Goal: Task Accomplishment & Management: Complete application form

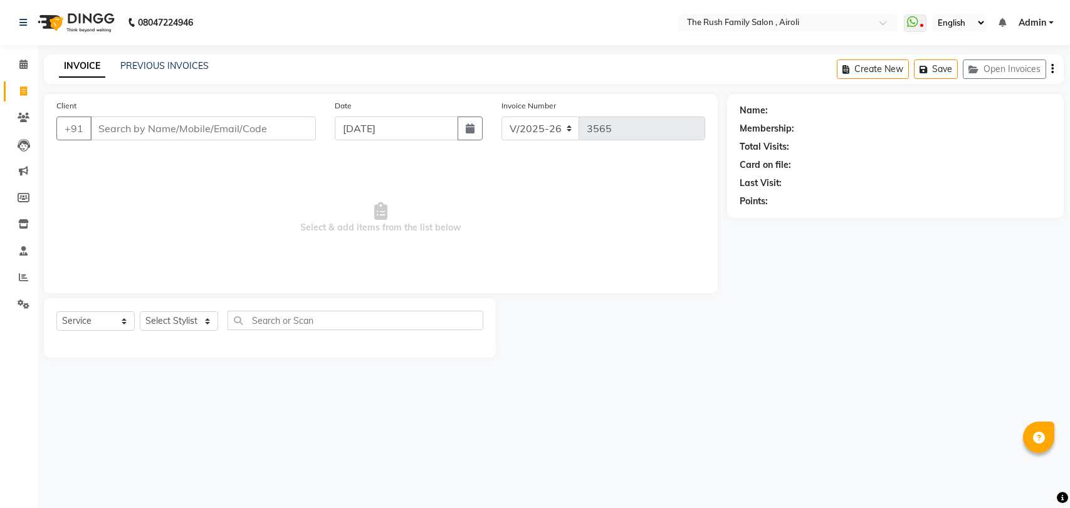
select select "5419"
select select "service"
click at [181, 61] on link "PREVIOUS INVOICES" at bounding box center [164, 65] width 88 height 11
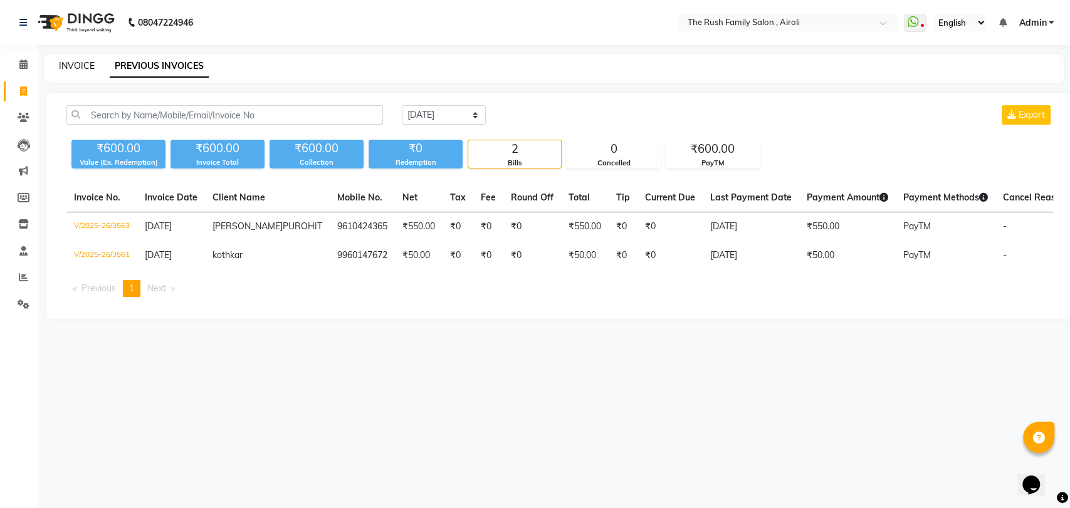
click at [71, 66] on link "INVOICE" at bounding box center [77, 65] width 36 height 11
select select "5419"
select select "service"
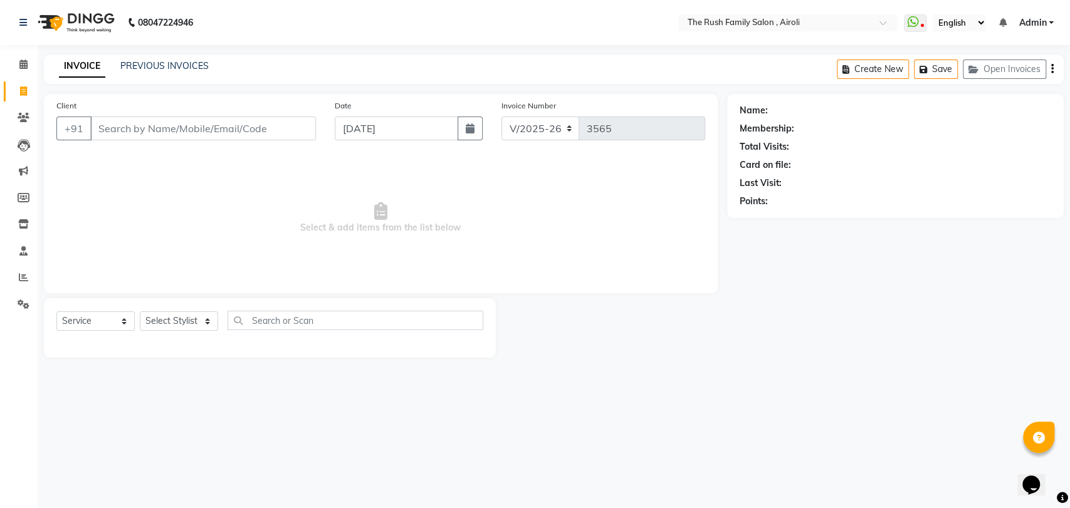
click at [160, 120] on input "Client" at bounding box center [203, 129] width 226 height 24
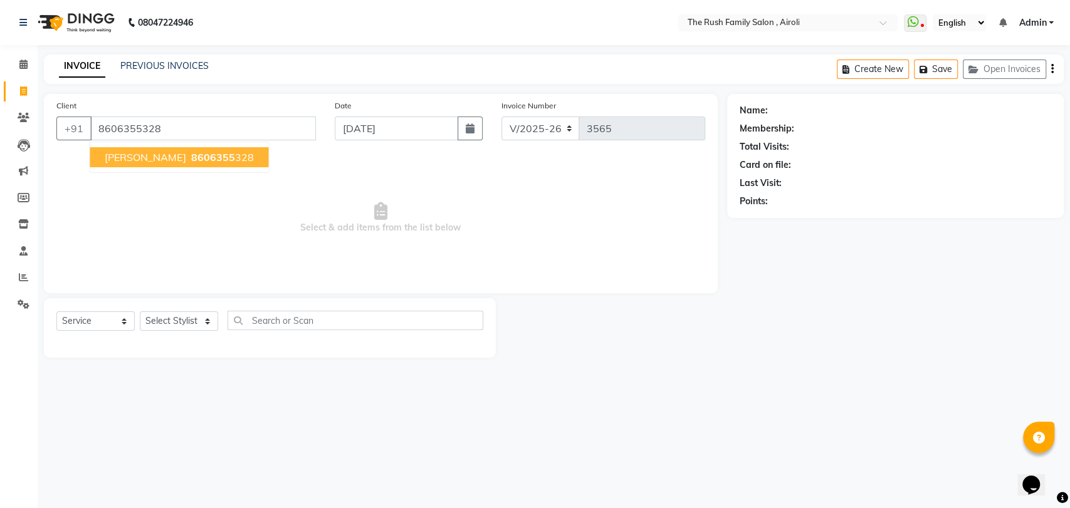
type input "8606355328"
click at [191, 162] on span "8606355" at bounding box center [213, 157] width 44 height 13
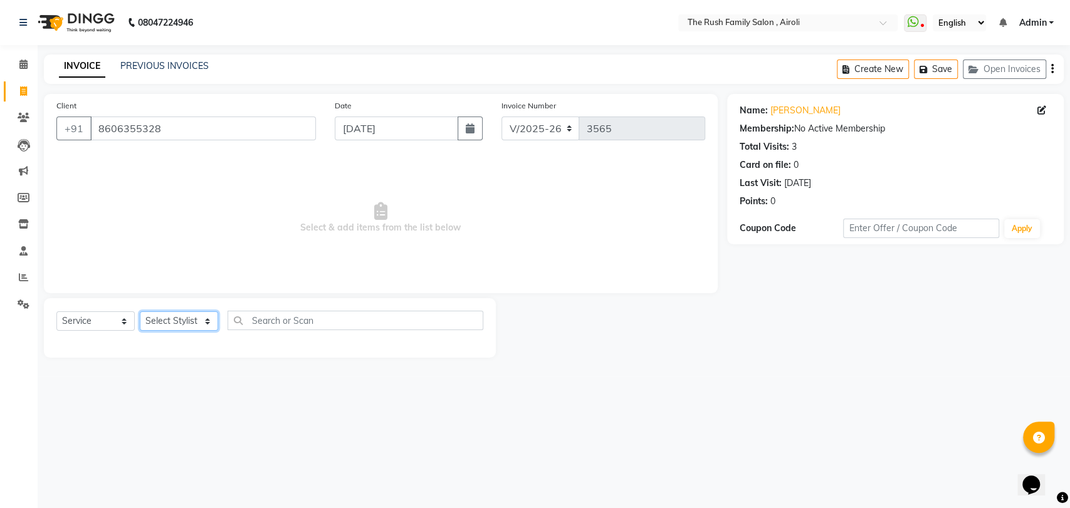
click at [178, 316] on select "Select Stylist [PERSON_NAME] [PERSON_NAME] Danish Guddi [PERSON_NAME] [PERSON_N…" at bounding box center [179, 321] width 78 height 19
select select "77430"
click at [140, 312] on select "Select Stylist [PERSON_NAME] [PERSON_NAME] Danish Guddi [PERSON_NAME] [PERSON_N…" at bounding box center [179, 321] width 78 height 19
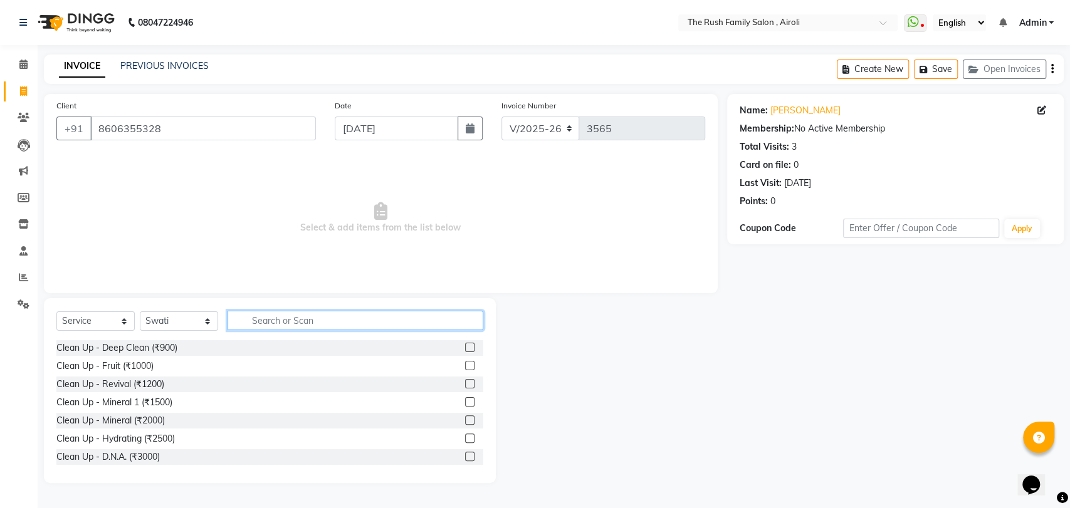
click at [246, 320] on input "text" at bounding box center [356, 320] width 256 height 19
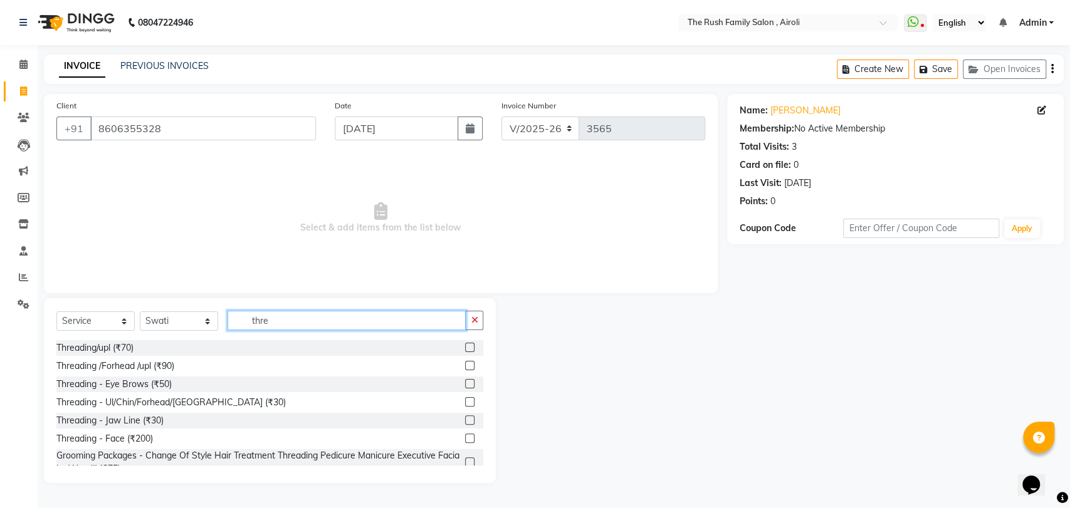
type input "thre"
click at [465, 388] on div at bounding box center [469, 385] width 8 height 13
click at [465, 382] on label at bounding box center [469, 383] width 9 height 9
click at [465, 382] on input "checkbox" at bounding box center [469, 385] width 8 height 8
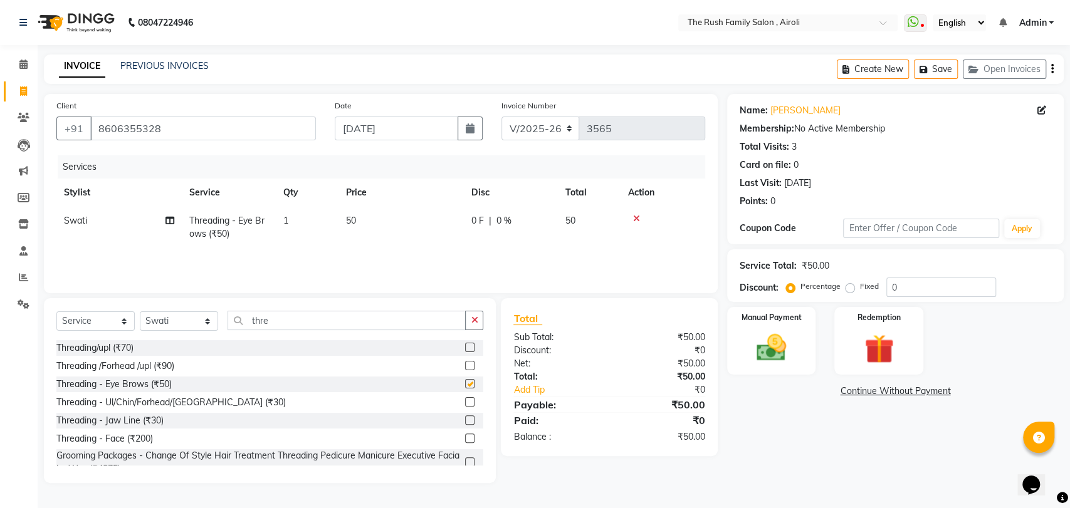
checkbox input "false"
click at [759, 348] on img at bounding box center [772, 347] width 50 height 35
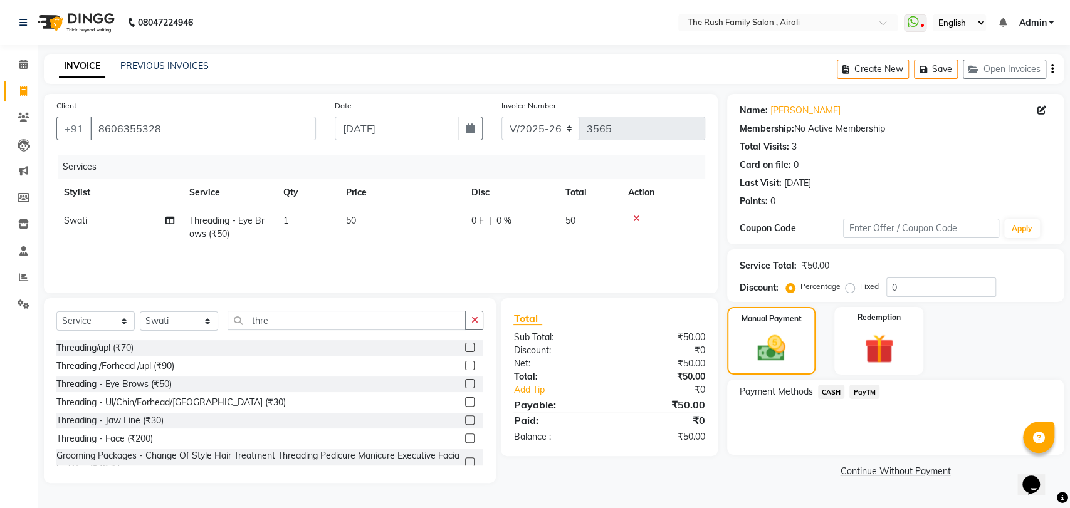
click at [866, 395] on span "PayTM" at bounding box center [865, 392] width 30 height 14
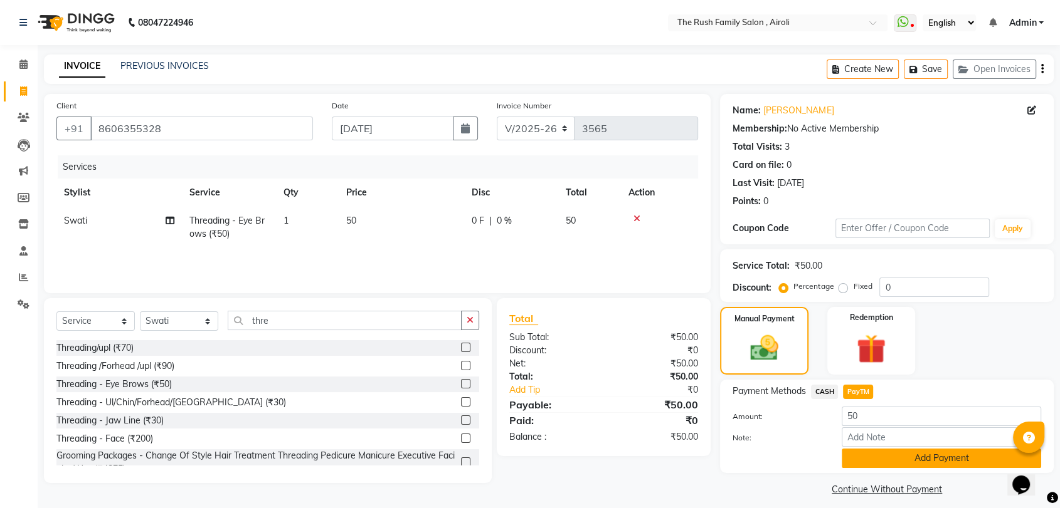
click at [866, 455] on button "Add Payment" at bounding box center [940, 458] width 199 height 19
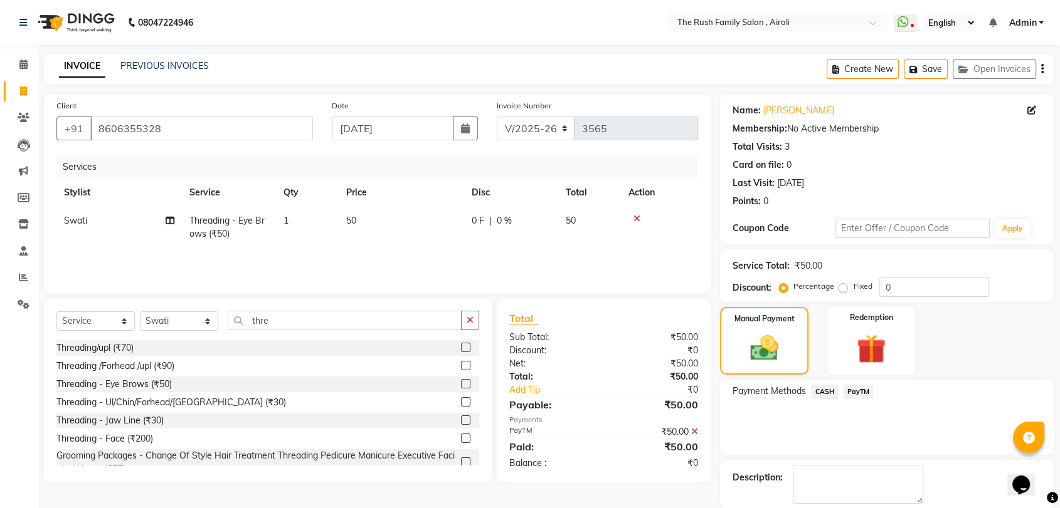
scroll to position [61, 0]
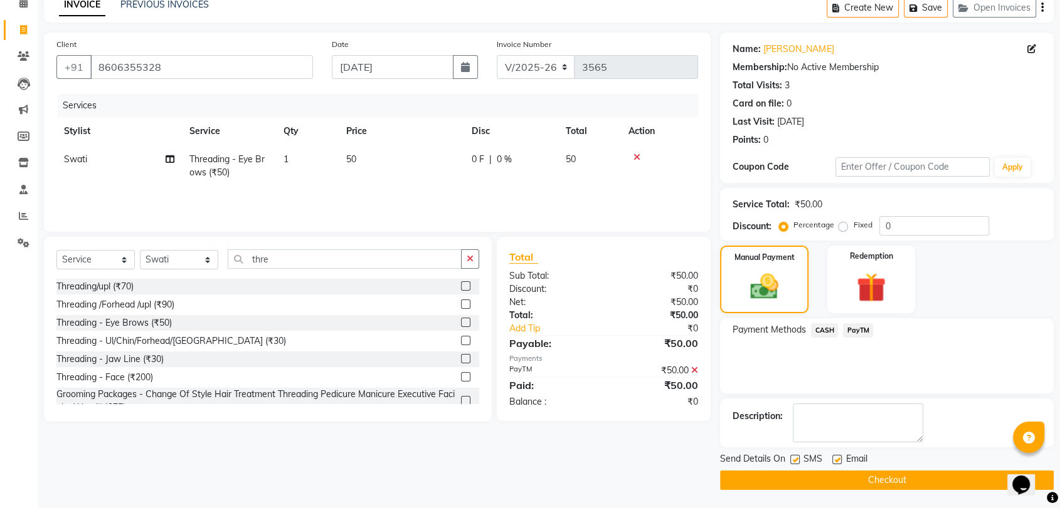
click at [795, 460] on label at bounding box center [794, 459] width 9 height 9
click at [795, 460] on input "checkbox" at bounding box center [794, 460] width 8 height 8
checkbox input "false"
click at [838, 460] on label at bounding box center [836, 459] width 9 height 9
click at [838, 460] on input "checkbox" at bounding box center [836, 460] width 8 height 8
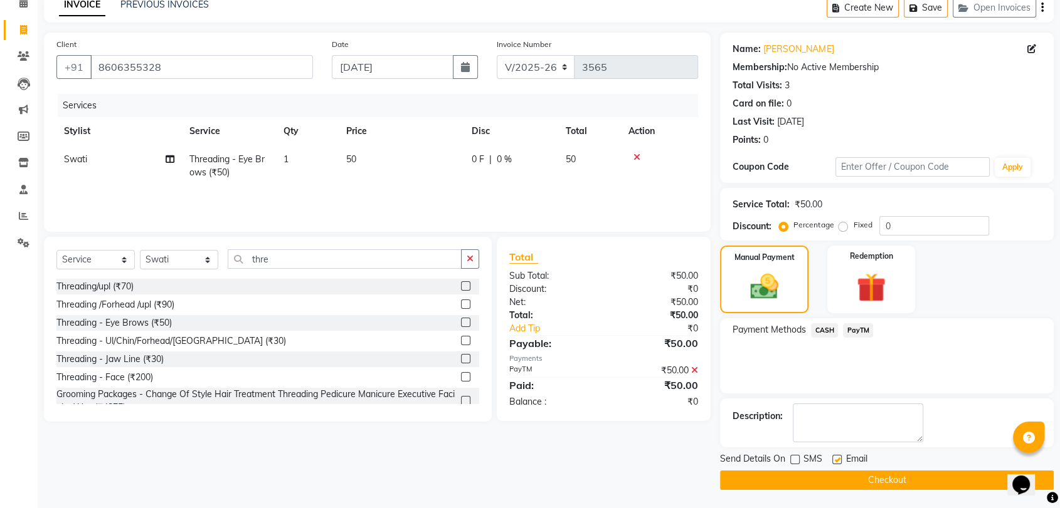
checkbox input "false"
click at [829, 476] on button "Checkout" at bounding box center [887, 480] width 334 height 19
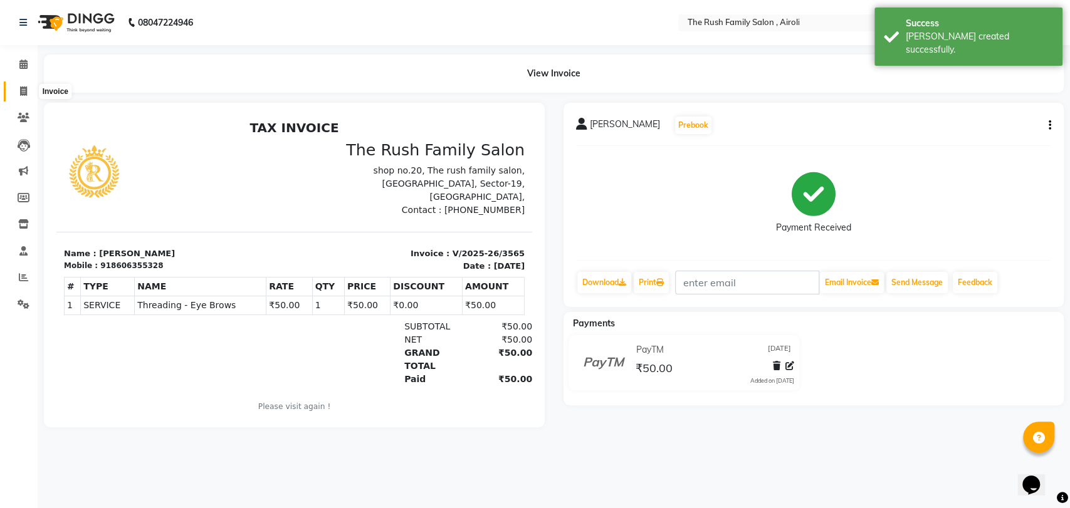
click at [26, 87] on icon at bounding box center [23, 91] width 7 height 9
select select "5419"
select select "service"
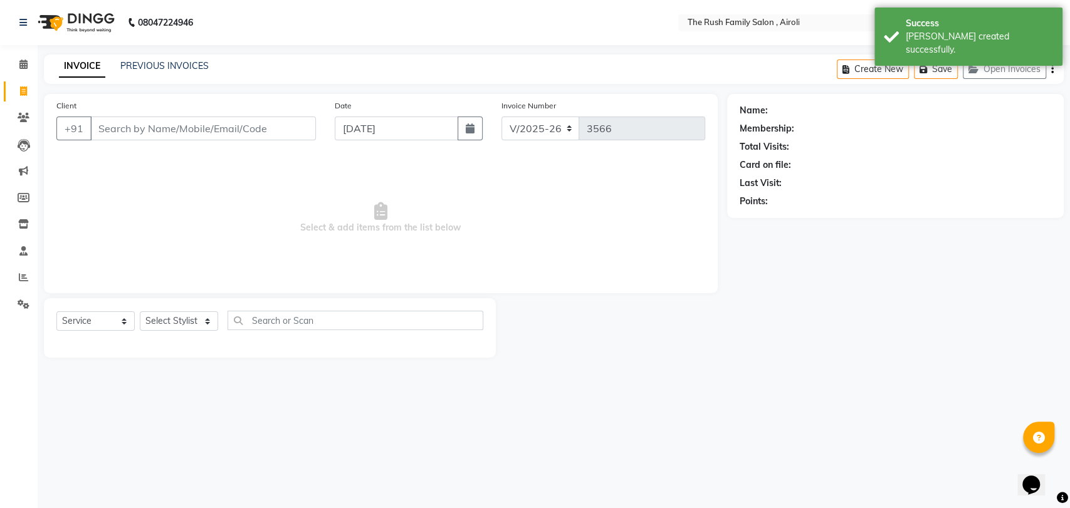
click at [124, 130] on input "Client" at bounding box center [203, 129] width 226 height 24
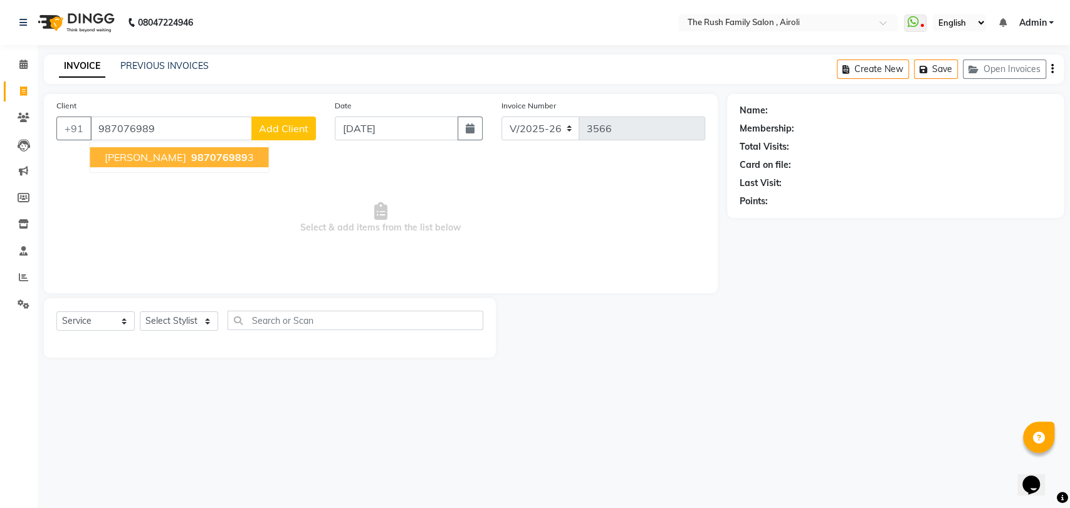
click at [115, 166] on button "[PERSON_NAME] 987076989 3" at bounding box center [179, 157] width 179 height 20
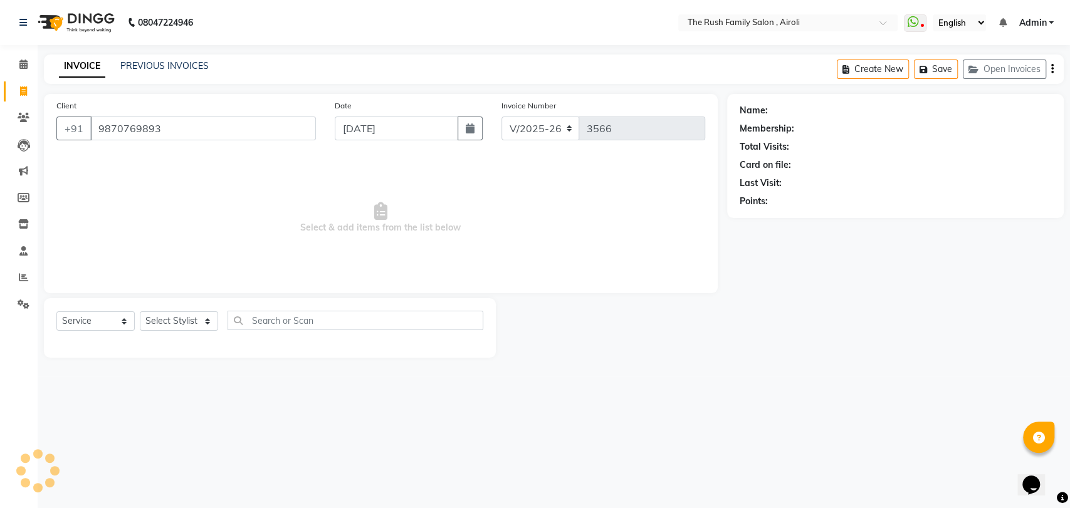
type input "9870769893"
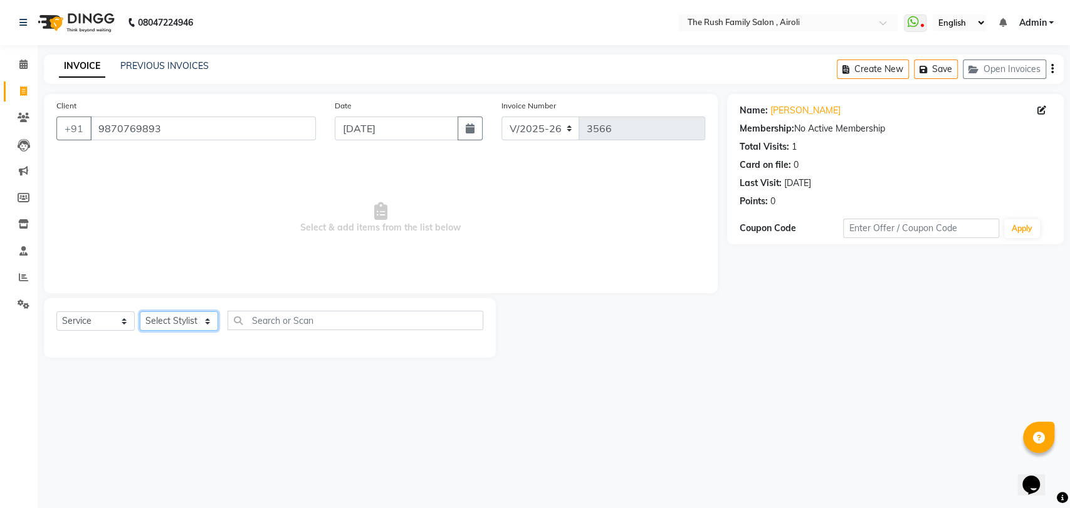
click at [184, 319] on select "Select Stylist [PERSON_NAME] [PERSON_NAME] Danish Guddi [PERSON_NAME] [PERSON_N…" at bounding box center [179, 321] width 78 height 19
select select "88452"
click at [140, 312] on select "Select Stylist [PERSON_NAME] [PERSON_NAME] Danish Guddi [PERSON_NAME] [PERSON_N…" at bounding box center [179, 321] width 78 height 19
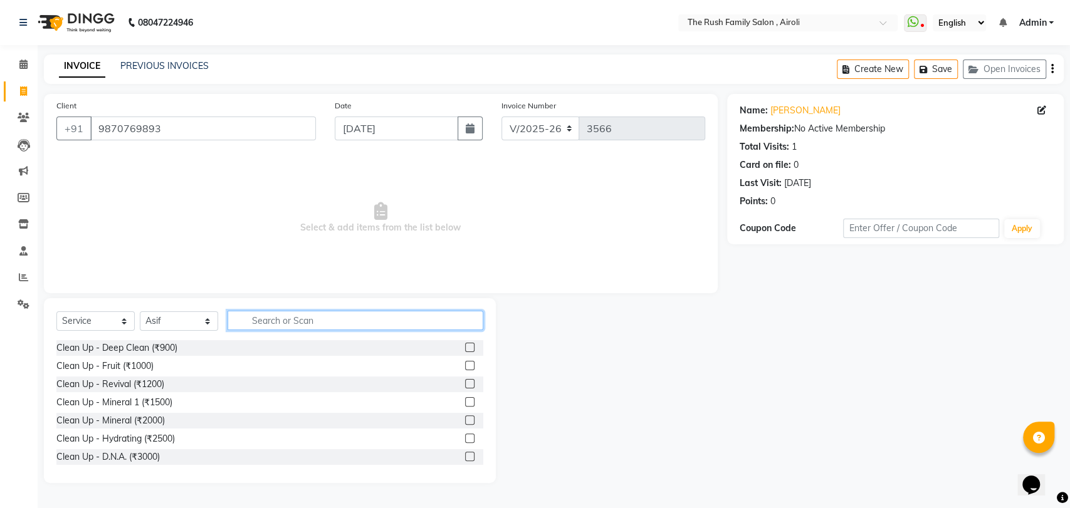
click at [266, 324] on input "text" at bounding box center [356, 320] width 256 height 19
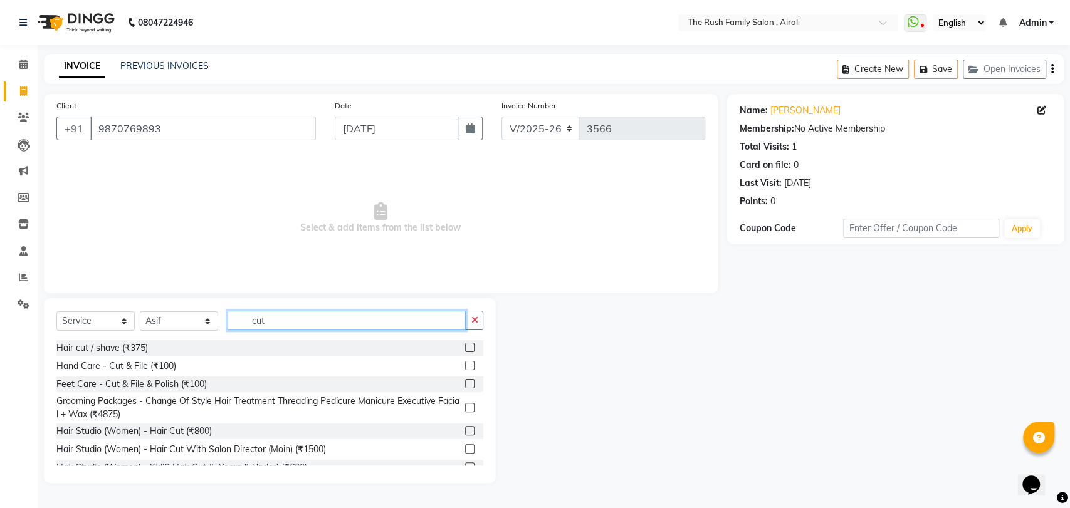
type input "cut"
click at [465, 346] on label at bounding box center [469, 347] width 9 height 9
click at [465, 346] on input "checkbox" at bounding box center [469, 348] width 8 height 8
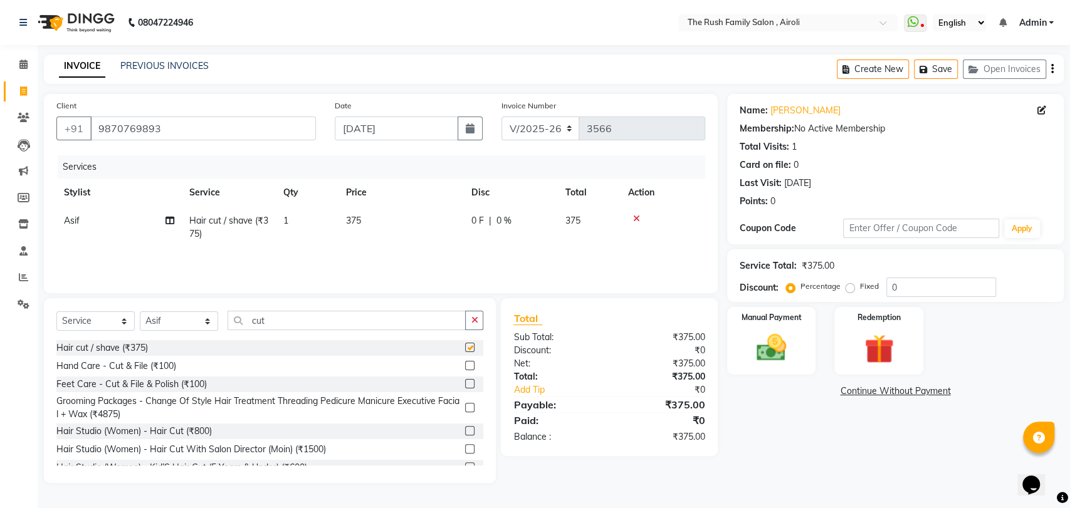
checkbox input "false"
click at [466, 221] on td "0 F | 0 %" at bounding box center [511, 227] width 94 height 41
select select "88452"
click at [466, 221] on input "375" at bounding box center [434, 223] width 97 height 19
type input "125"
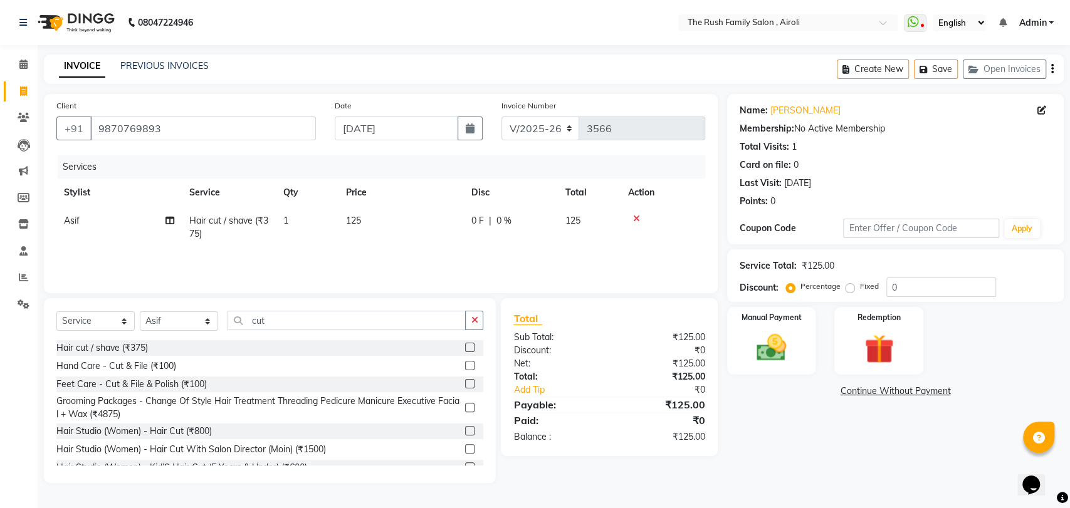
click at [448, 247] on td "125" at bounding box center [401, 227] width 125 height 41
select select "88452"
click at [416, 213] on td "125" at bounding box center [435, 231] width 112 height 48
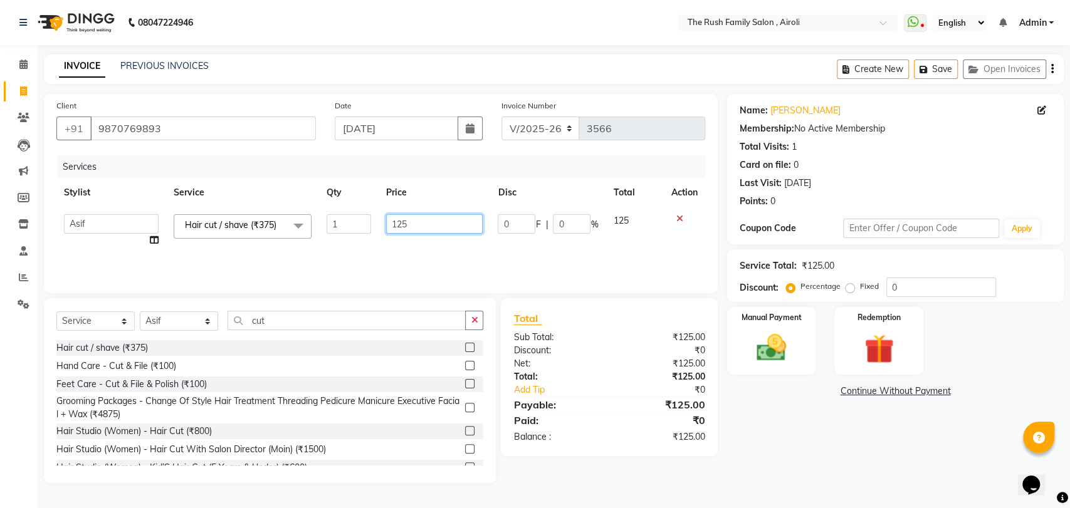
click at [409, 221] on input "125" at bounding box center [434, 223] width 97 height 19
type input "375"
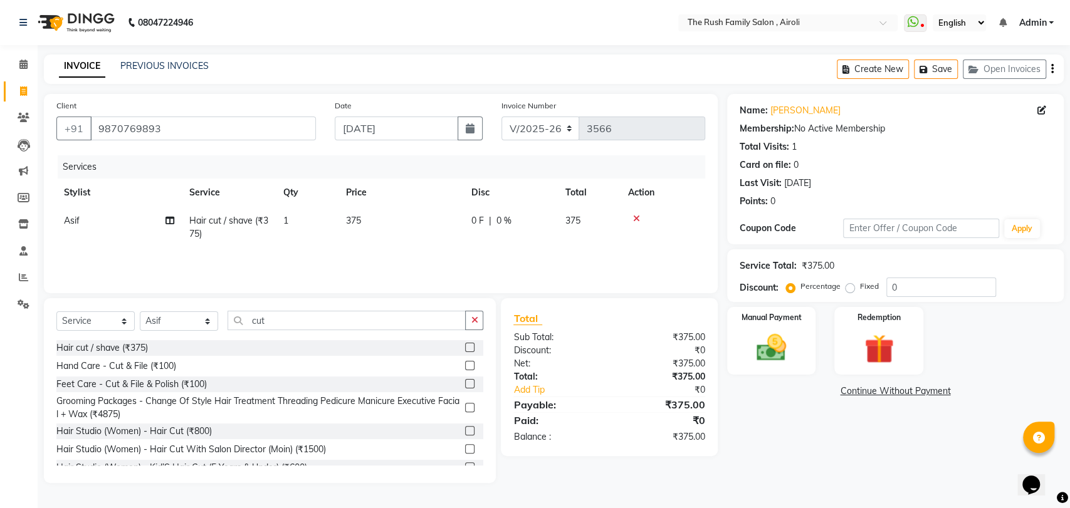
click at [364, 268] on div "Services Stylist Service Qty Price Disc Total Action Asif Hair cut / shave (₹37…" at bounding box center [380, 217] width 649 height 125
click at [478, 220] on span "0 F" at bounding box center [477, 220] width 13 height 13
select select "88452"
click at [478, 220] on input "375" at bounding box center [434, 223] width 97 height 19
click at [512, 224] on div "0 F | 0 %" at bounding box center [510, 220] width 79 height 13
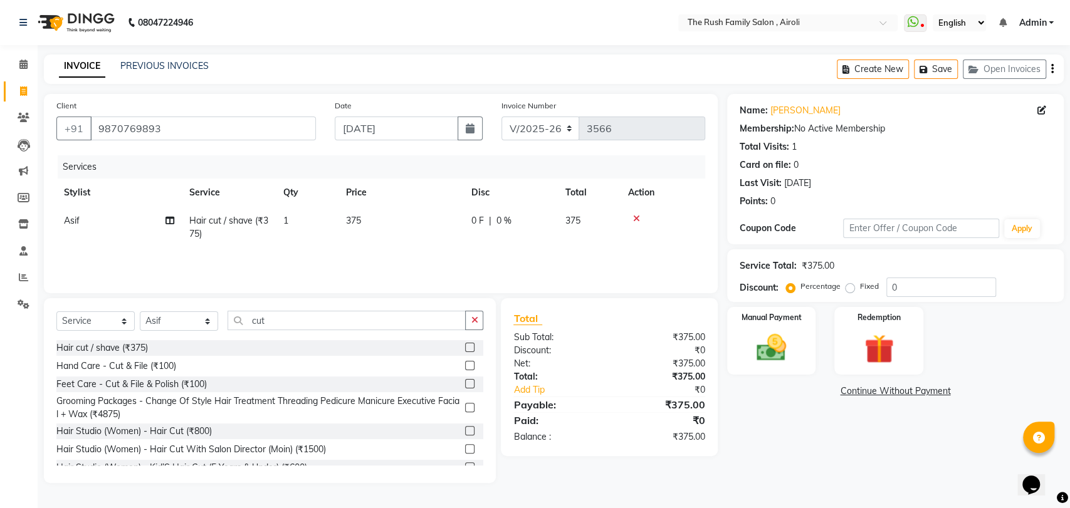
select select "88452"
click at [512, 224] on input "0" at bounding box center [517, 223] width 38 height 19
type input "125"
click at [433, 261] on div "Services Stylist Service Qty Price Disc Total Action Asif Hair cut / shave (₹37…" at bounding box center [380, 217] width 649 height 125
click at [770, 357] on img at bounding box center [772, 347] width 50 height 35
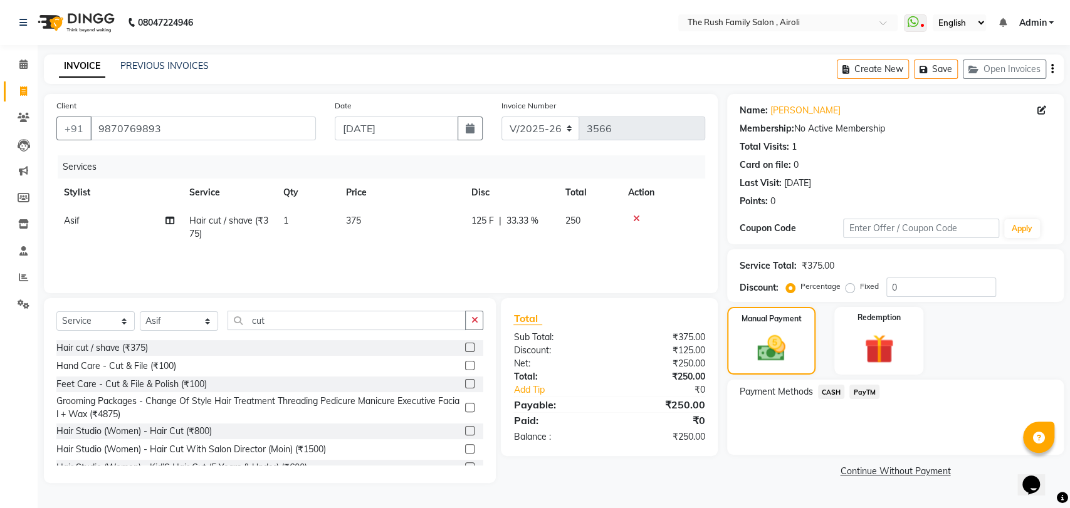
click at [861, 391] on span "PayTM" at bounding box center [865, 392] width 30 height 14
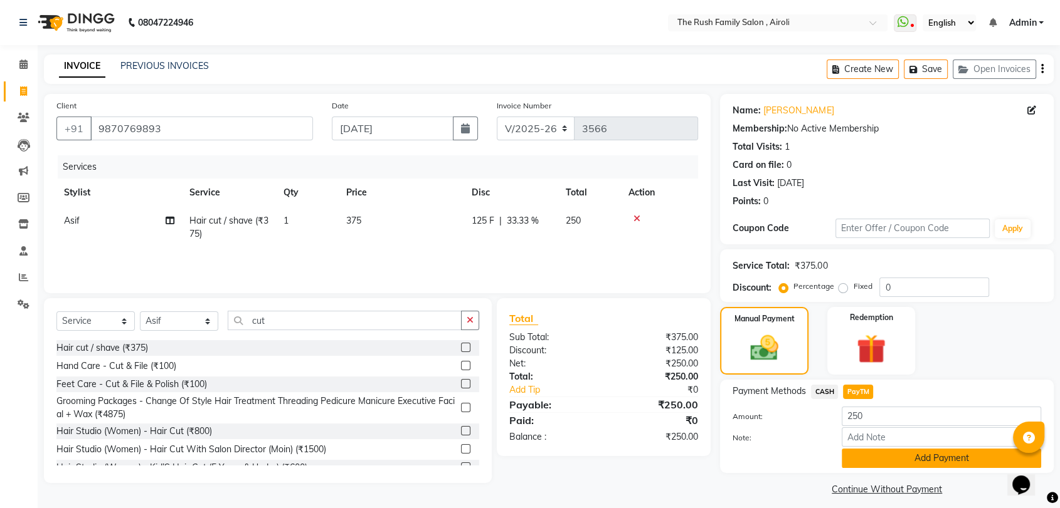
click at [933, 461] on button "Add Payment" at bounding box center [940, 458] width 199 height 19
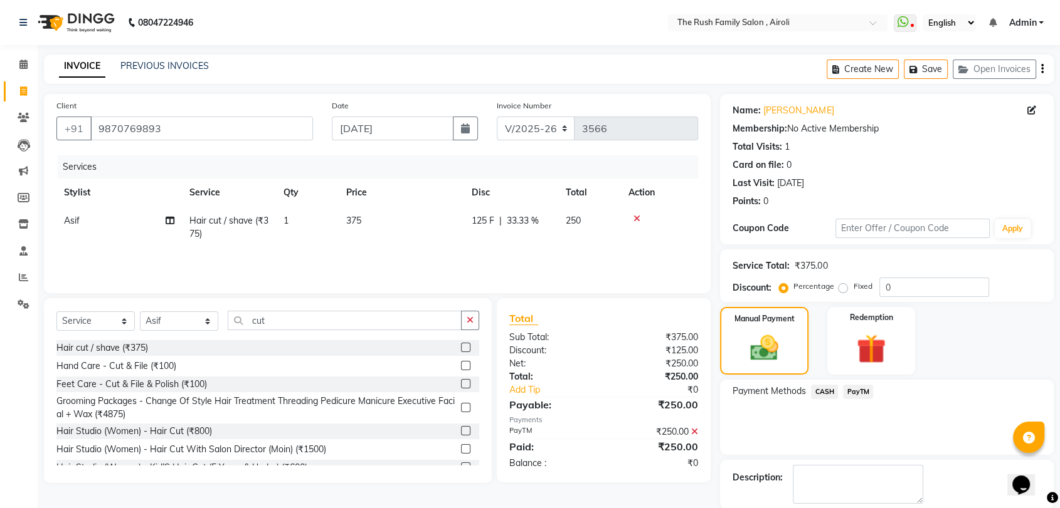
scroll to position [61, 0]
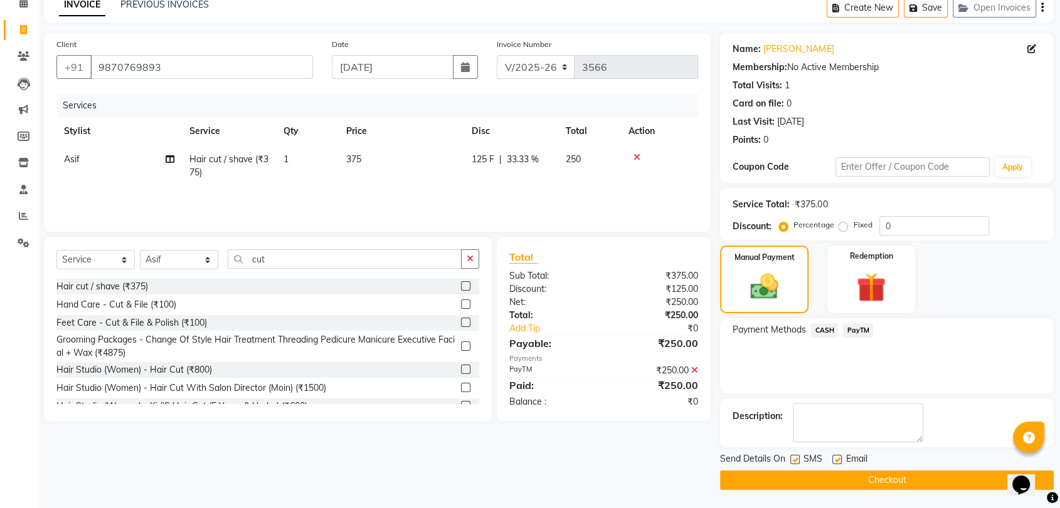
click at [792, 464] on div at bounding box center [794, 461] width 8 height 13
click at [792, 457] on label at bounding box center [794, 459] width 9 height 9
click at [792, 457] on input "checkbox" at bounding box center [794, 460] width 8 height 8
checkbox input "false"
click at [838, 455] on label at bounding box center [836, 459] width 9 height 9
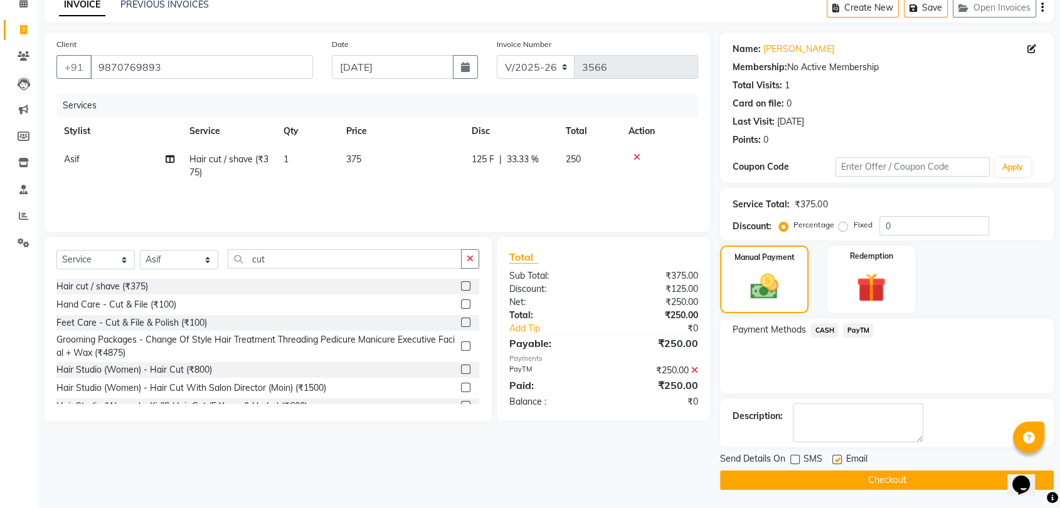
click at [838, 456] on input "checkbox" at bounding box center [836, 460] width 8 height 8
checkbox input "false"
click at [834, 478] on button "Checkout" at bounding box center [887, 480] width 334 height 19
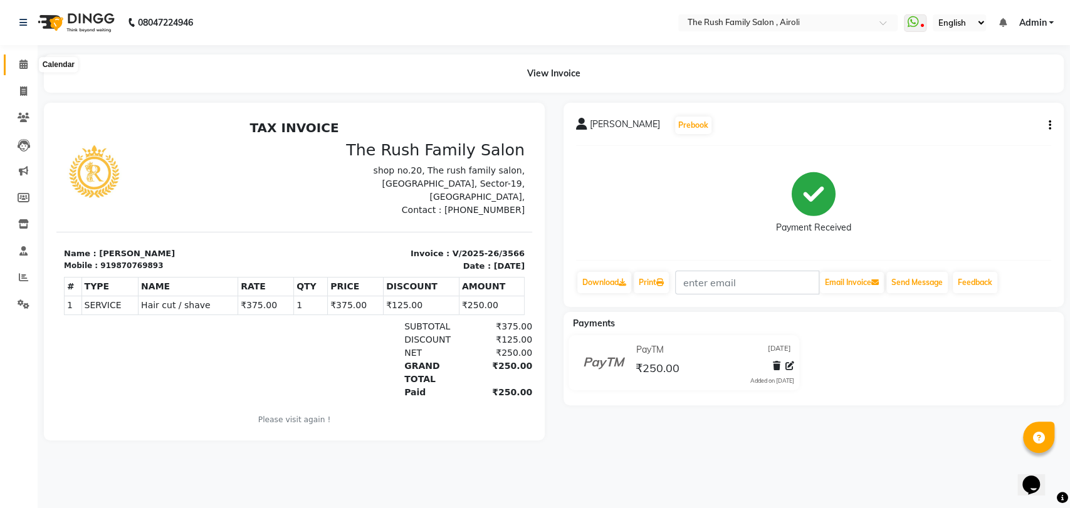
click at [18, 66] on span at bounding box center [24, 65] width 22 height 14
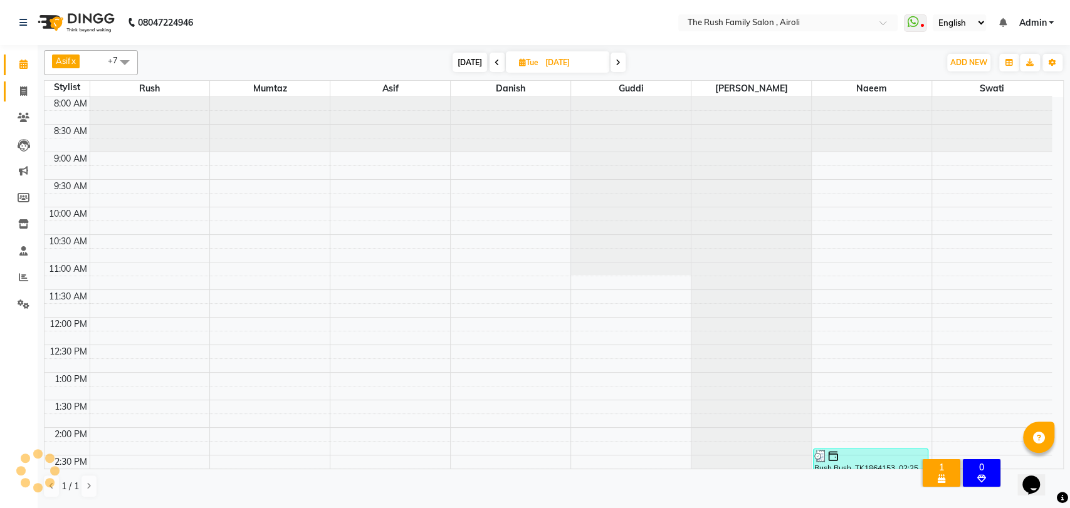
click at [20, 83] on link "Invoice" at bounding box center [19, 92] width 30 height 21
select select "5419"
select select "service"
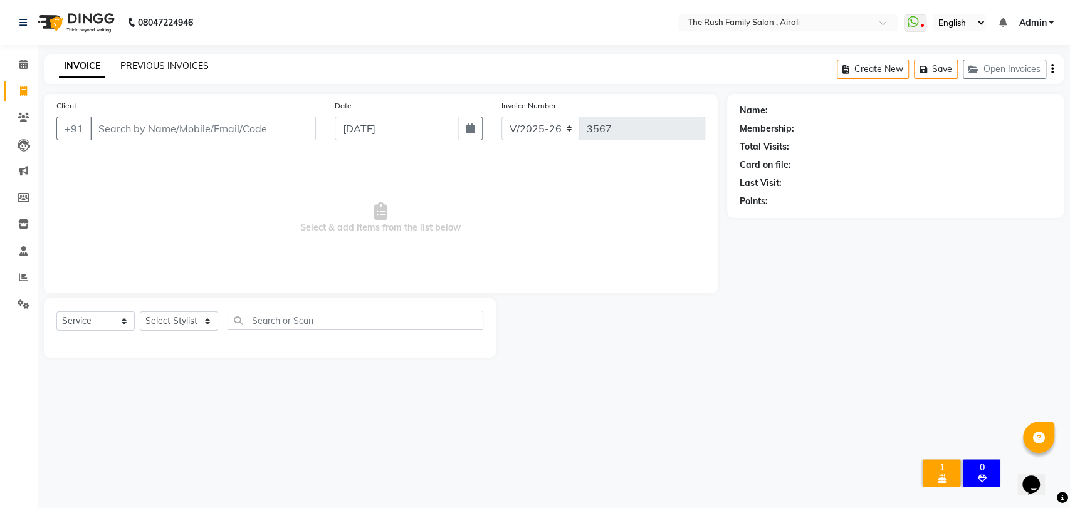
click at [152, 61] on link "PREVIOUS INVOICES" at bounding box center [164, 65] width 88 height 11
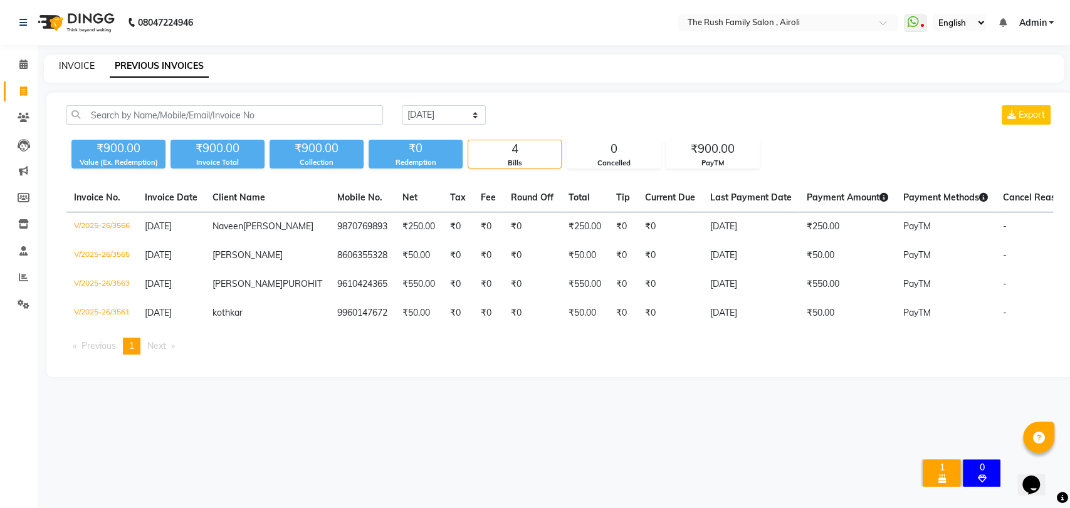
click at [67, 67] on link "INVOICE" at bounding box center [77, 65] width 36 height 11
select select "service"
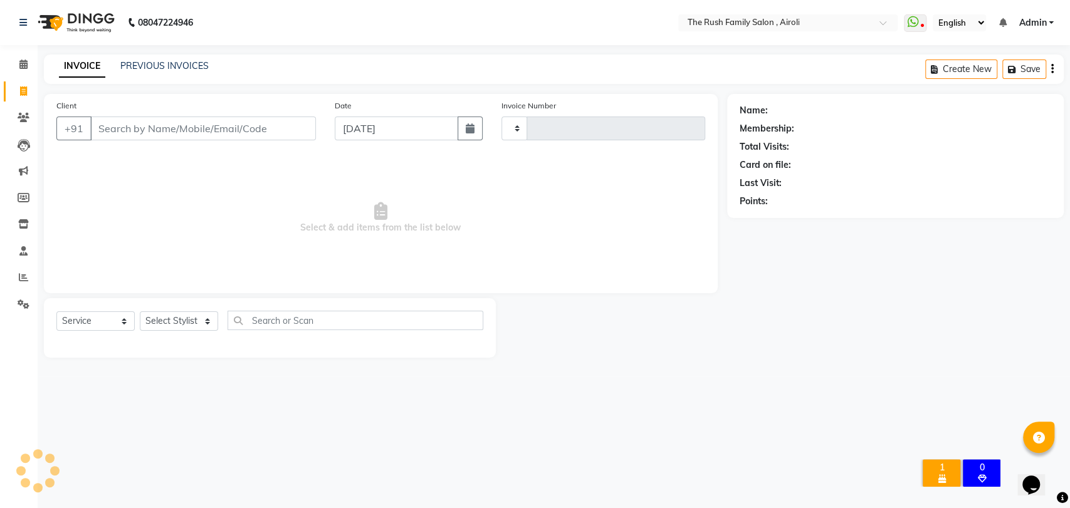
type input "3567"
select select "5419"
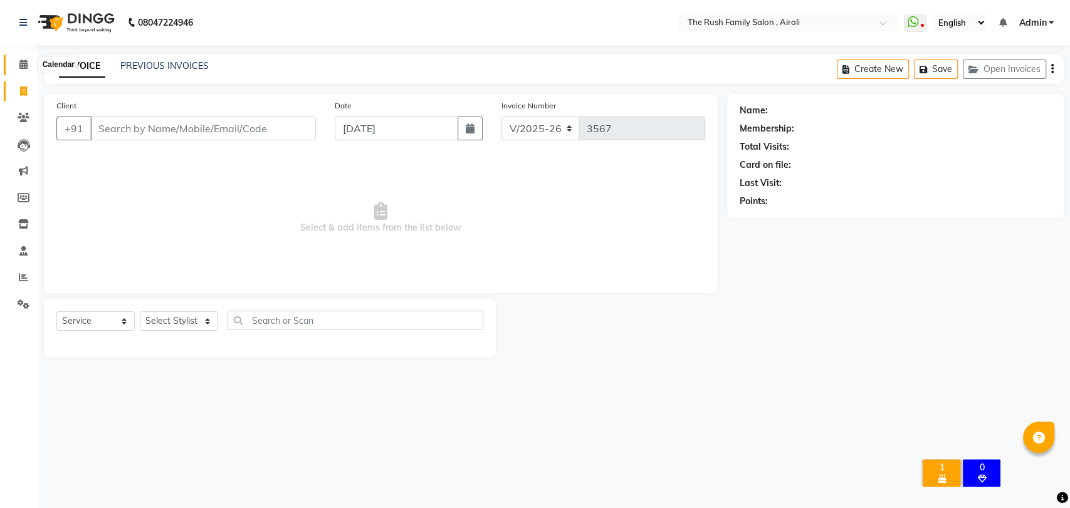
click at [26, 63] on icon at bounding box center [23, 64] width 8 height 9
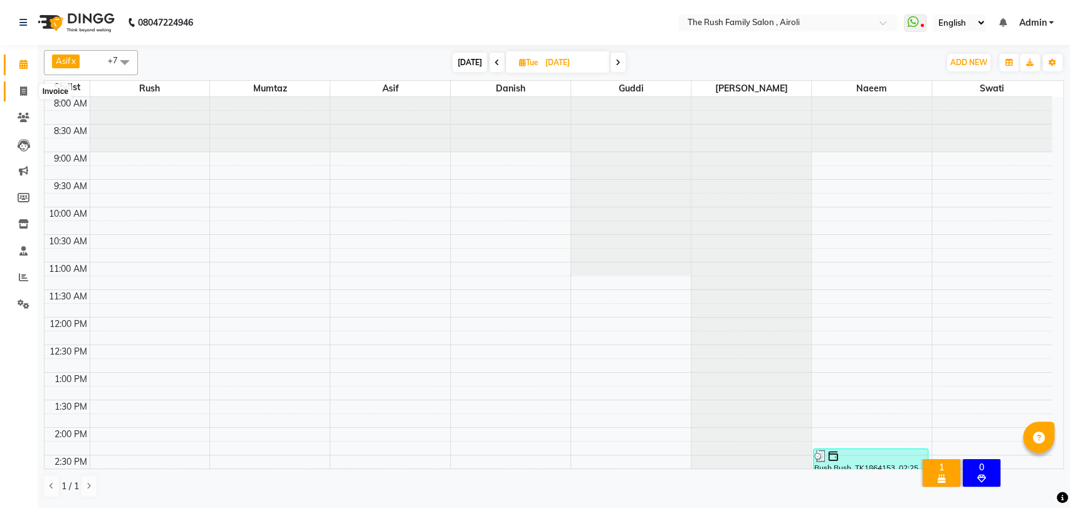
click at [25, 95] on icon at bounding box center [23, 91] width 7 height 9
select select "service"
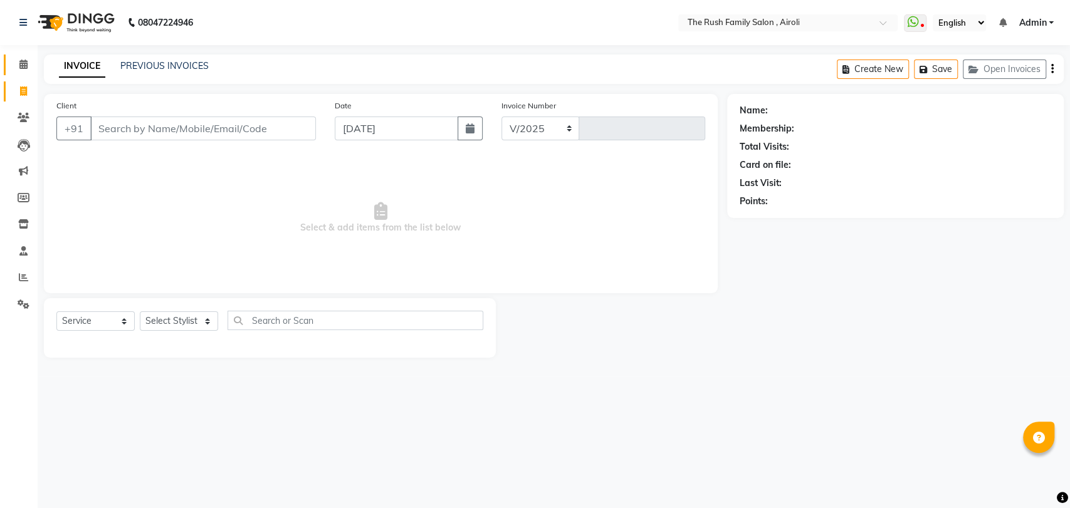
select select "5419"
type input "3567"
click at [24, 56] on link "Calendar" at bounding box center [19, 65] width 30 height 21
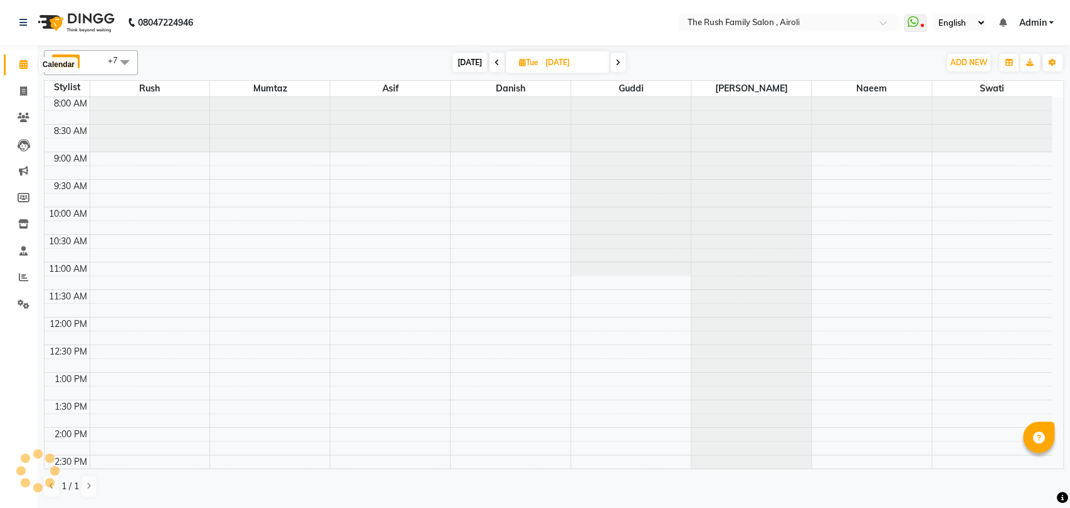
click at [21, 65] on icon at bounding box center [23, 64] width 8 height 9
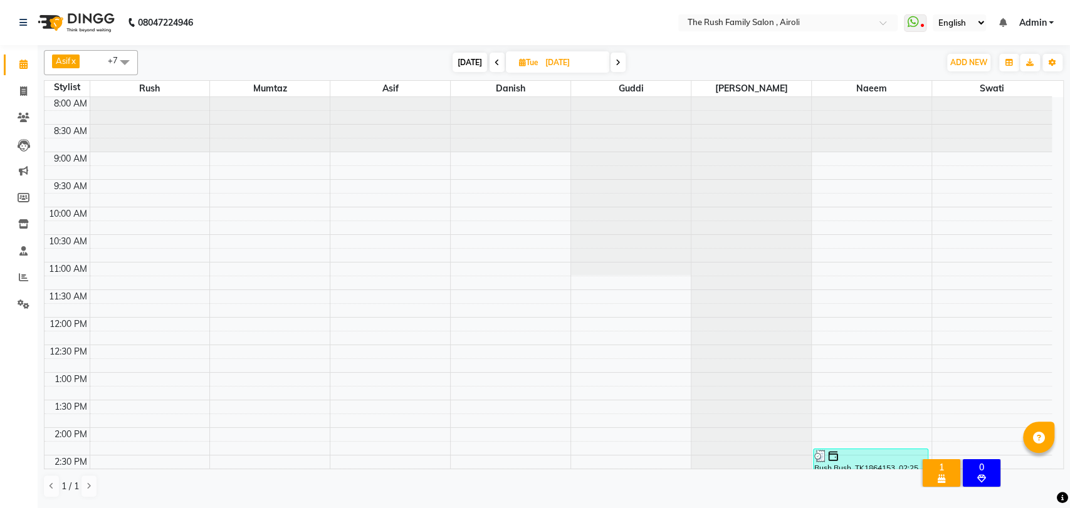
click at [471, 61] on span "[DATE]" at bounding box center [470, 62] width 34 height 19
type input "[DATE]"
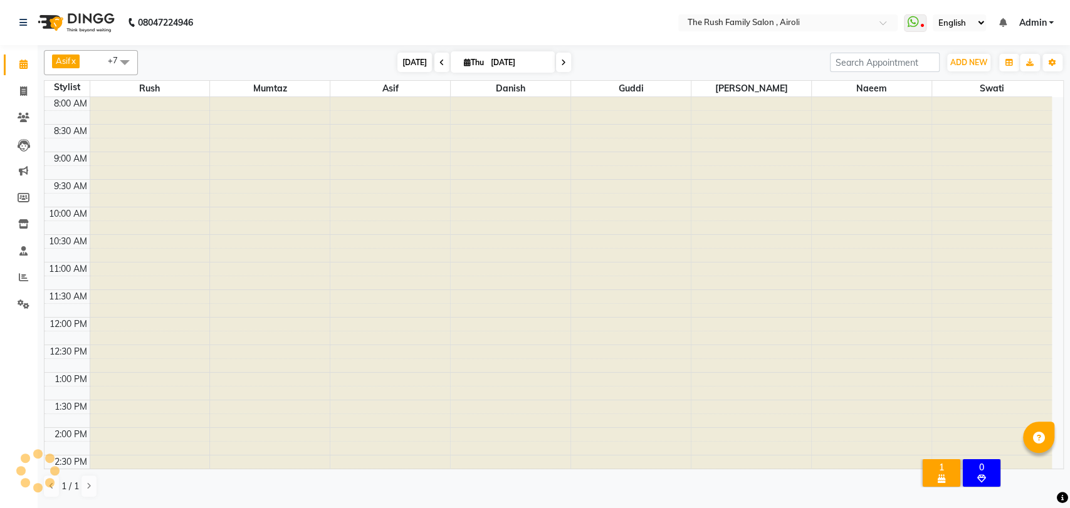
scroll to position [440, 0]
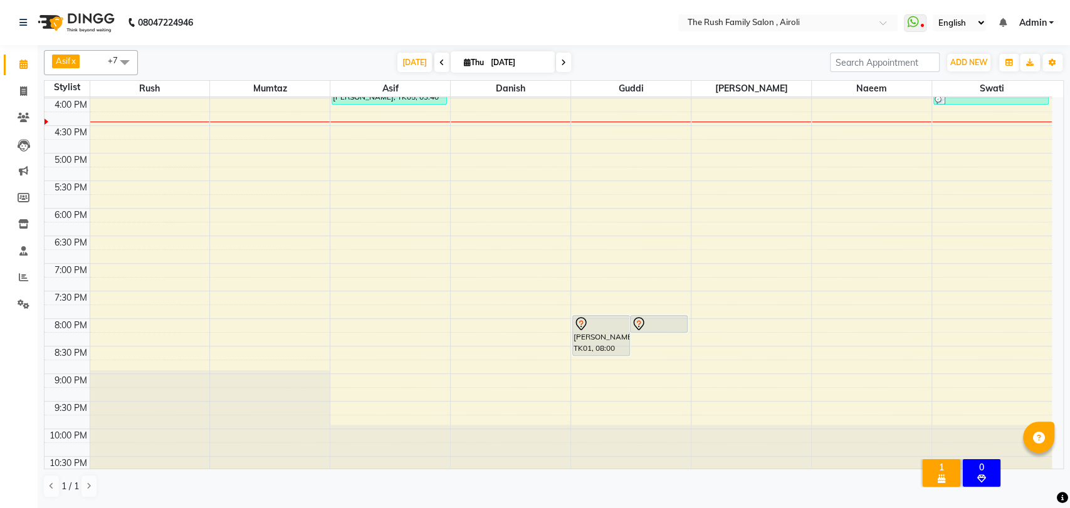
click at [547, 106] on div "8:00 AM 8:30 AM 9:00 AM 9:30 AM 10:00 AM 10:30 AM 11:00 AM 11:30 AM 12:00 PM 12…" at bounding box center [549, 70] width 1008 height 827
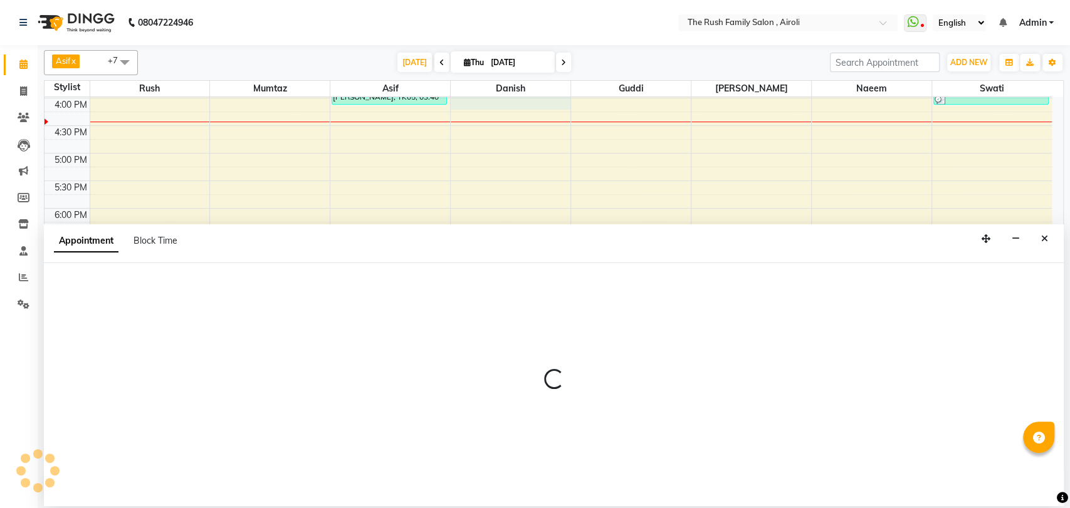
select select "65380"
select select "960"
select select "tentative"
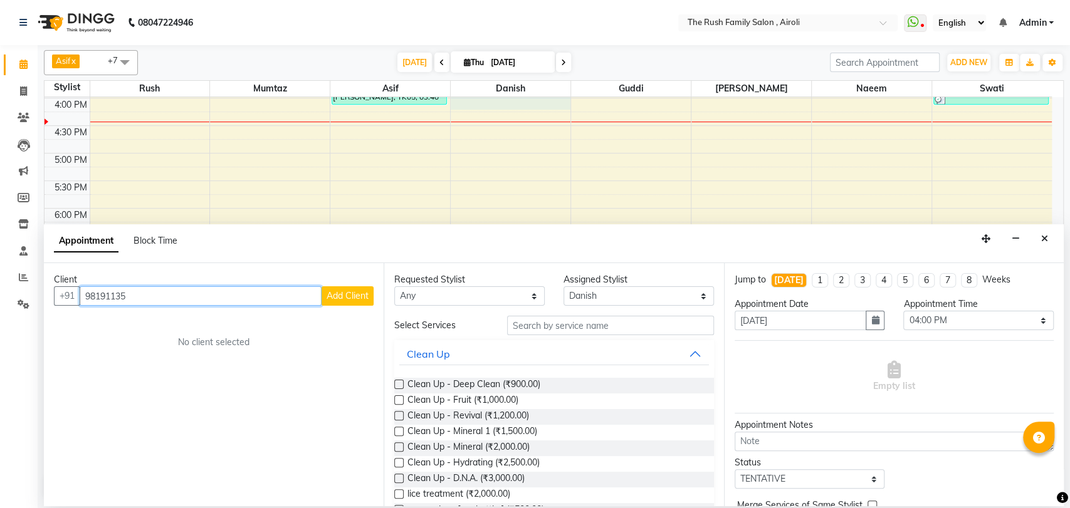
click at [110, 292] on input "98191135" at bounding box center [201, 296] width 242 height 19
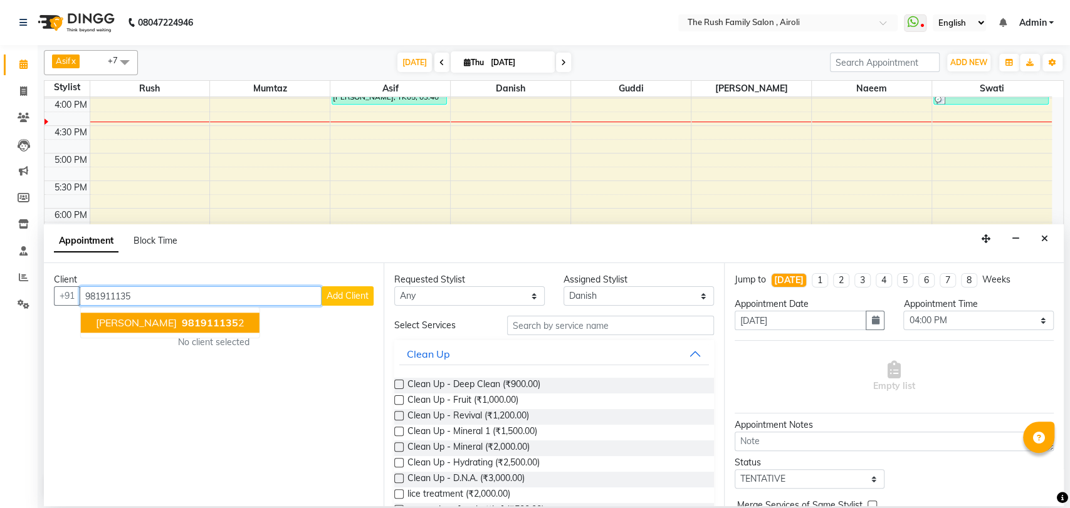
click at [140, 321] on span "[PERSON_NAME]" at bounding box center [136, 323] width 81 height 13
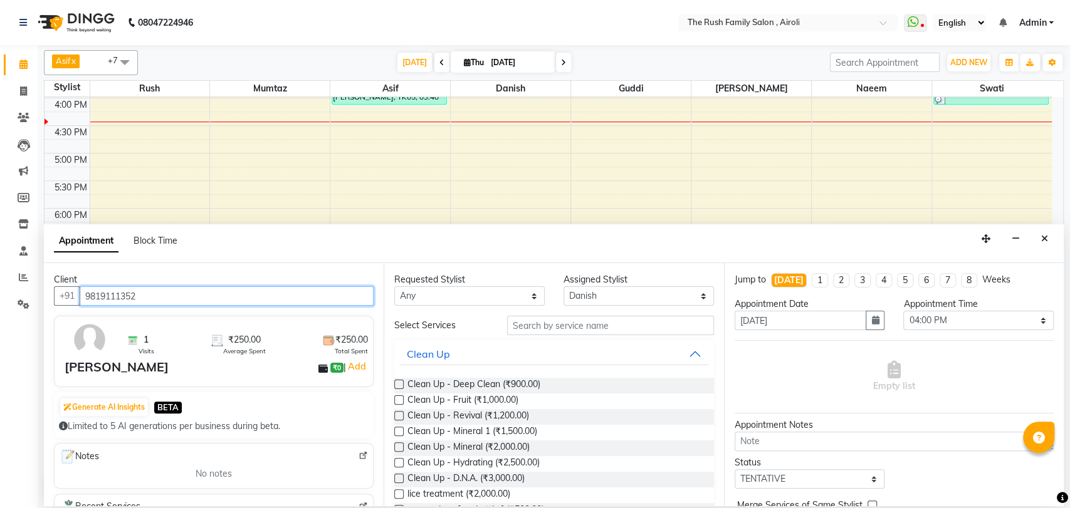
type input "9819111352"
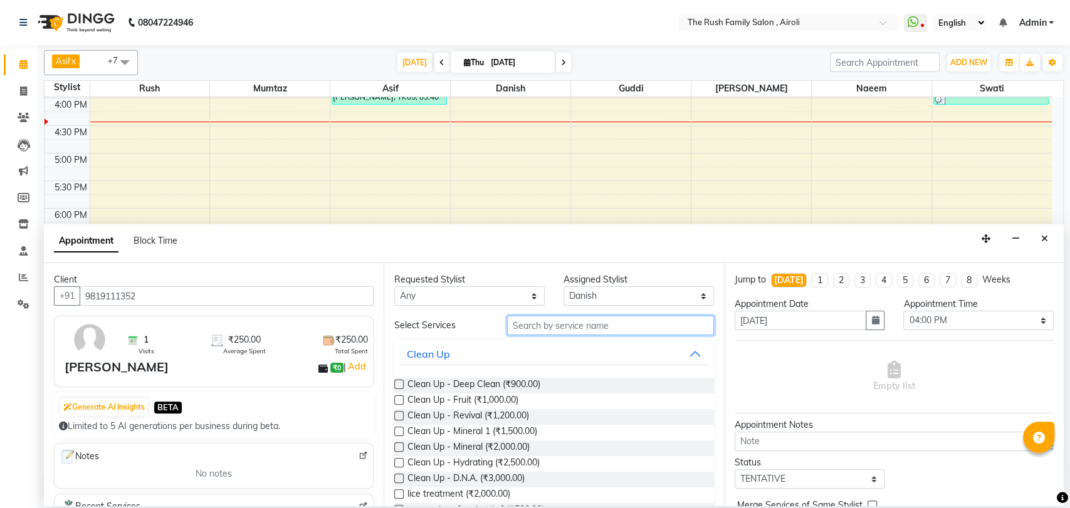
click at [532, 318] on input "text" at bounding box center [610, 325] width 207 height 19
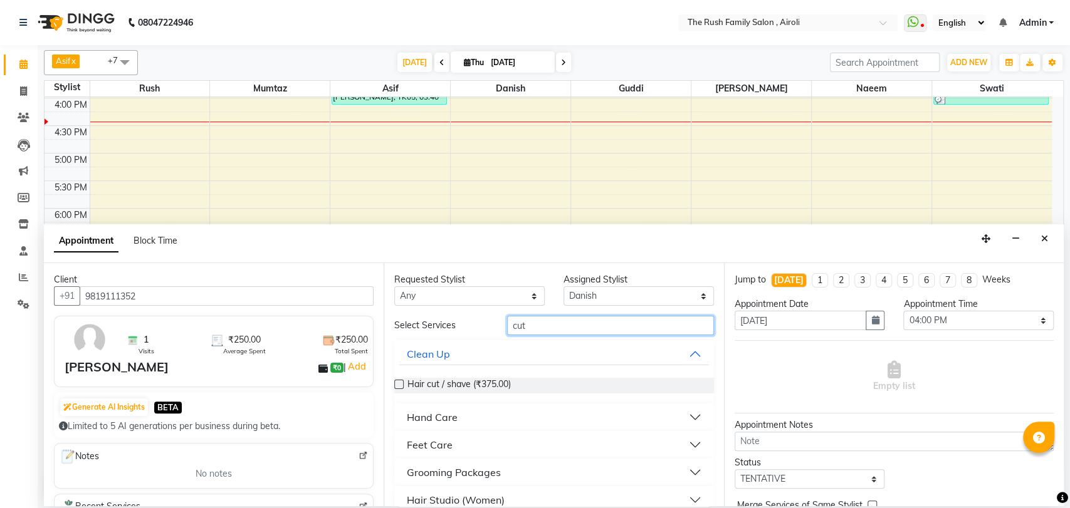
type input "cut"
click at [401, 387] on label at bounding box center [398, 384] width 9 height 9
click at [401, 387] on input "checkbox" at bounding box center [398, 386] width 8 height 8
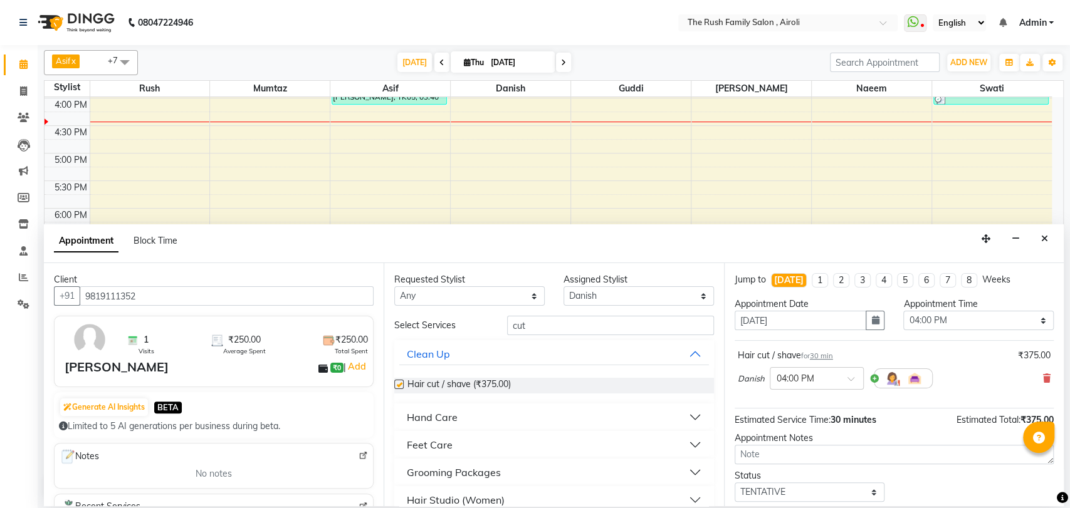
checkbox input "false"
click at [1001, 312] on select "Select 09:00 AM 09:15 AM 09:30 AM 09:45 AM 10:00 AM 10:15 AM 10:30 AM 10:45 AM …" at bounding box center [978, 320] width 150 height 19
select select "1050"
click at [903, 311] on select "Select 09:00 AM 09:15 AM 09:30 AM 09:45 AM 10:00 AM 10:15 AM 10:30 AM 10:45 AM …" at bounding box center [978, 320] width 150 height 19
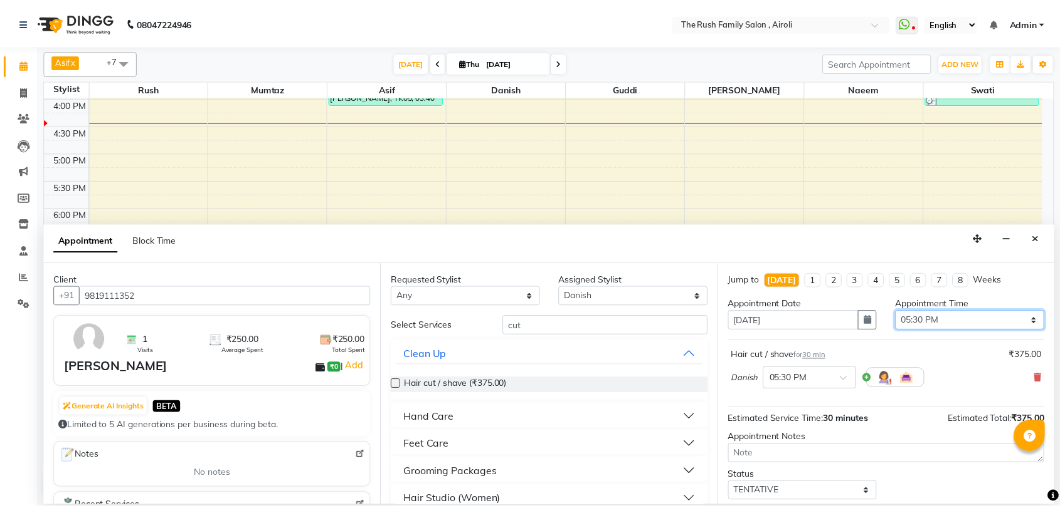
scroll to position [74, 0]
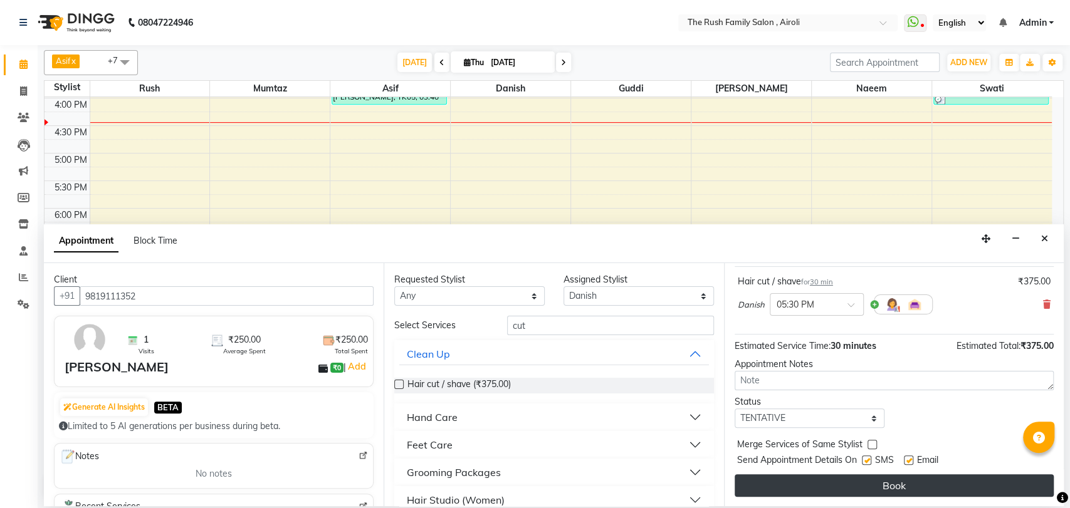
click at [937, 492] on button "Book" at bounding box center [894, 486] width 319 height 23
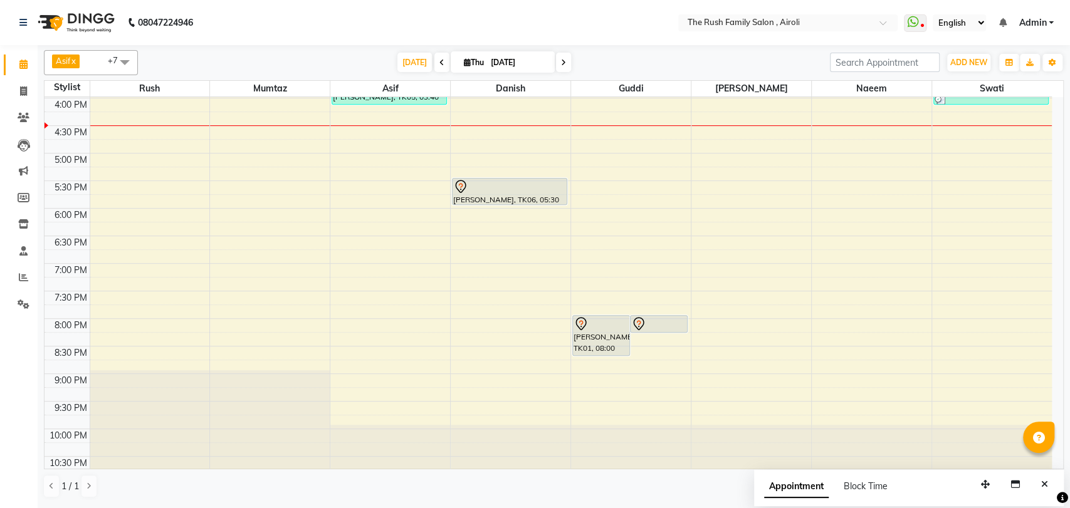
click at [888, 429] on div at bounding box center [872, 452] width 120 height 55
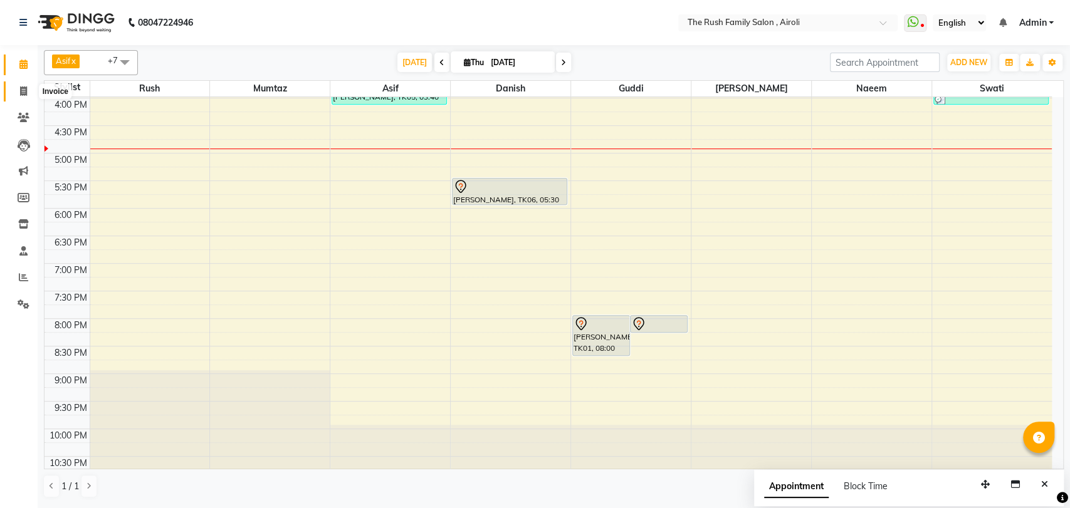
click at [20, 87] on icon at bounding box center [23, 91] width 7 height 9
select select "service"
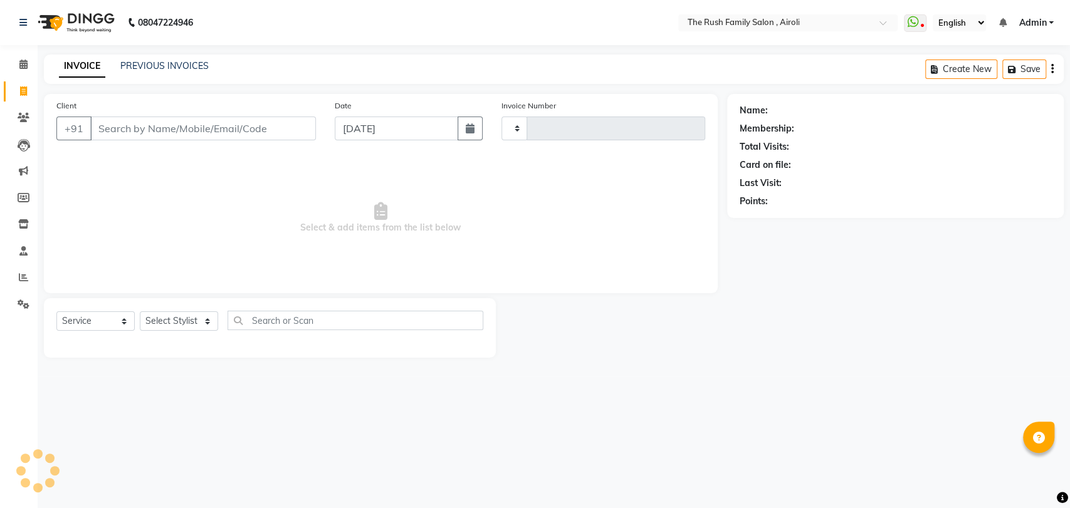
type input "3567"
select select "5419"
click at [147, 129] on input "Client" at bounding box center [203, 129] width 226 height 24
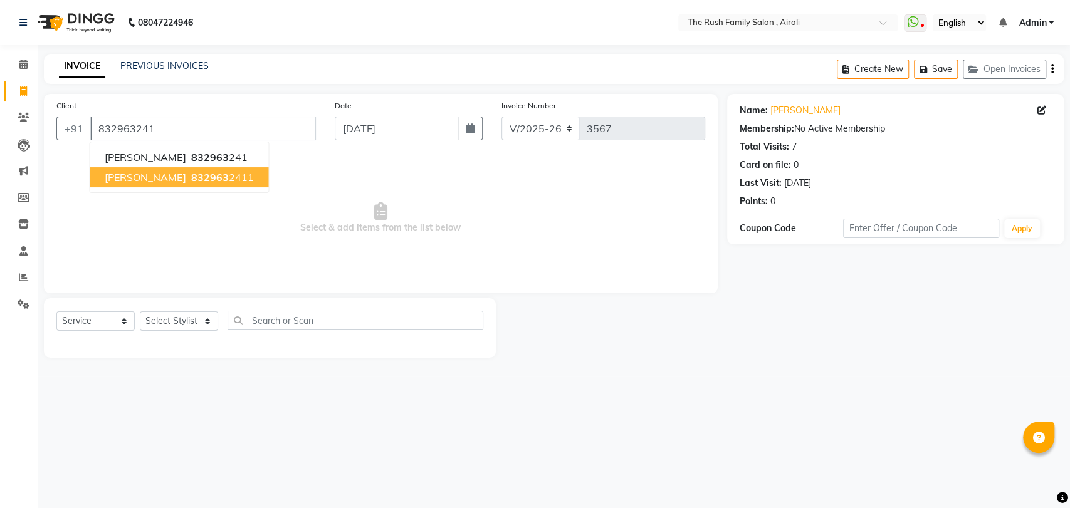
click at [122, 186] on button "[PERSON_NAME] 832963 2411" at bounding box center [179, 177] width 179 height 20
type input "8329632411"
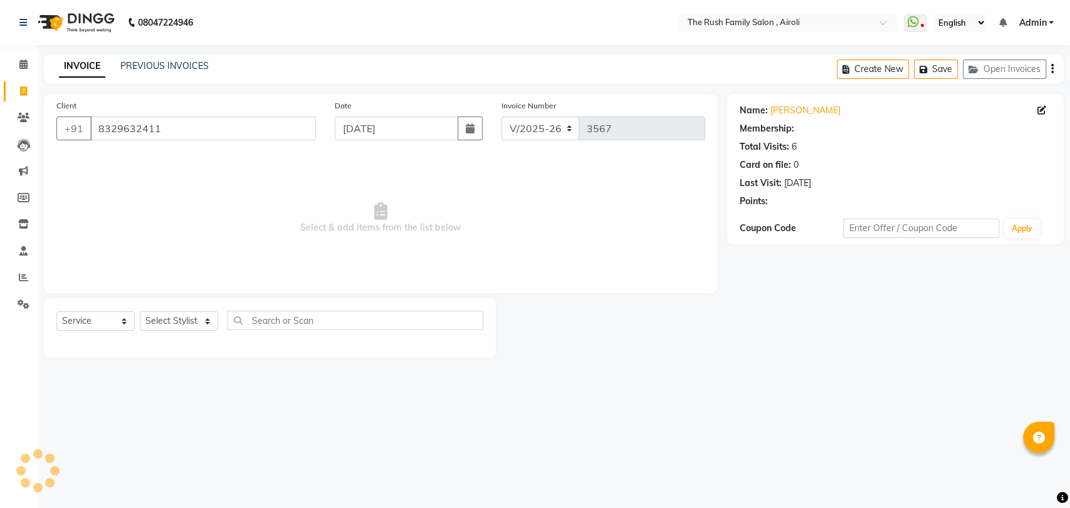
select select "1: Object"
click at [194, 308] on div "Select Service Product Membership Package Voucher Prepaid Gift Card Select Styl…" at bounding box center [270, 328] width 452 height 60
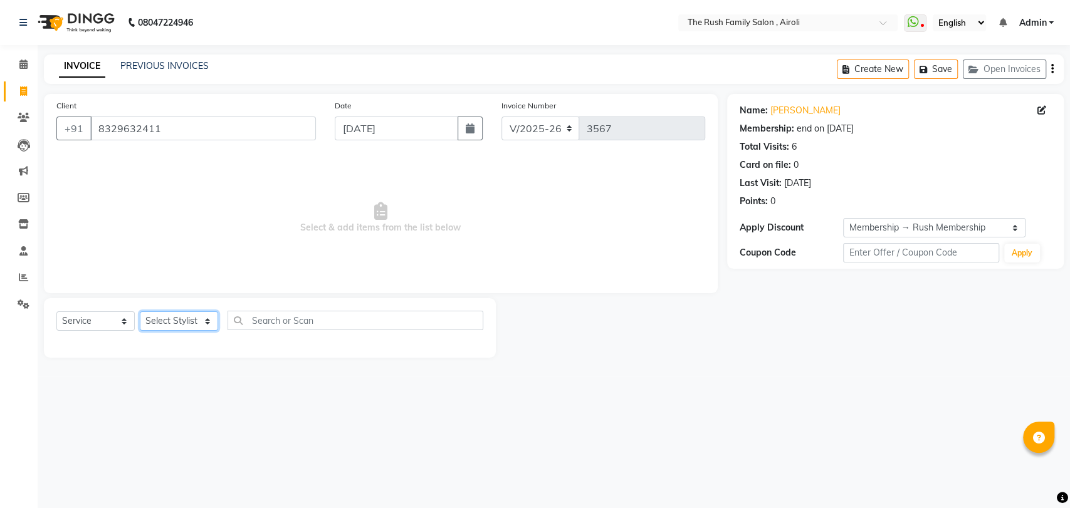
click at [186, 316] on select "Select Stylist [PERSON_NAME] [PERSON_NAME] Danish Guddi [PERSON_NAME] [PERSON_N…" at bounding box center [179, 321] width 78 height 19
select select "87642"
click at [140, 312] on select "Select Stylist [PERSON_NAME] [PERSON_NAME] Danish Guddi [PERSON_NAME] [PERSON_N…" at bounding box center [179, 321] width 78 height 19
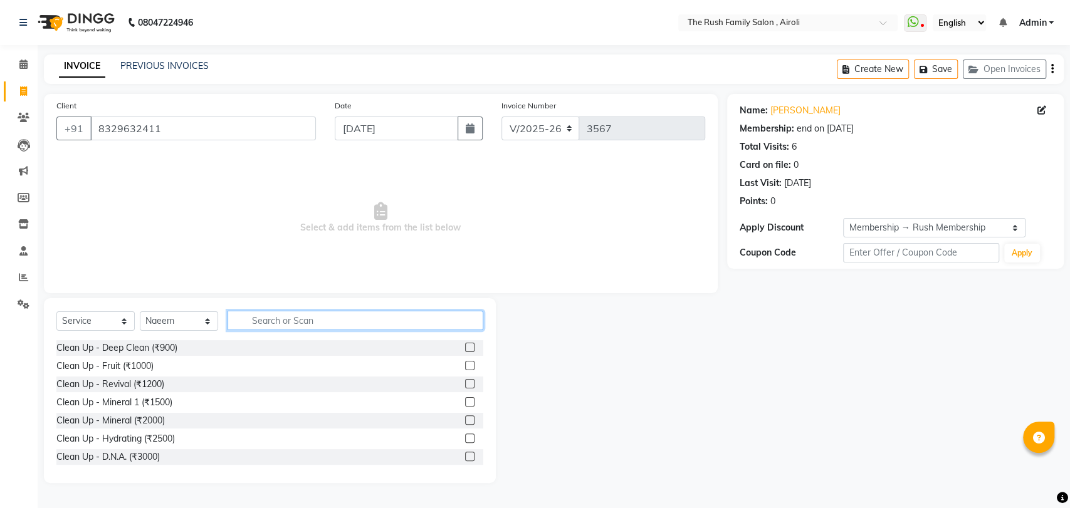
click at [291, 318] on input "text" at bounding box center [356, 320] width 256 height 19
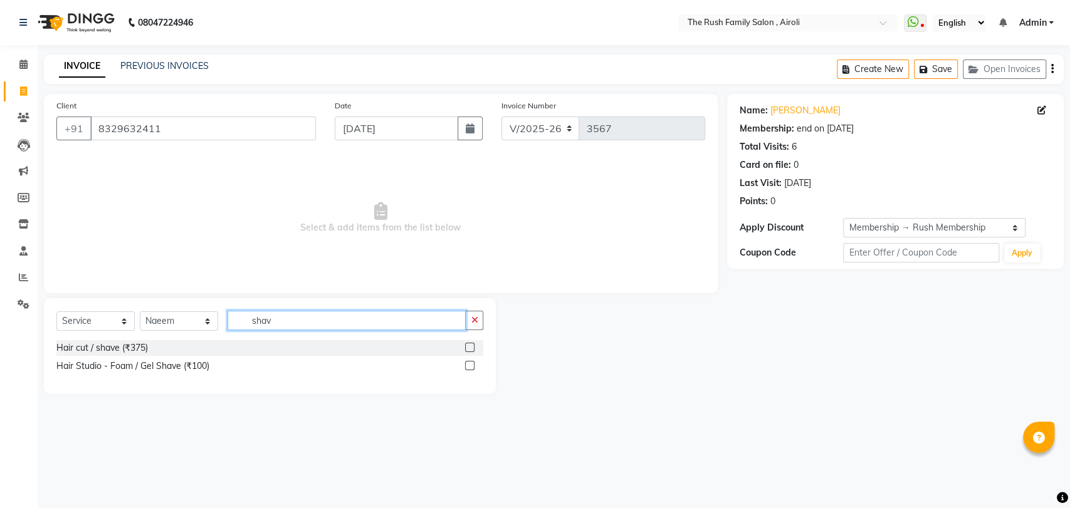
type input "shav"
click at [470, 349] on label at bounding box center [469, 347] width 9 height 9
click at [470, 349] on input "checkbox" at bounding box center [469, 348] width 8 height 8
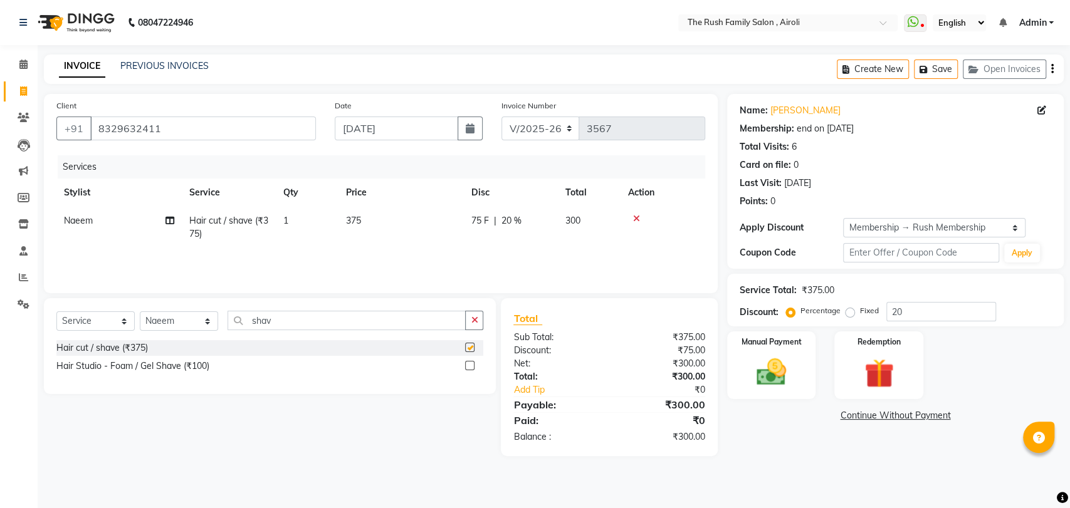
checkbox input "false"
click at [476, 222] on span "75 F" at bounding box center [480, 220] width 18 height 13
select select "87642"
click at [476, 222] on input "375" at bounding box center [434, 223] width 97 height 19
click at [505, 221] on span "20 %" at bounding box center [512, 220] width 20 height 13
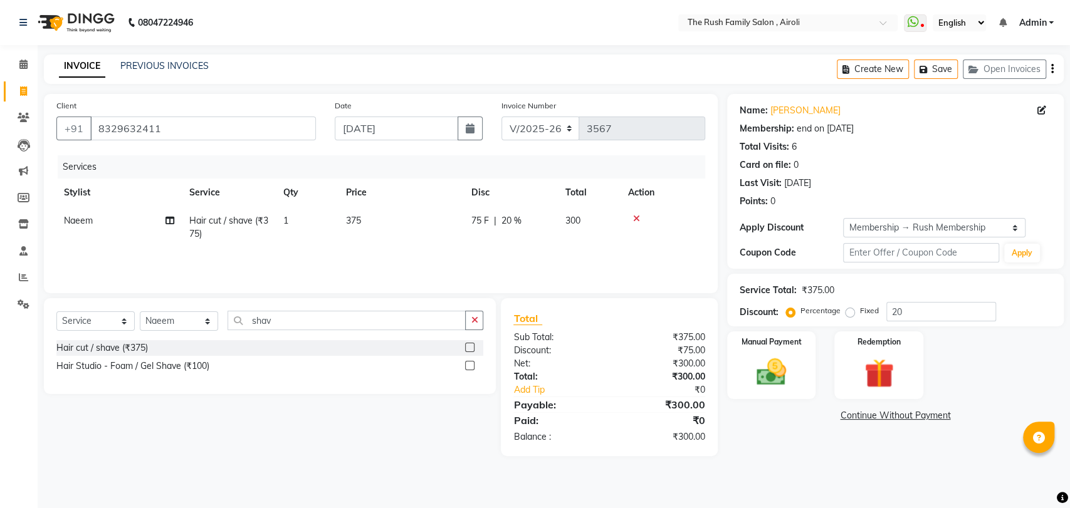
select select "87642"
click at [505, 221] on input "75" at bounding box center [517, 223] width 38 height 19
type input "125"
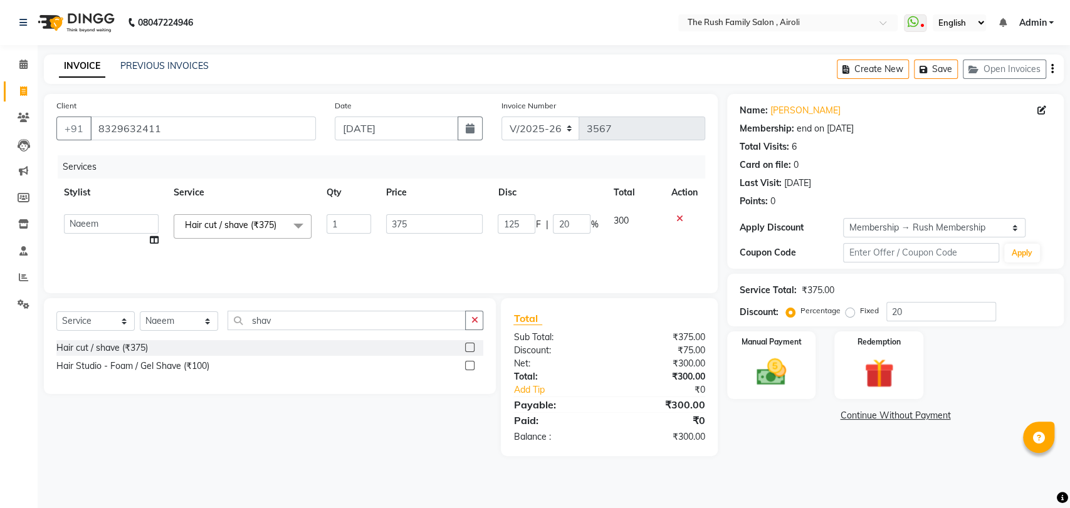
click at [451, 255] on div "Services Stylist Service Qty Price Disc Total Action [PERSON_NAME] [PERSON_NAME…" at bounding box center [380, 217] width 649 height 125
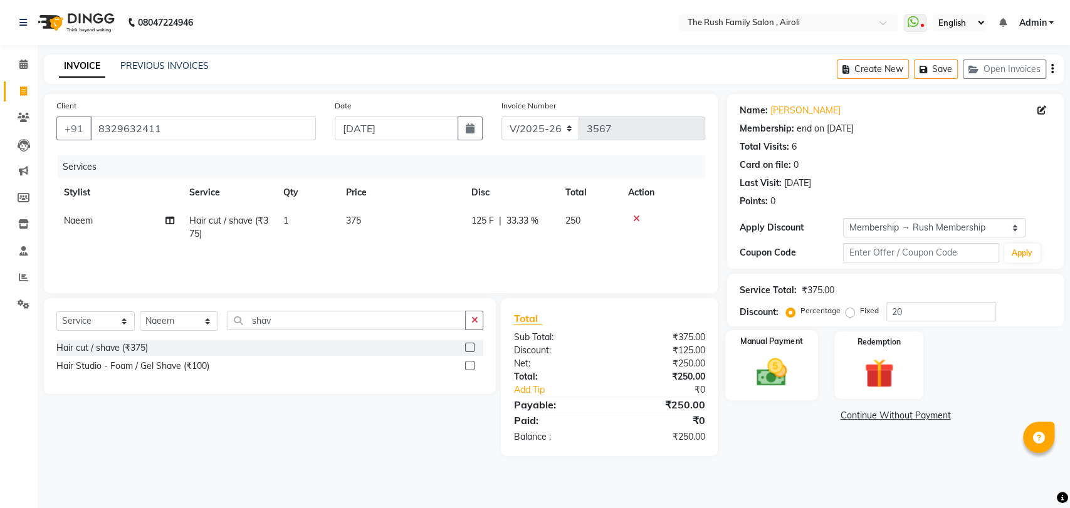
click at [779, 372] on img at bounding box center [772, 372] width 50 height 35
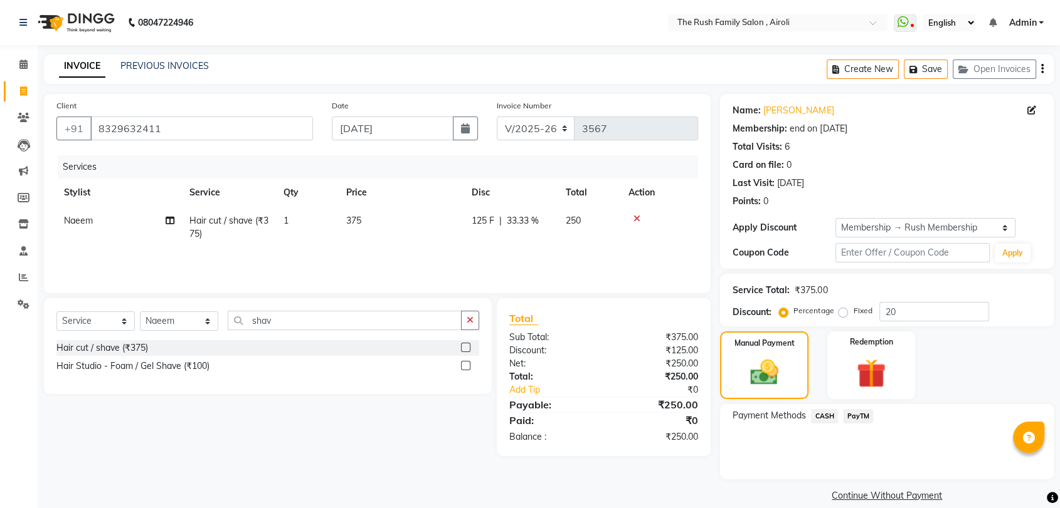
click at [856, 416] on span "PayTM" at bounding box center [858, 416] width 30 height 14
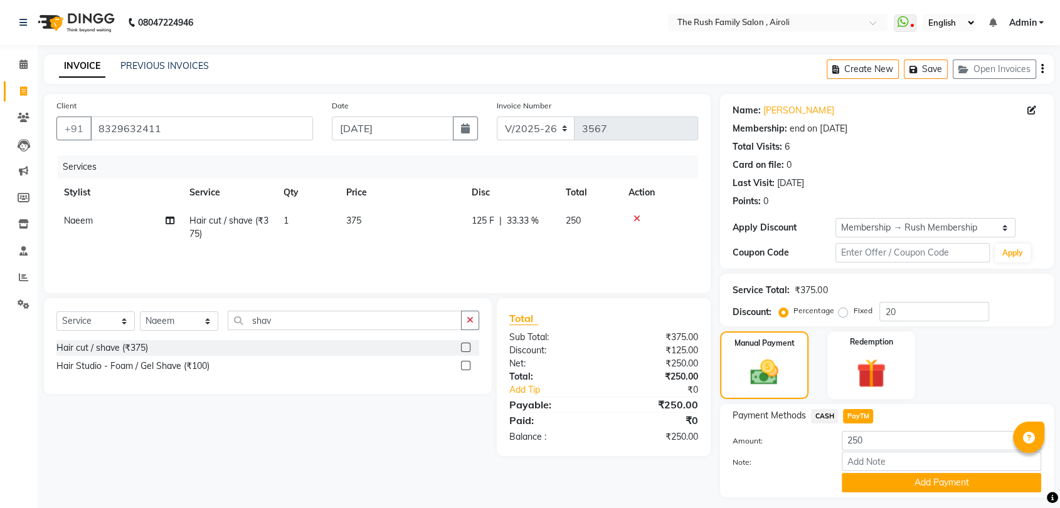
scroll to position [33, 0]
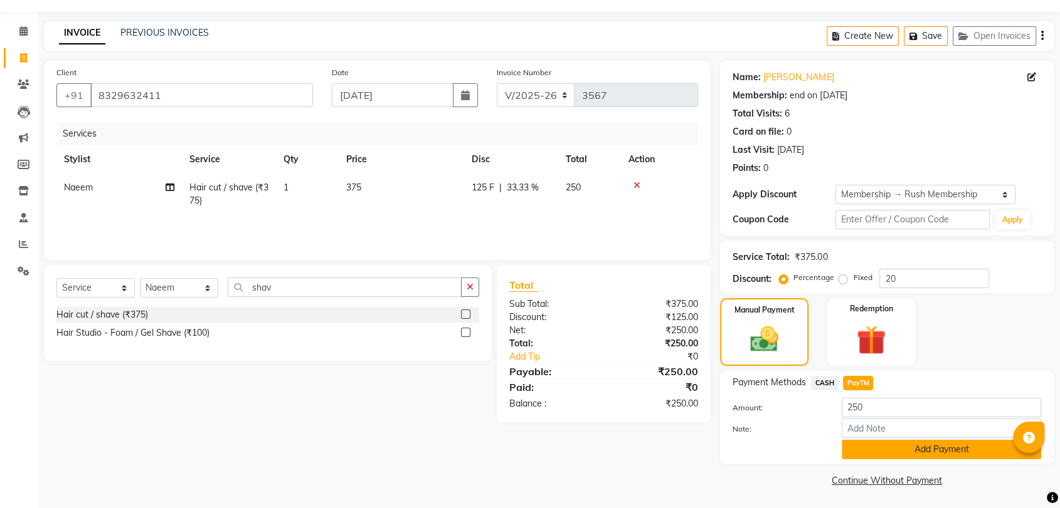
click at [882, 444] on button "Add Payment" at bounding box center [940, 449] width 199 height 19
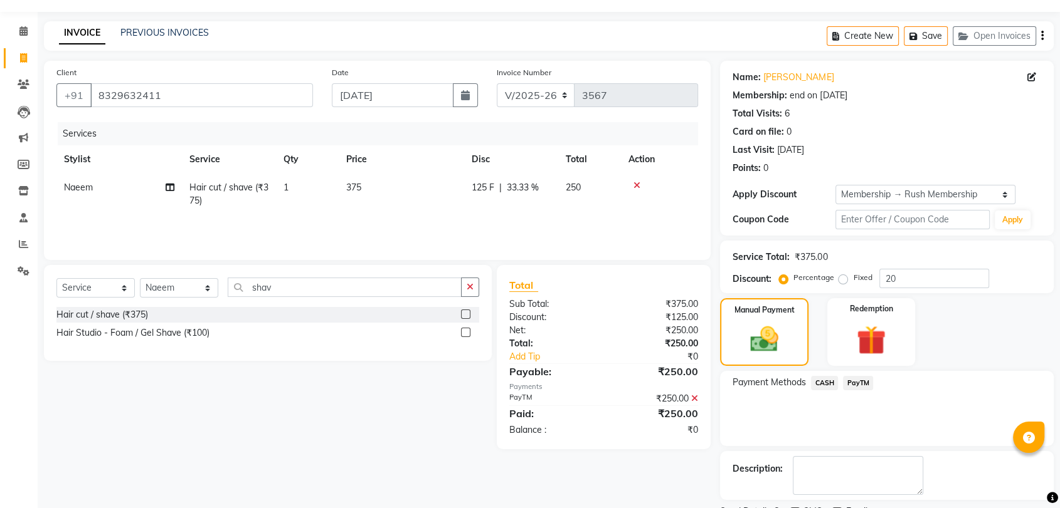
scroll to position [85, 0]
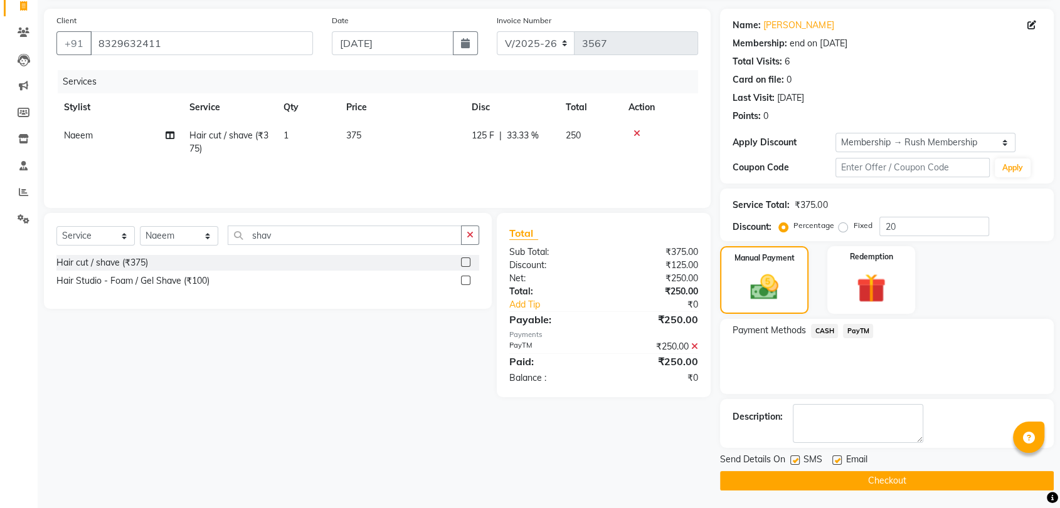
click at [796, 458] on label at bounding box center [794, 460] width 9 height 9
click at [796, 458] on input "checkbox" at bounding box center [794, 461] width 8 height 8
checkbox input "false"
click at [838, 457] on label at bounding box center [836, 460] width 9 height 9
click at [838, 457] on input "checkbox" at bounding box center [836, 461] width 8 height 8
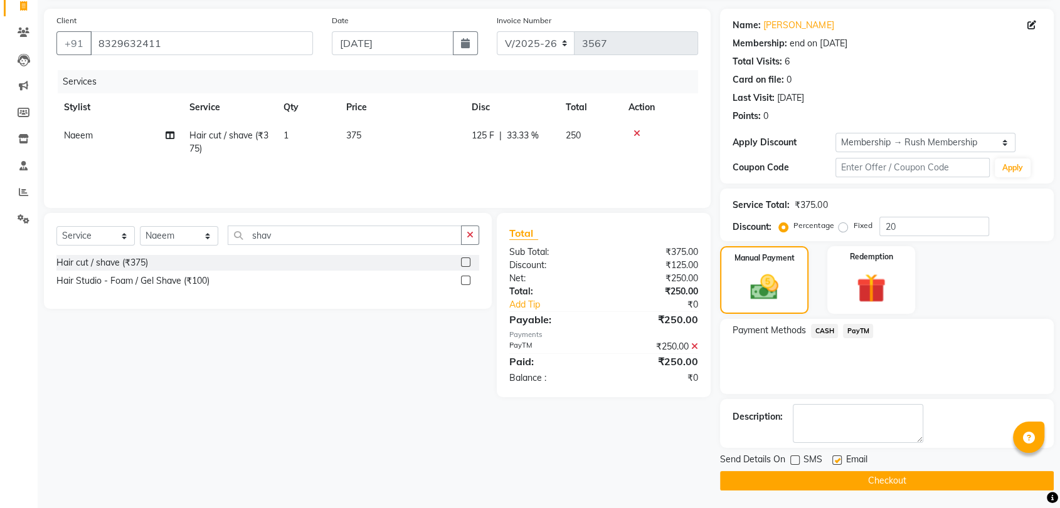
checkbox input "false"
click at [830, 471] on button "Checkout" at bounding box center [887, 480] width 334 height 19
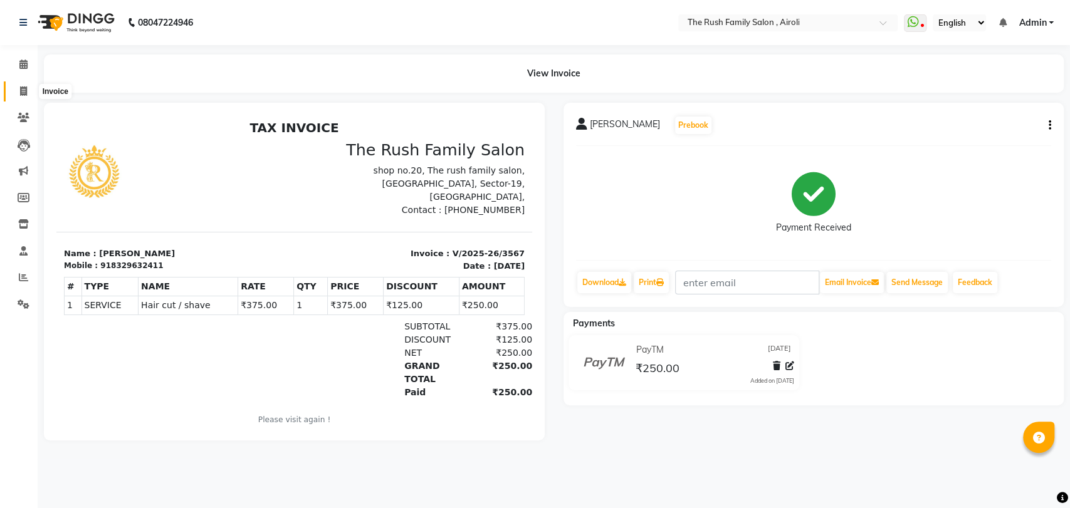
click at [30, 87] on span at bounding box center [24, 92] width 22 height 14
select select "service"
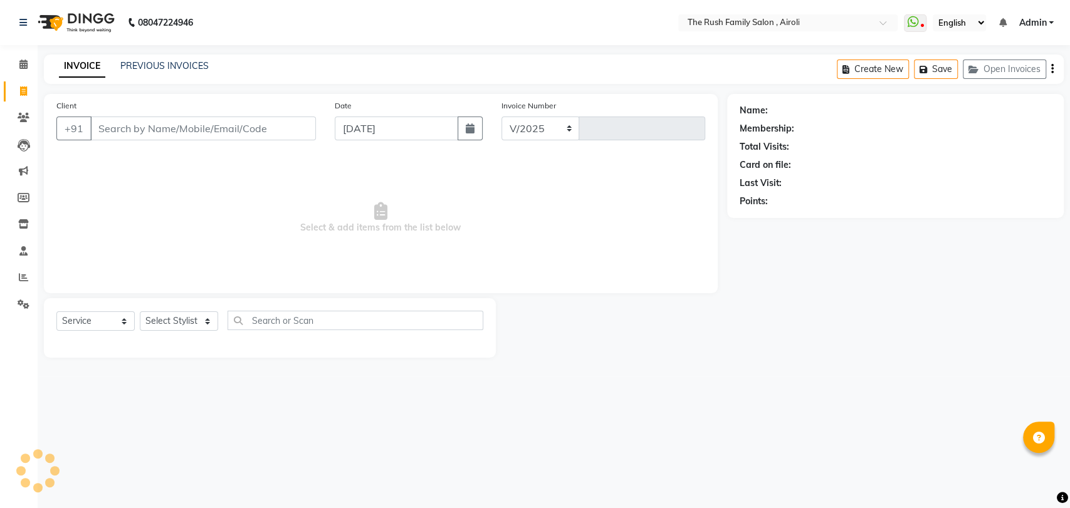
select select "5419"
type input "3568"
click at [132, 122] on input "Client" at bounding box center [203, 129] width 226 height 24
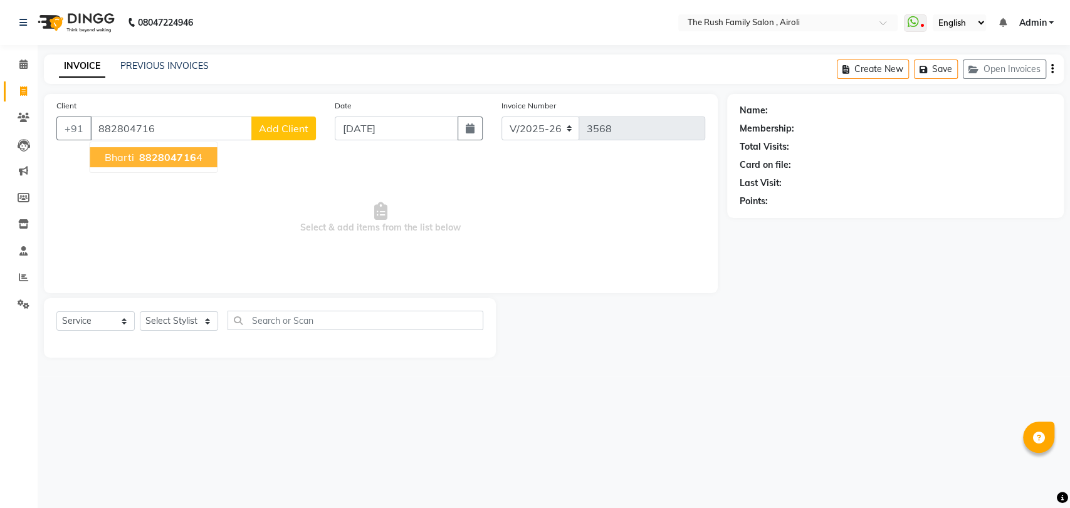
click at [169, 166] on button "Bharti 882804716 4" at bounding box center [153, 157] width 127 height 20
type input "8828047164"
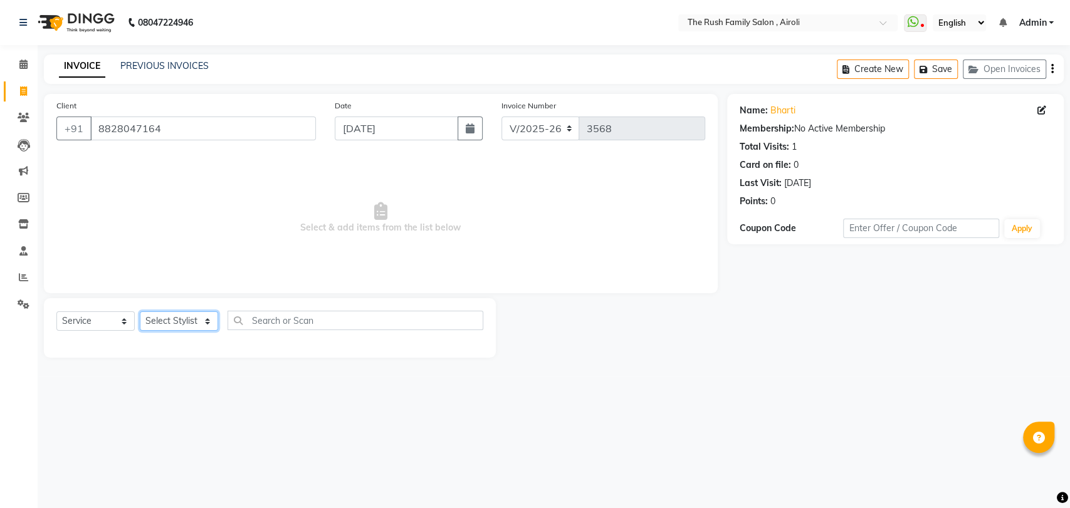
click at [187, 322] on select "Select Stylist [PERSON_NAME] [PERSON_NAME] Danish Guddi [PERSON_NAME] [PERSON_N…" at bounding box center [179, 321] width 78 height 19
select select "77430"
click at [140, 312] on select "Select Stylist [PERSON_NAME] [PERSON_NAME] Danish Guddi [PERSON_NAME] [PERSON_N…" at bounding box center [179, 321] width 78 height 19
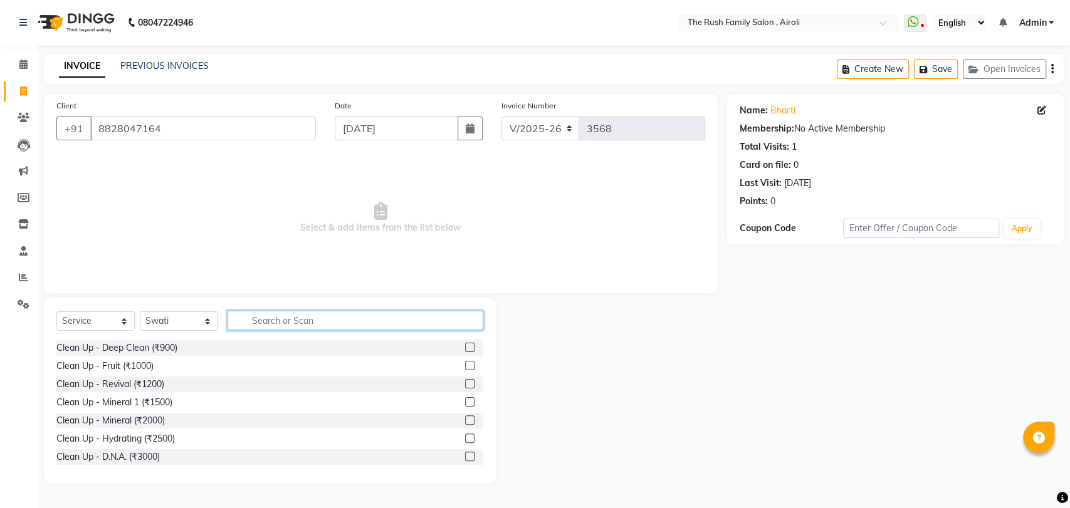
click at [260, 325] on input "text" at bounding box center [356, 320] width 256 height 19
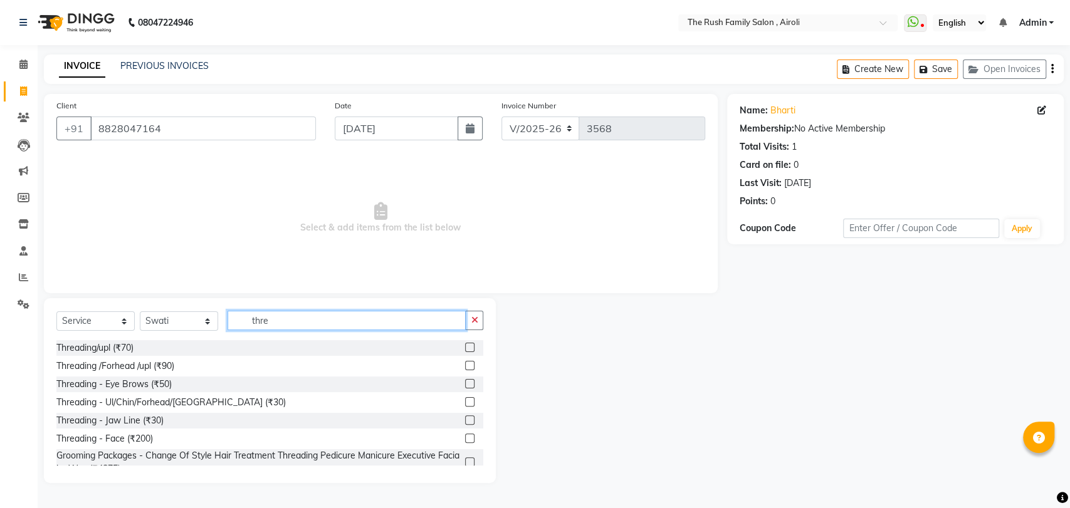
type input "thre"
click at [465, 352] on div at bounding box center [469, 349] width 8 height 13
click at [465, 349] on label at bounding box center [469, 347] width 9 height 9
click at [465, 349] on input "checkbox" at bounding box center [469, 348] width 8 height 8
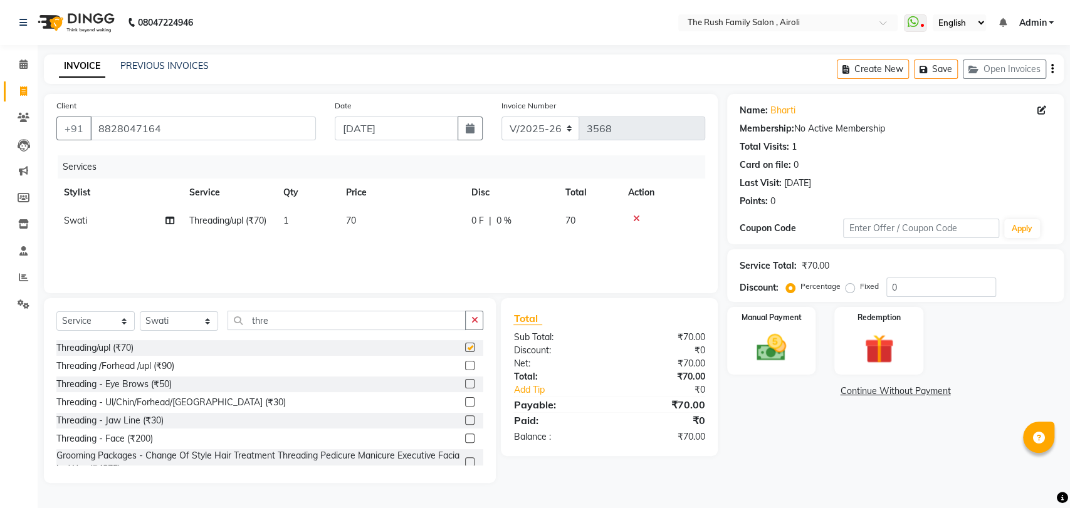
checkbox input "false"
click at [802, 359] on div "Manual Payment" at bounding box center [771, 341] width 93 height 71
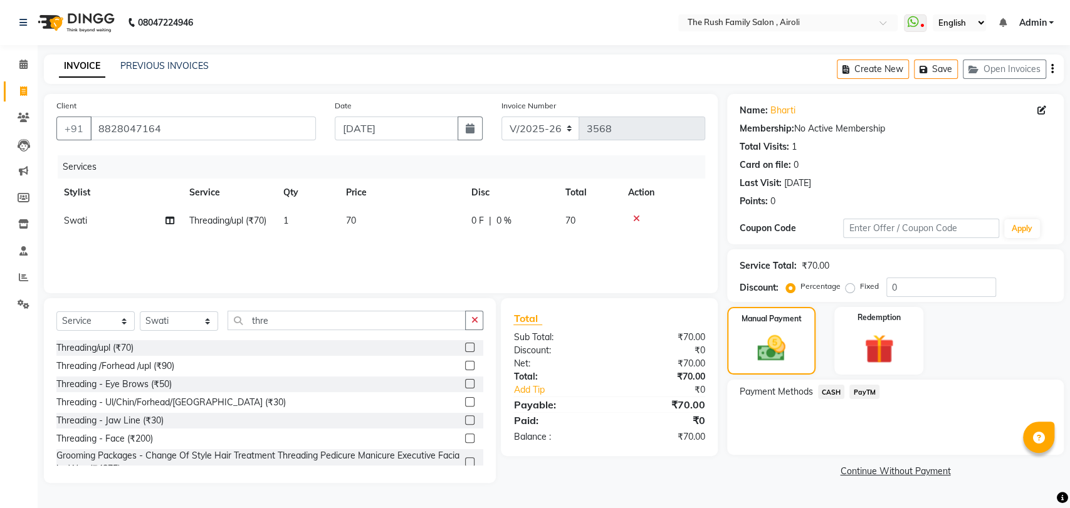
click at [860, 389] on span "PayTM" at bounding box center [865, 392] width 30 height 14
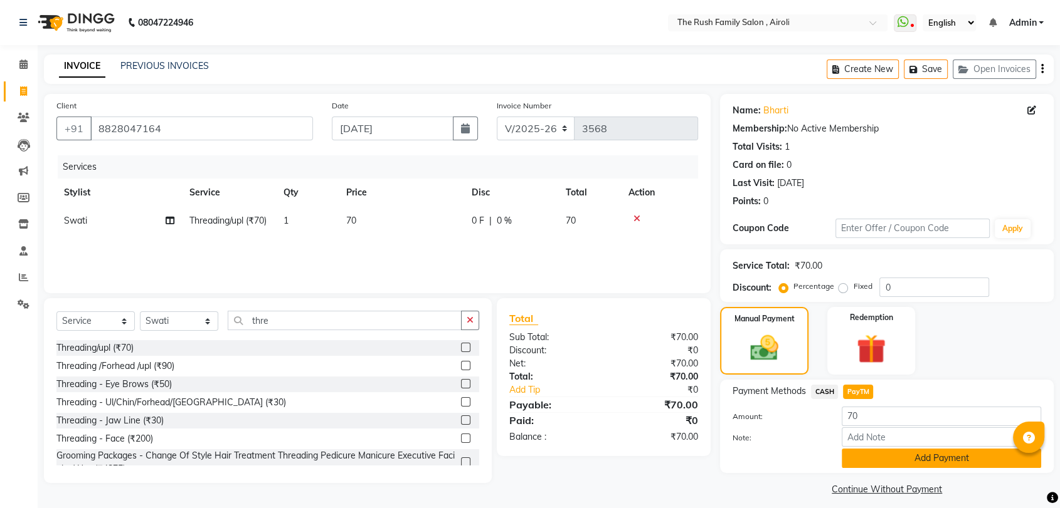
click at [902, 456] on button "Add Payment" at bounding box center [940, 458] width 199 height 19
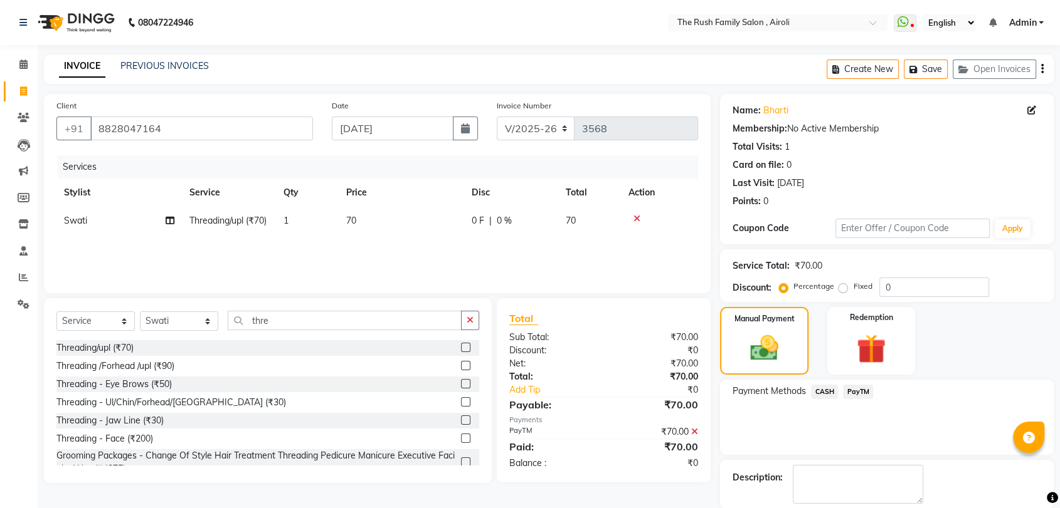
scroll to position [61, 0]
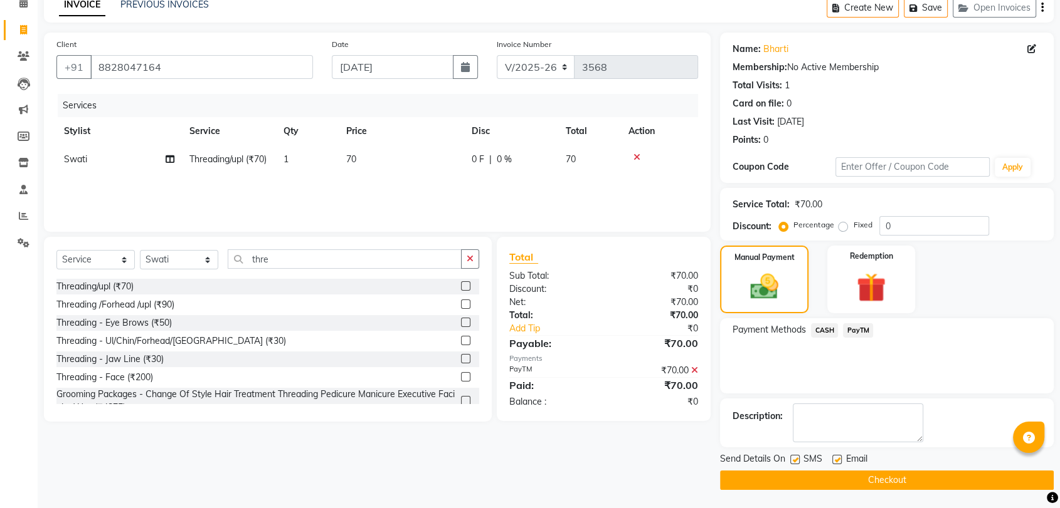
click at [794, 456] on label at bounding box center [794, 459] width 9 height 9
click at [794, 456] on input "checkbox" at bounding box center [794, 460] width 8 height 8
checkbox input "false"
click at [838, 455] on label at bounding box center [836, 459] width 9 height 9
click at [838, 456] on input "checkbox" at bounding box center [836, 460] width 8 height 8
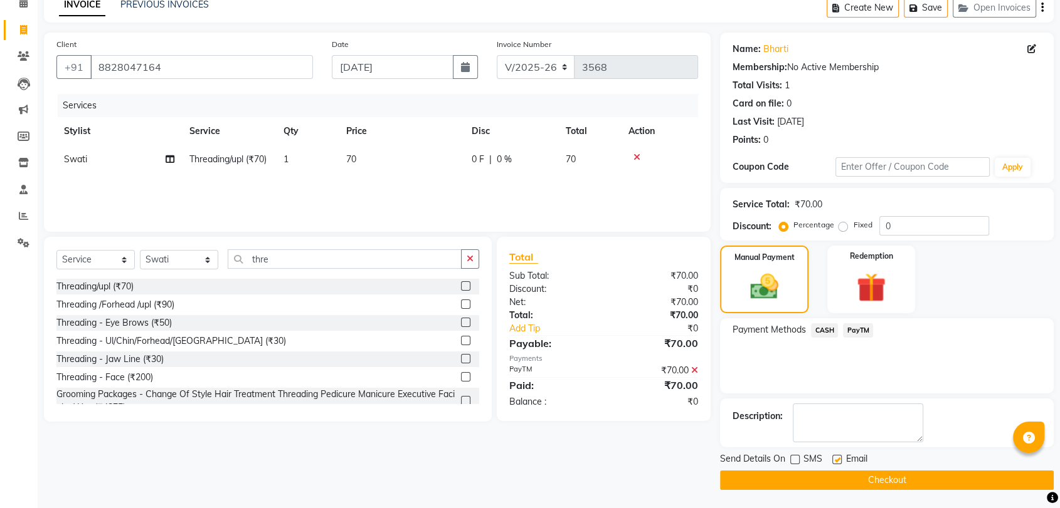
checkbox input "false"
click at [815, 482] on button "Checkout" at bounding box center [887, 480] width 334 height 19
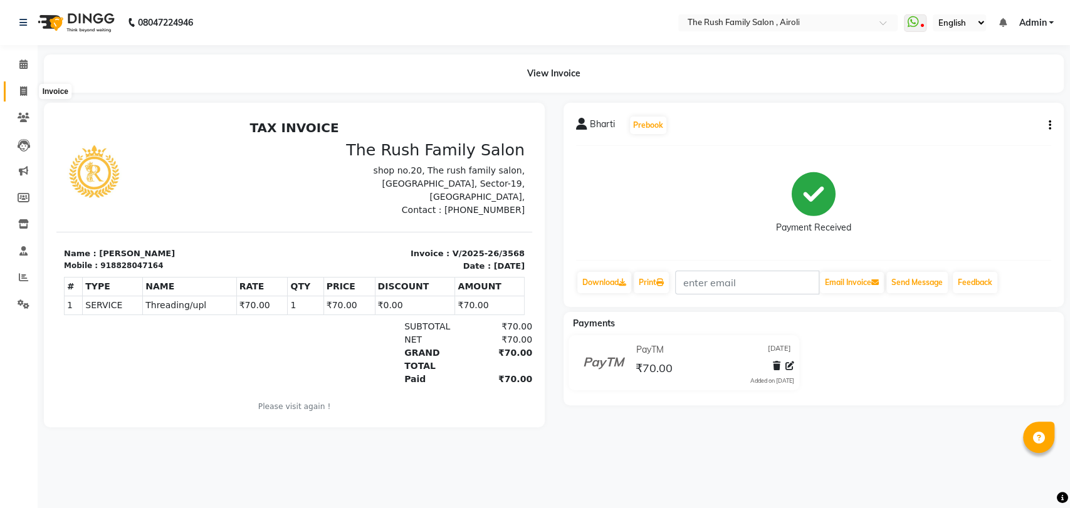
click at [16, 96] on span at bounding box center [24, 92] width 22 height 14
select select "5419"
select select "service"
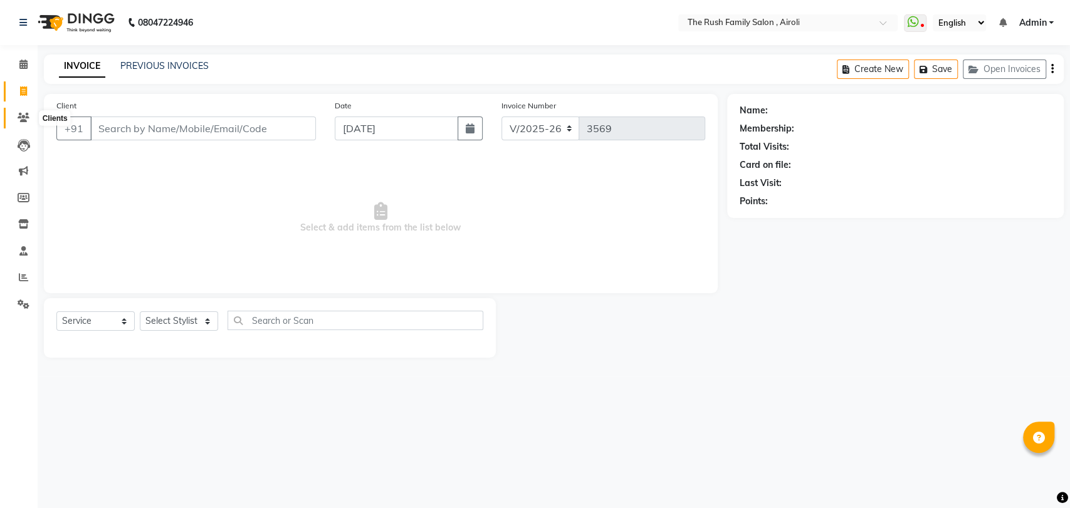
click at [26, 113] on icon at bounding box center [24, 117] width 12 height 9
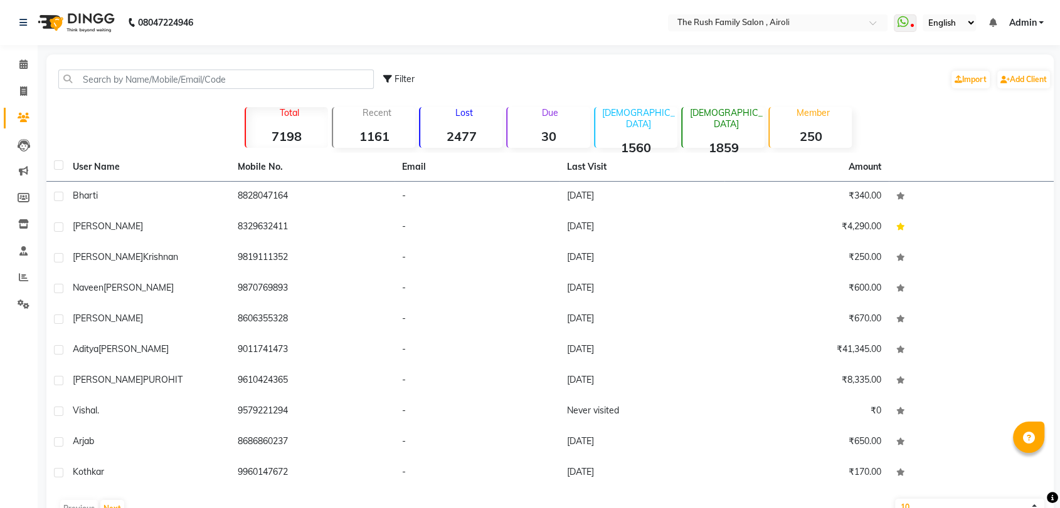
click at [472, 137] on strong "2477" at bounding box center [461, 137] width 82 height 16
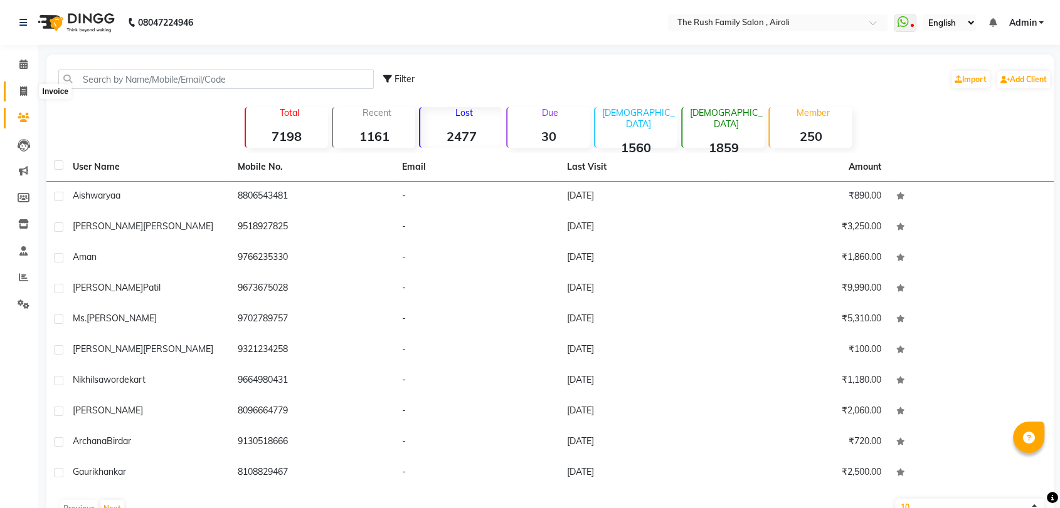
click at [20, 96] on icon at bounding box center [23, 91] width 7 height 9
select select "5419"
select select "service"
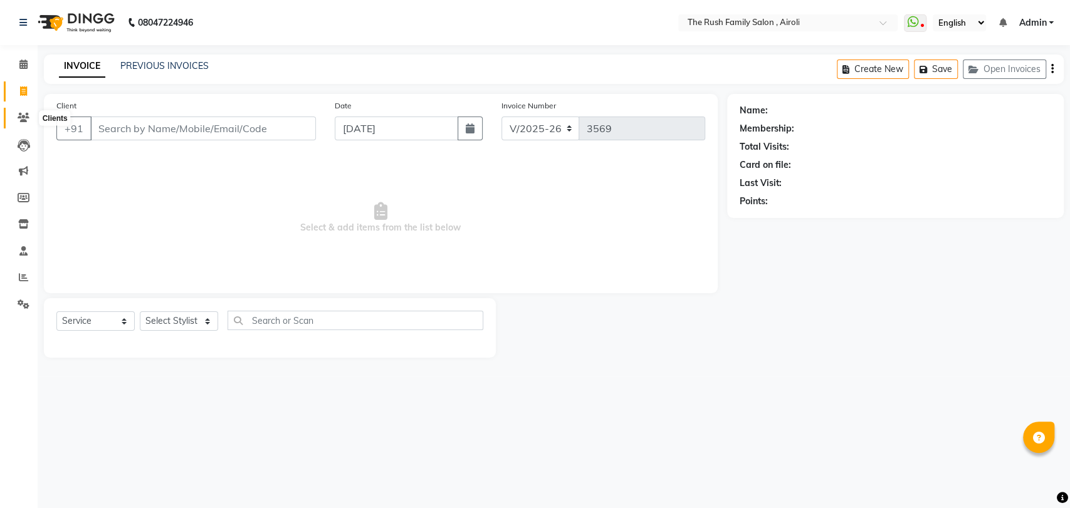
click at [18, 117] on icon at bounding box center [24, 117] width 12 height 9
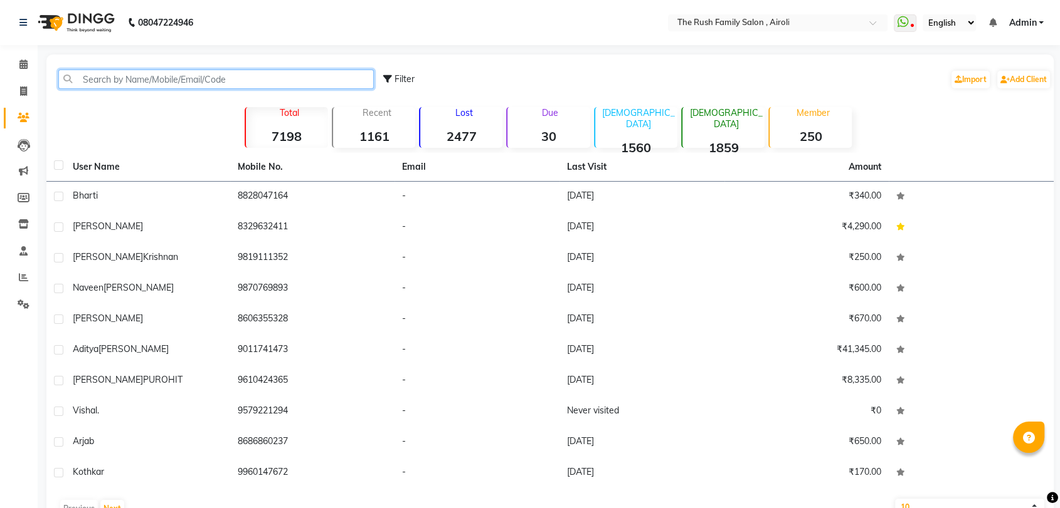
click at [137, 79] on input "text" at bounding box center [215, 79] width 315 height 19
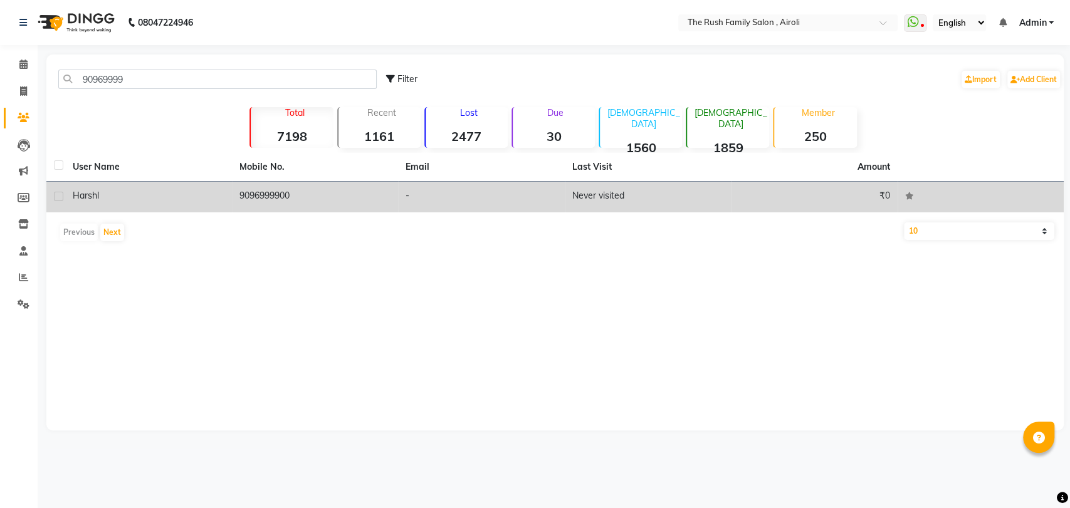
click at [70, 194] on td "Harshl" at bounding box center [148, 197] width 167 height 31
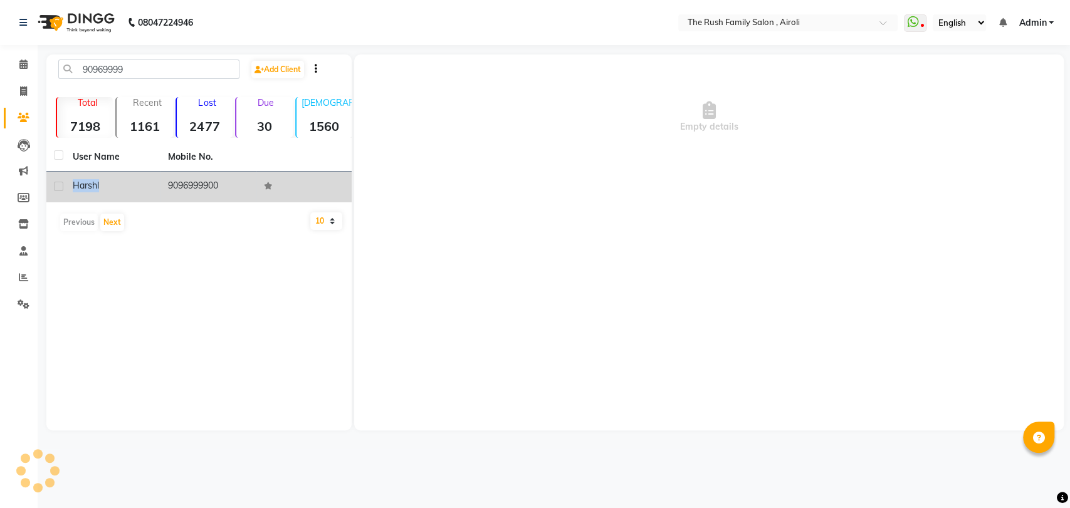
click at [70, 194] on td "Harshl" at bounding box center [112, 187] width 95 height 31
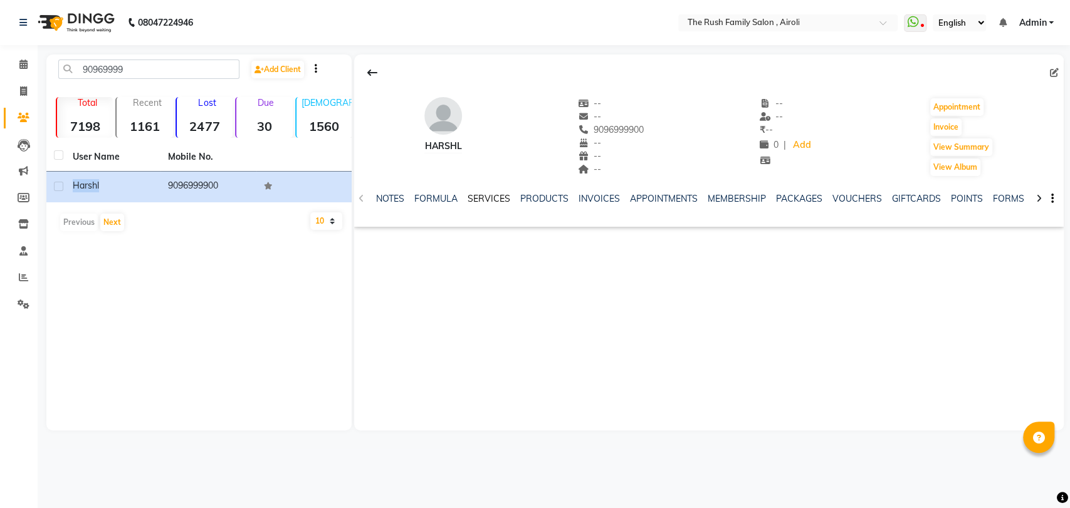
click at [501, 196] on link "SERVICES" at bounding box center [489, 198] width 43 height 11
click at [214, 76] on input "90969999" at bounding box center [148, 69] width 181 height 19
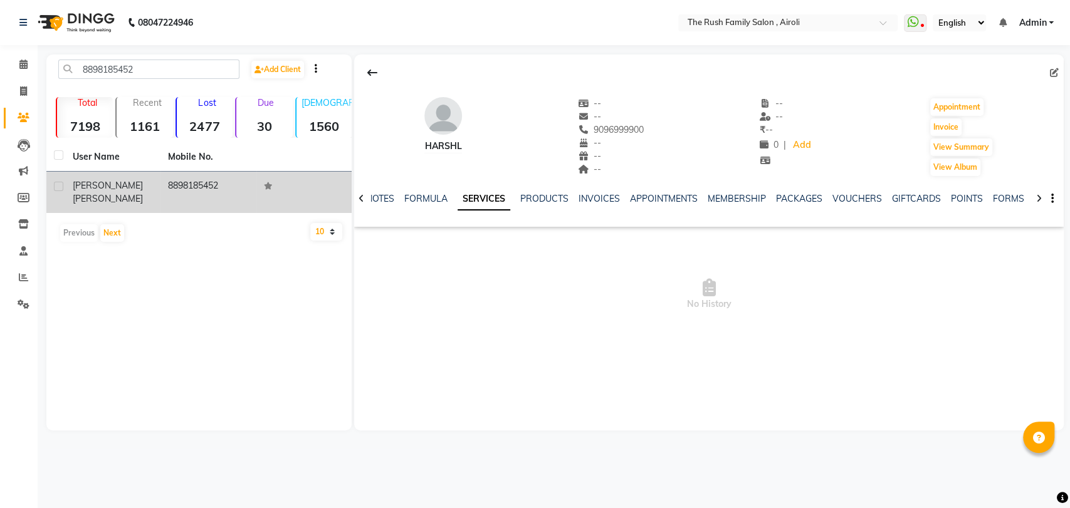
click at [83, 196] on td "[PERSON_NAME]" at bounding box center [112, 192] width 95 height 41
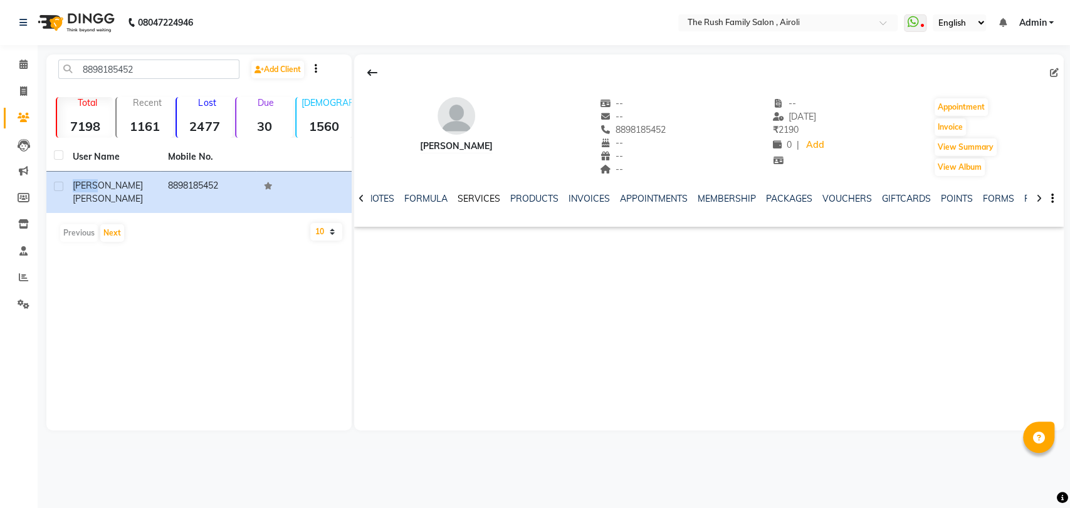
click at [486, 193] on link "SERVICES" at bounding box center [479, 198] width 43 height 11
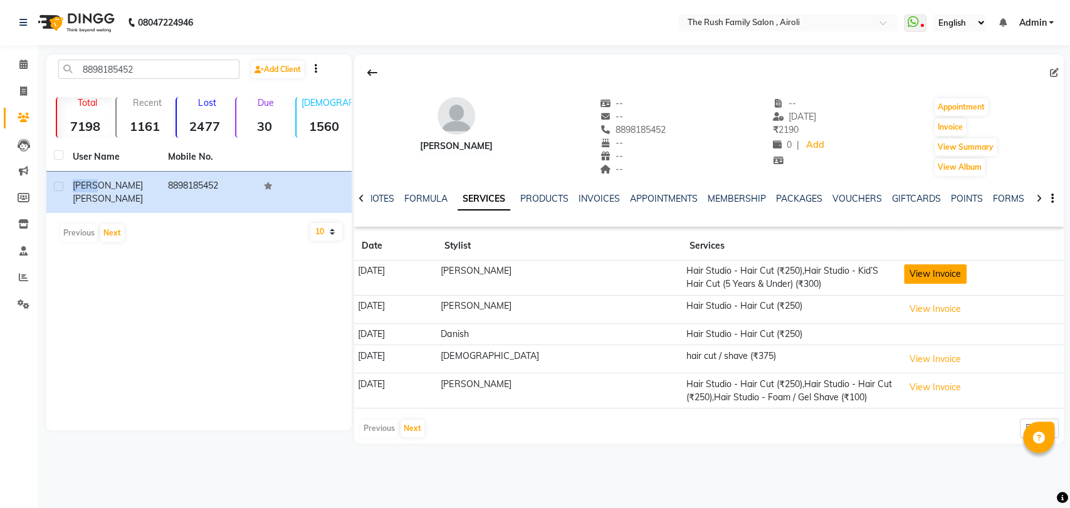
click at [904, 270] on button "View Invoice" at bounding box center [935, 274] width 63 height 19
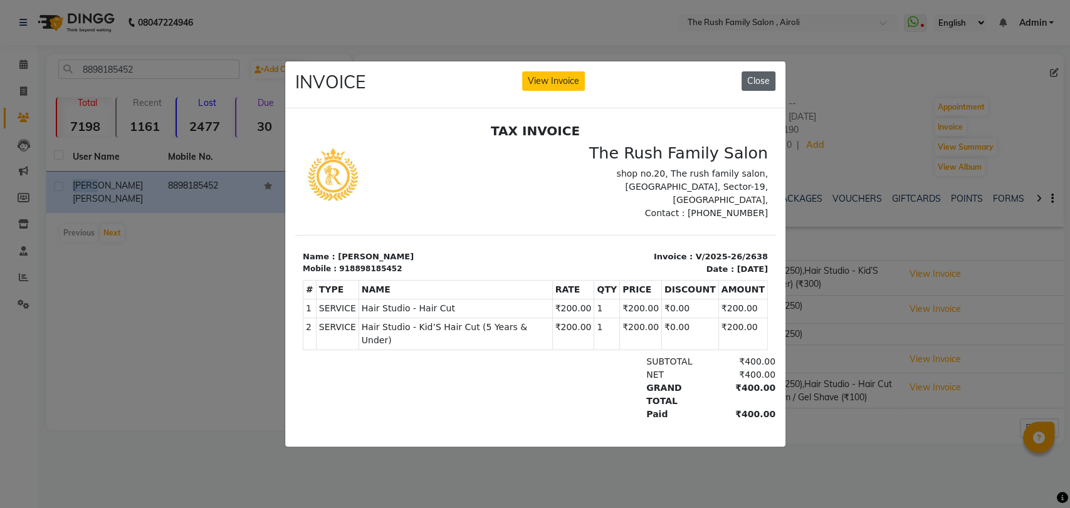
click at [757, 71] on button "Close" at bounding box center [759, 80] width 34 height 19
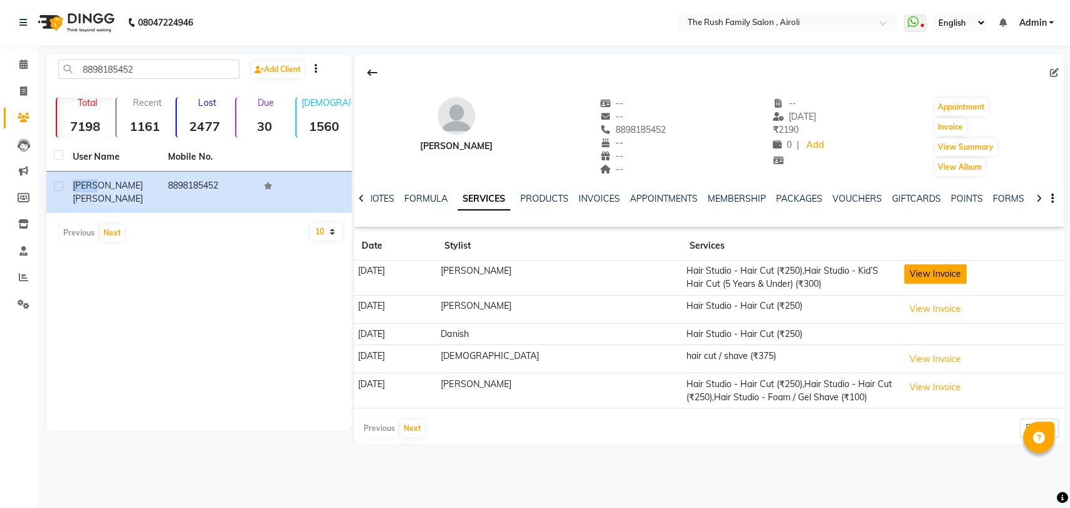
click at [924, 278] on button "View Invoice" at bounding box center [935, 274] width 63 height 19
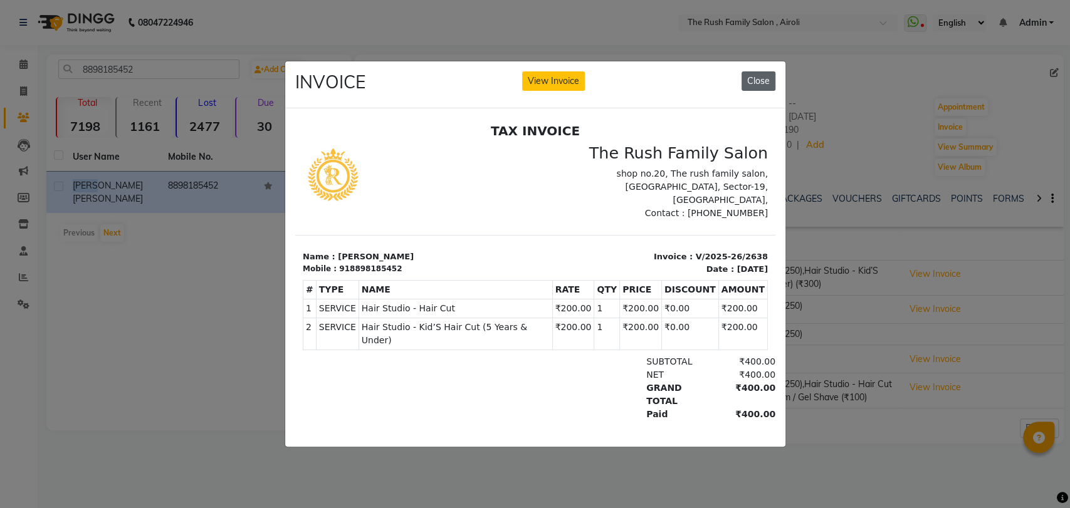
click at [762, 79] on button "Close" at bounding box center [759, 80] width 34 height 19
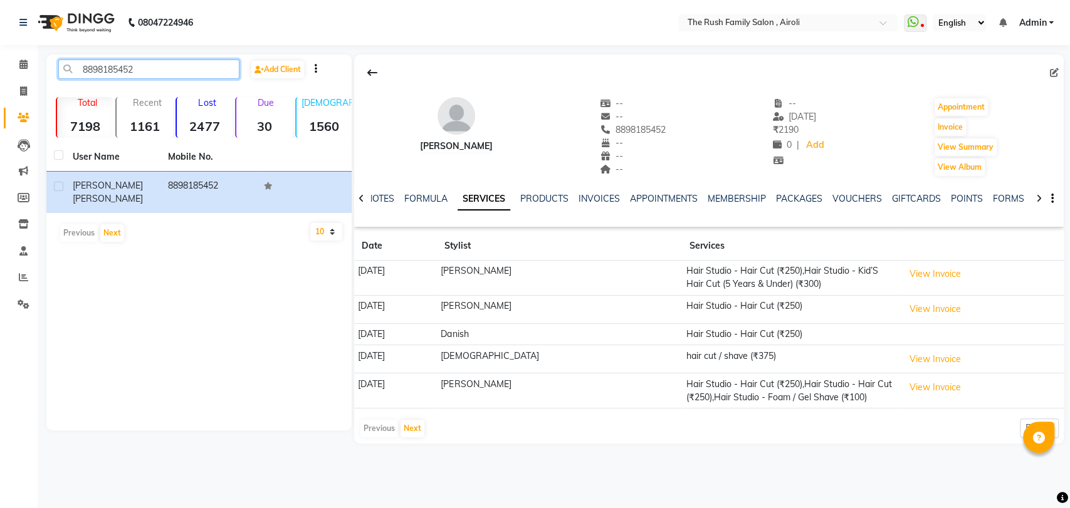
click at [183, 74] on input "8898185452" at bounding box center [148, 69] width 181 height 19
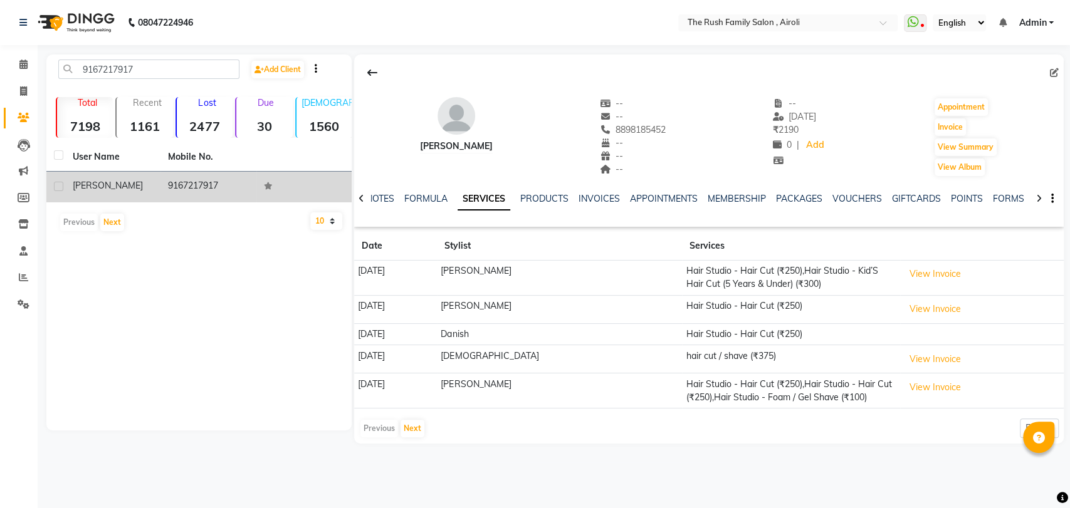
click at [100, 188] on span "[PERSON_NAME]" at bounding box center [108, 185] width 70 height 11
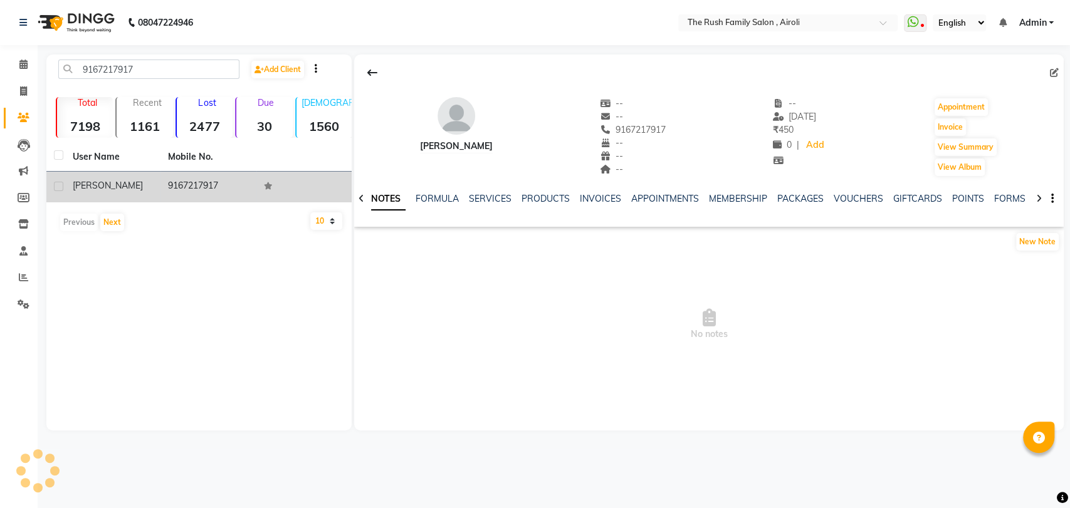
click at [100, 188] on span "[PERSON_NAME]" at bounding box center [108, 185] width 70 height 11
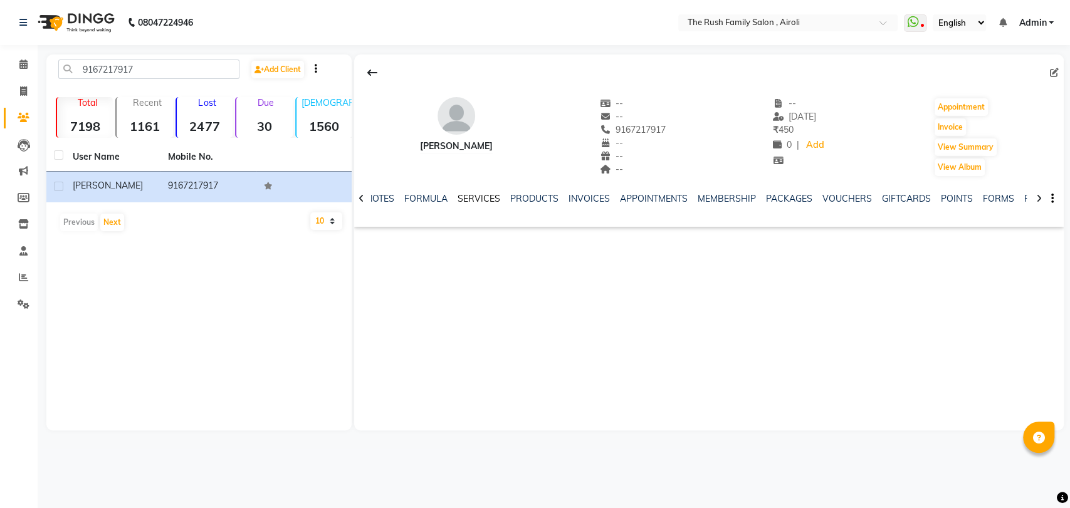
click at [463, 203] on link "SERVICES" at bounding box center [479, 198] width 43 height 11
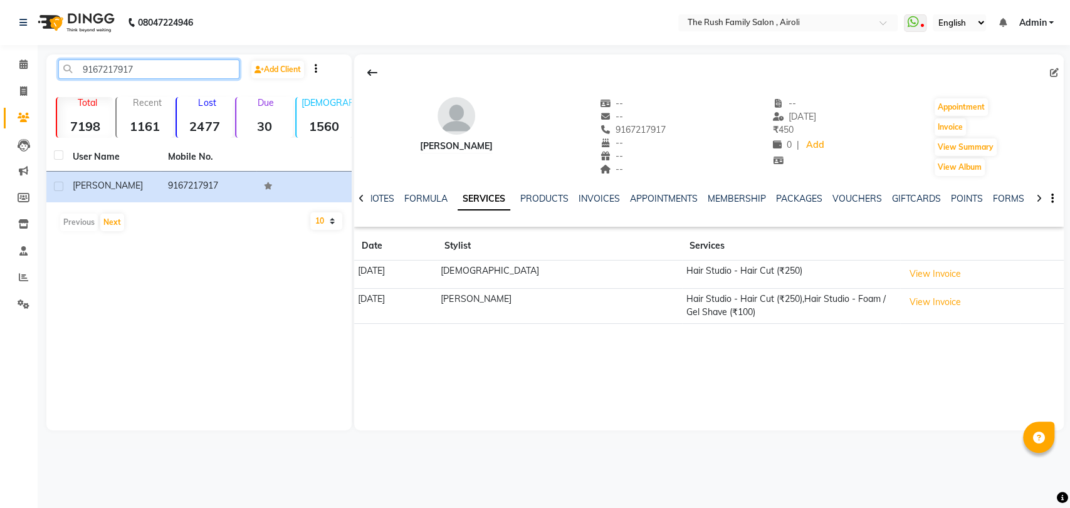
click at [152, 61] on input "9167217917" at bounding box center [148, 69] width 181 height 19
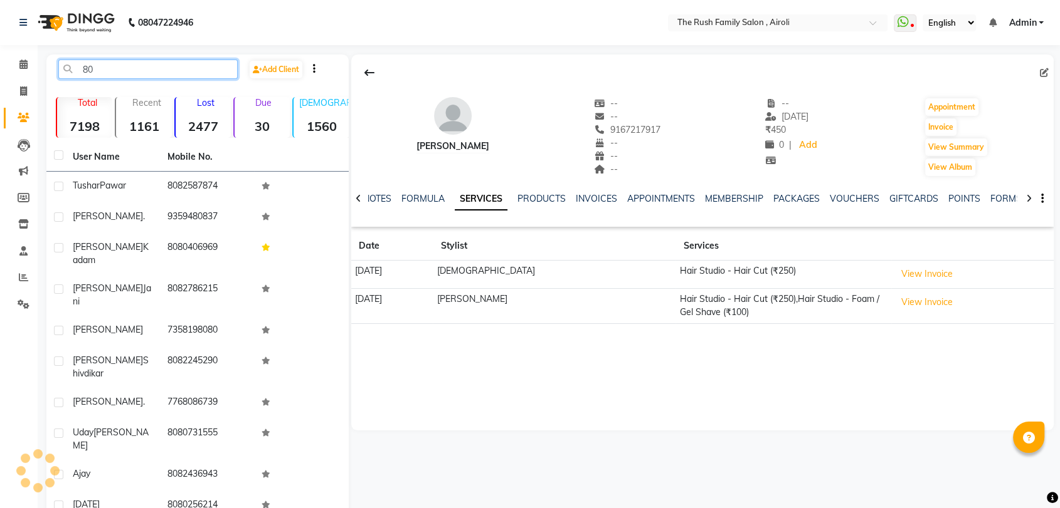
type input "8"
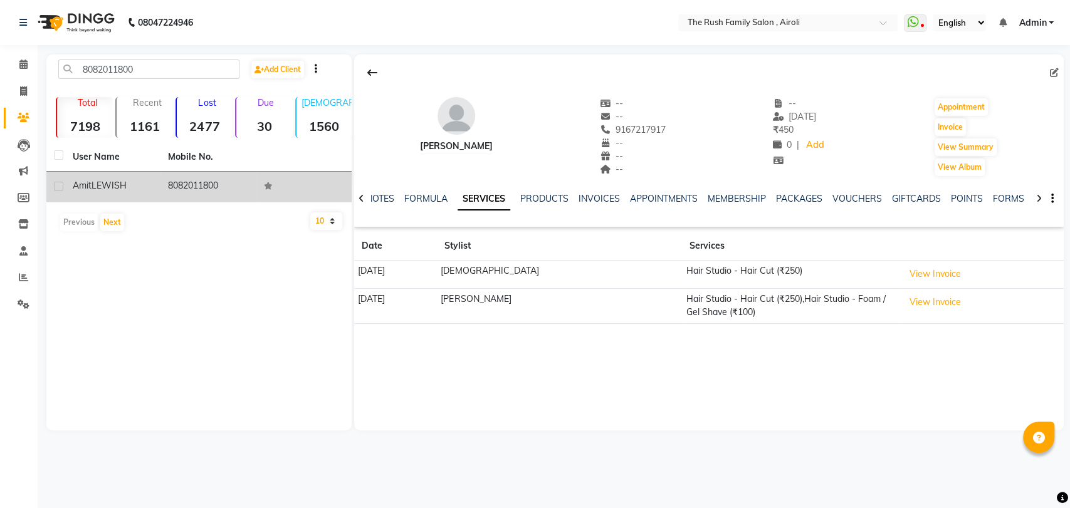
click at [100, 182] on span "LEWISH" at bounding box center [109, 185] width 35 height 11
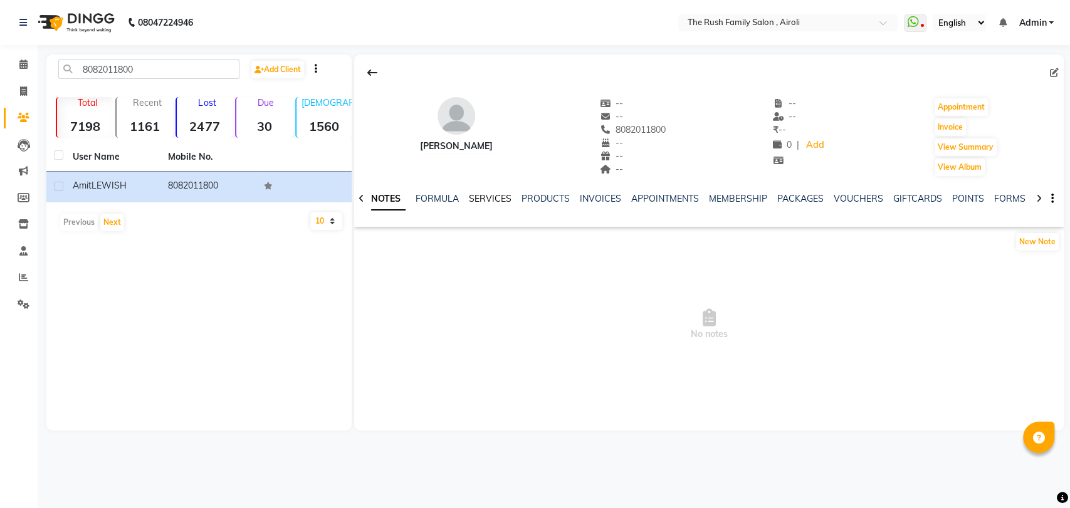
click at [492, 197] on link "SERVICES" at bounding box center [490, 198] width 43 height 11
click at [482, 202] on link "SERVICES" at bounding box center [484, 199] width 53 height 23
click at [416, 196] on link "FORMULA" at bounding box center [425, 198] width 43 height 11
drag, startPoint x: 507, startPoint y: 188, endPoint x: 503, endPoint y: 204, distance: 16.1
click at [503, 204] on div "NOTES FORMULA SERVICES PRODUCTS INVOICES APPOINTMENTS MEMBERSHIP PACKAGES VOUCH…" at bounding box center [709, 198] width 710 height 43
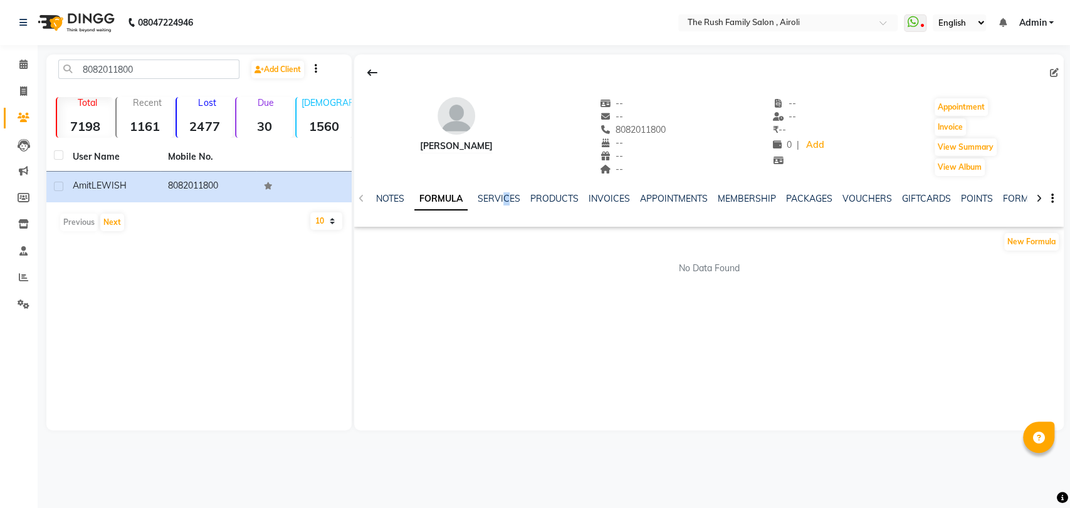
click at [503, 204] on div "SERVICES" at bounding box center [499, 198] width 43 height 13
click at [501, 197] on link "SERVICES" at bounding box center [499, 198] width 43 height 11
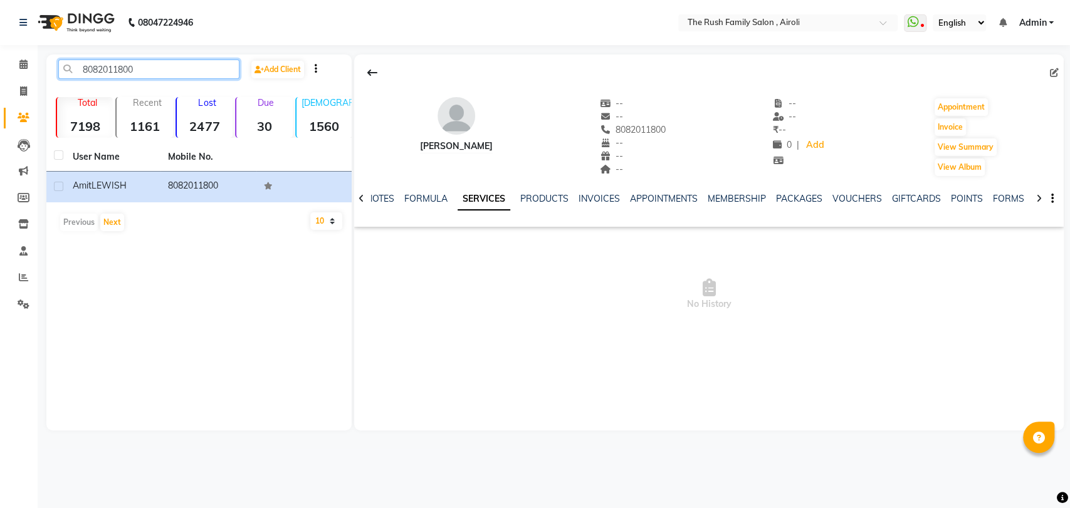
click at [191, 70] on input "8082011800" at bounding box center [148, 69] width 181 height 19
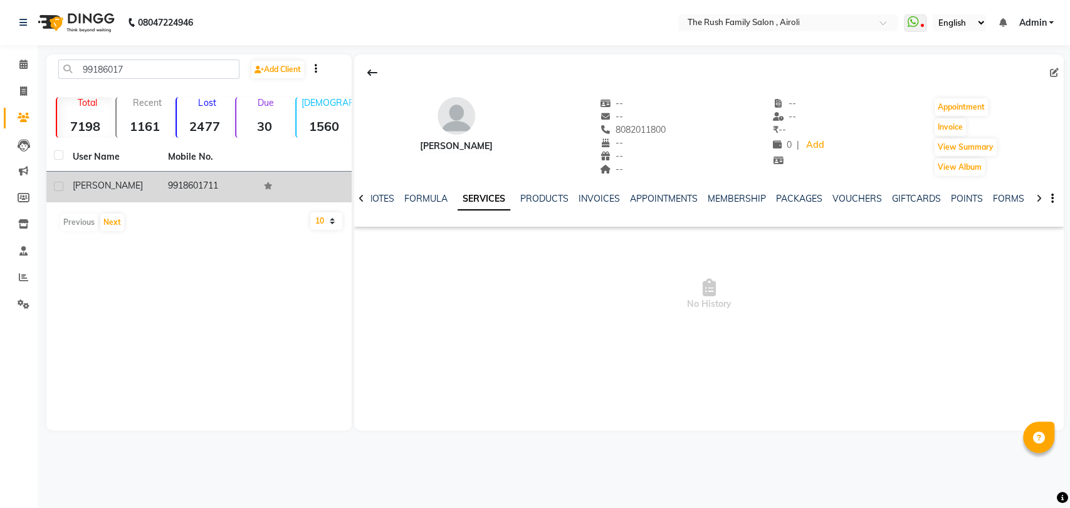
click at [172, 179] on td "9918601711" at bounding box center [208, 187] width 95 height 31
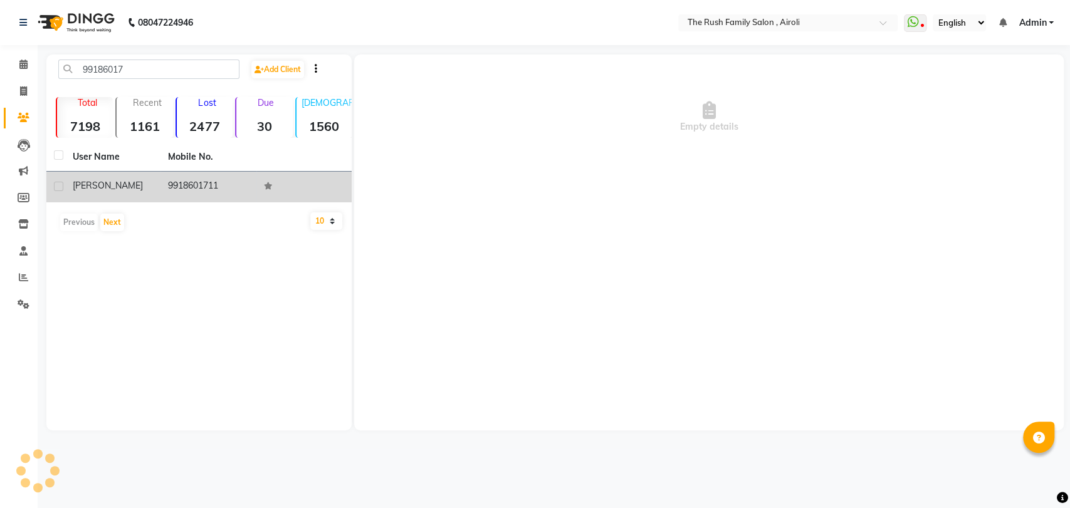
click at [172, 179] on td "9918601711" at bounding box center [208, 187] width 95 height 31
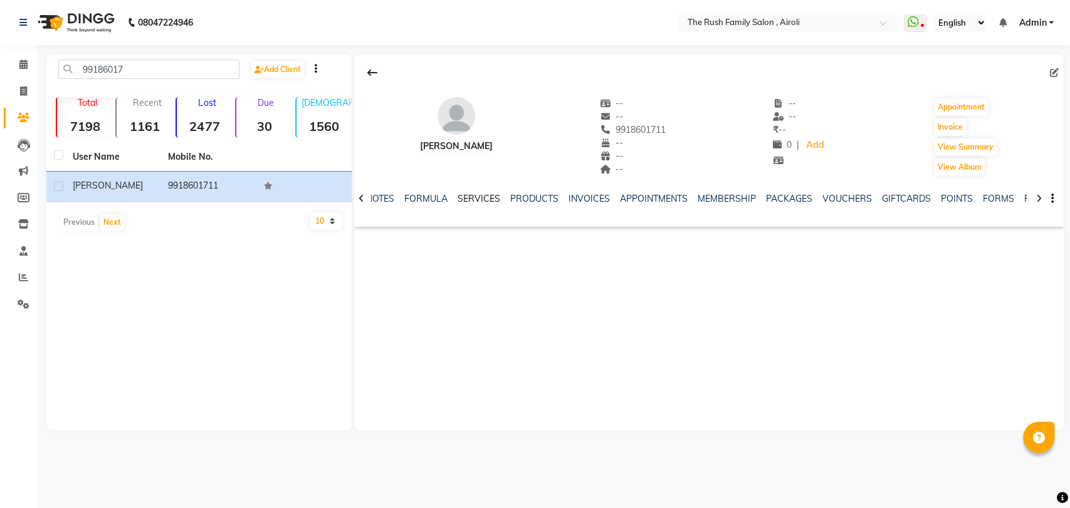
click at [478, 198] on link "SERVICES" at bounding box center [479, 198] width 43 height 11
click at [458, 199] on link "SERVICES" at bounding box center [484, 199] width 53 height 23
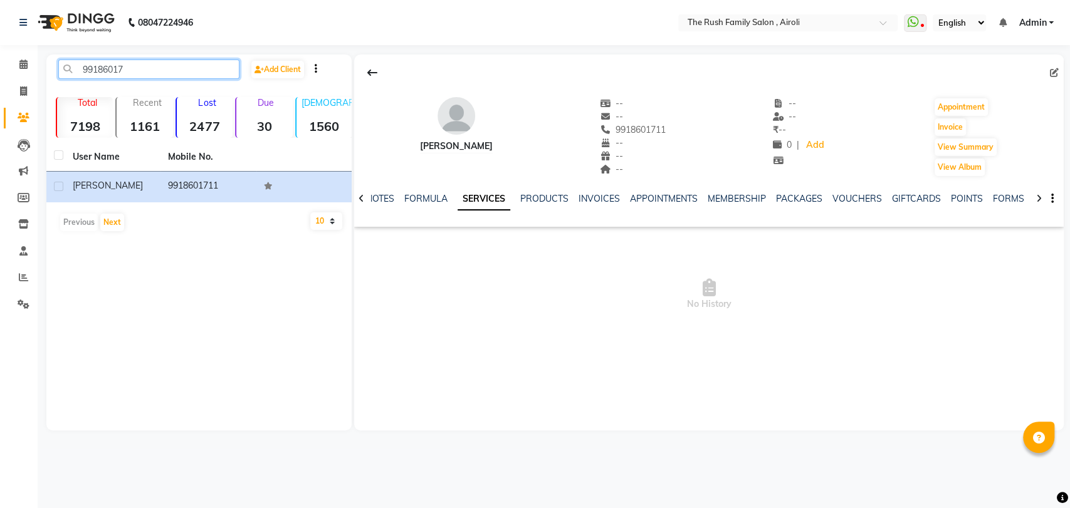
click at [208, 76] on input "99186017" at bounding box center [148, 69] width 181 height 19
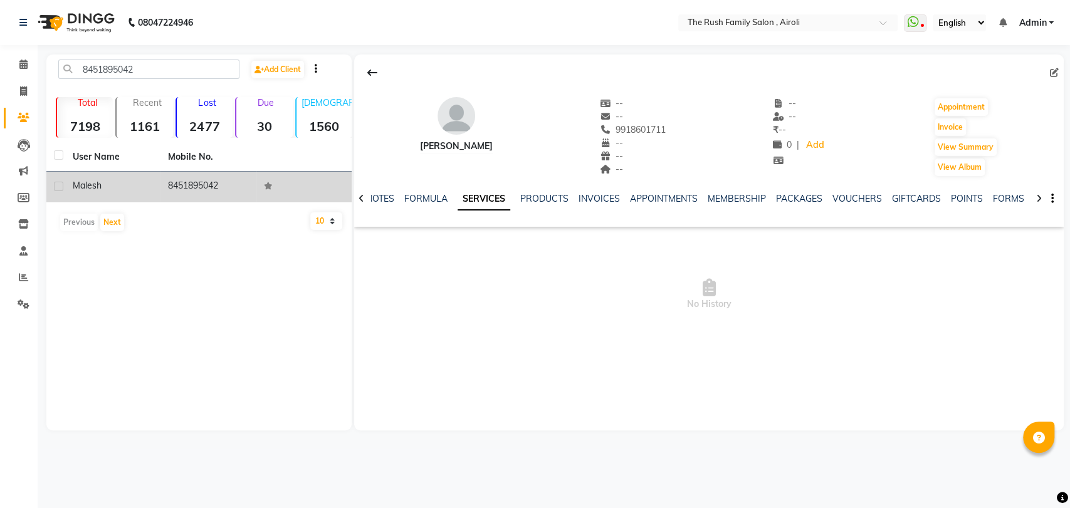
click at [94, 182] on span "malesh" at bounding box center [87, 185] width 29 height 11
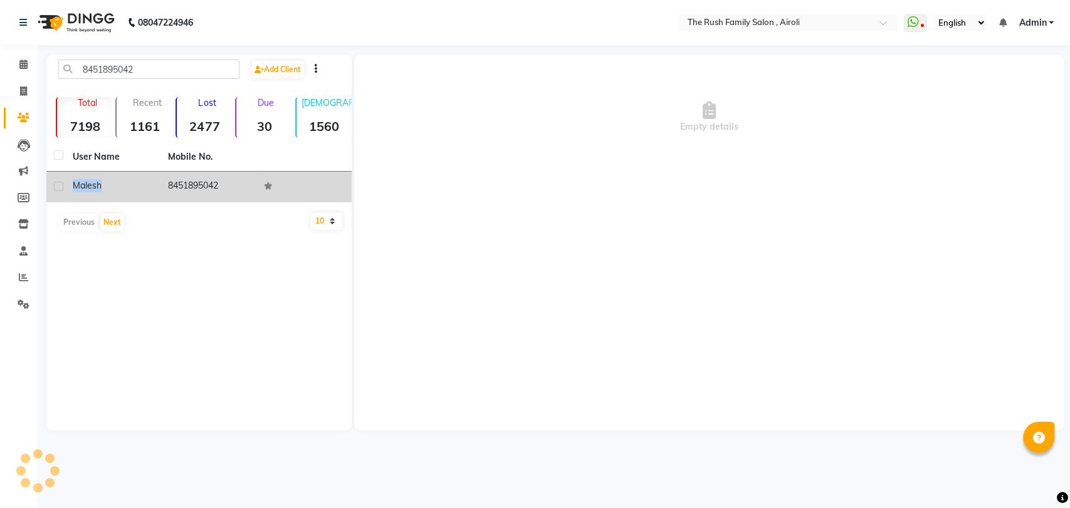
click at [94, 182] on span "malesh" at bounding box center [87, 185] width 29 height 11
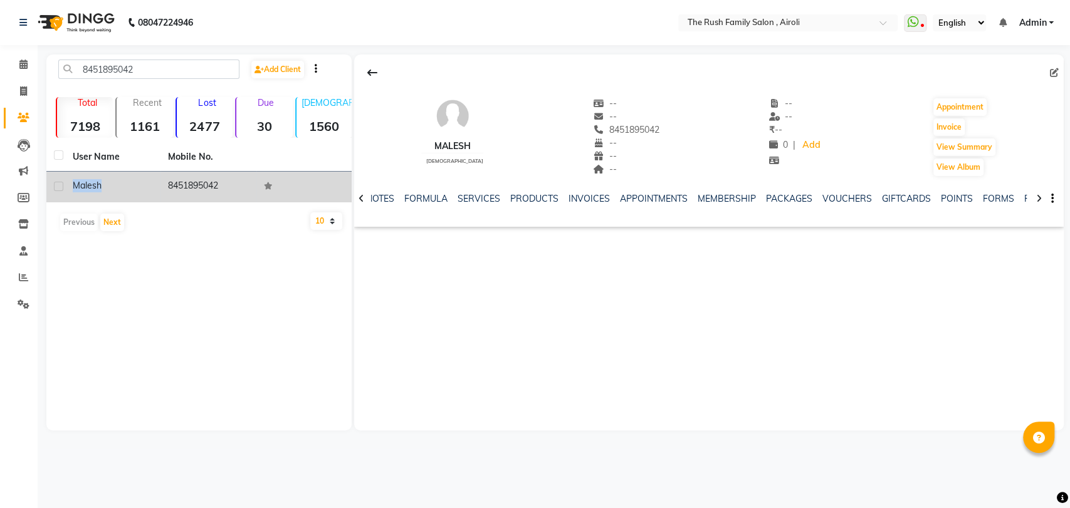
click at [94, 182] on span "malesh" at bounding box center [87, 185] width 29 height 11
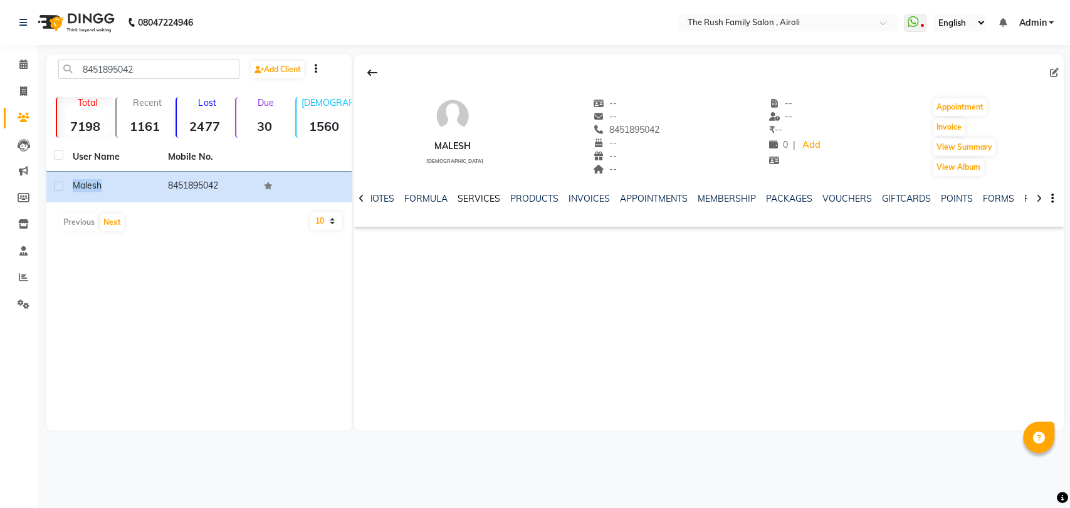
click at [476, 194] on link "SERVICES" at bounding box center [479, 198] width 43 height 11
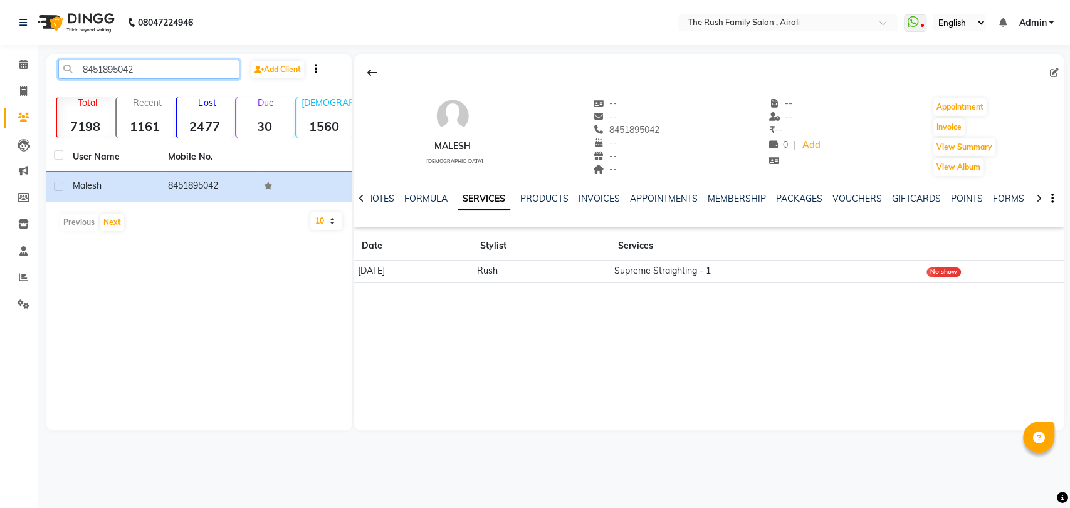
click at [189, 71] on input "8451895042" at bounding box center [148, 69] width 181 height 19
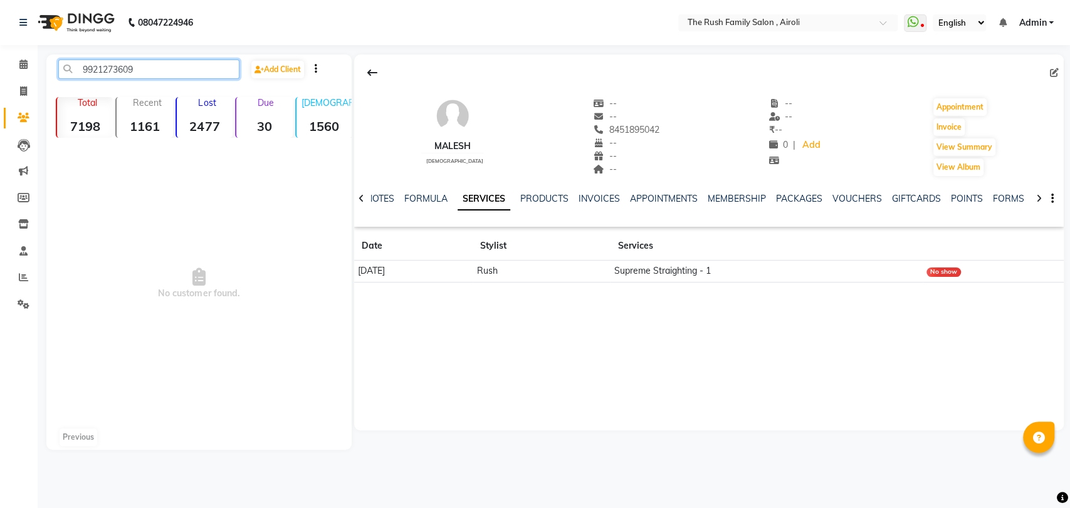
click at [147, 60] on input "9921273609" at bounding box center [148, 69] width 181 height 19
click at [139, 76] on input "8356871717" at bounding box center [148, 69] width 181 height 19
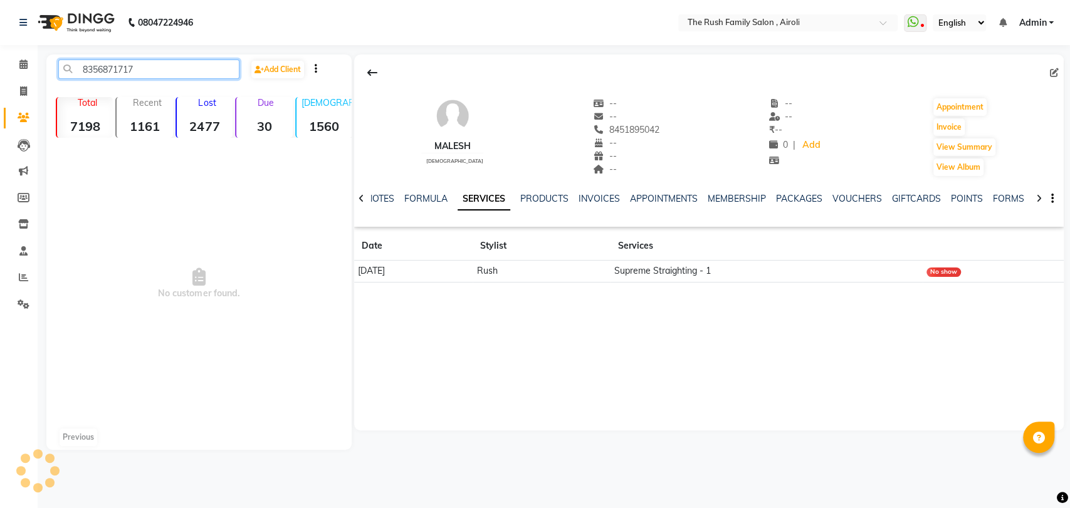
click at [139, 76] on input "8356871717" at bounding box center [148, 69] width 181 height 19
type input "8356871717"
click at [33, 89] on span at bounding box center [24, 92] width 22 height 14
select select "service"
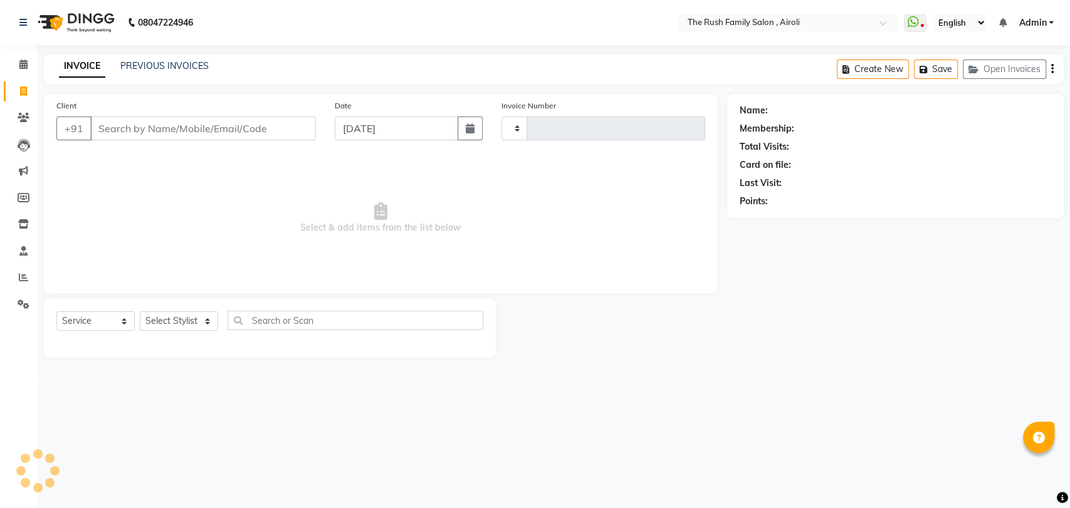
type input "3569"
select select "5419"
click at [132, 113] on div "Client +91" at bounding box center [186, 124] width 278 height 51
click at [20, 120] on icon at bounding box center [24, 117] width 12 height 9
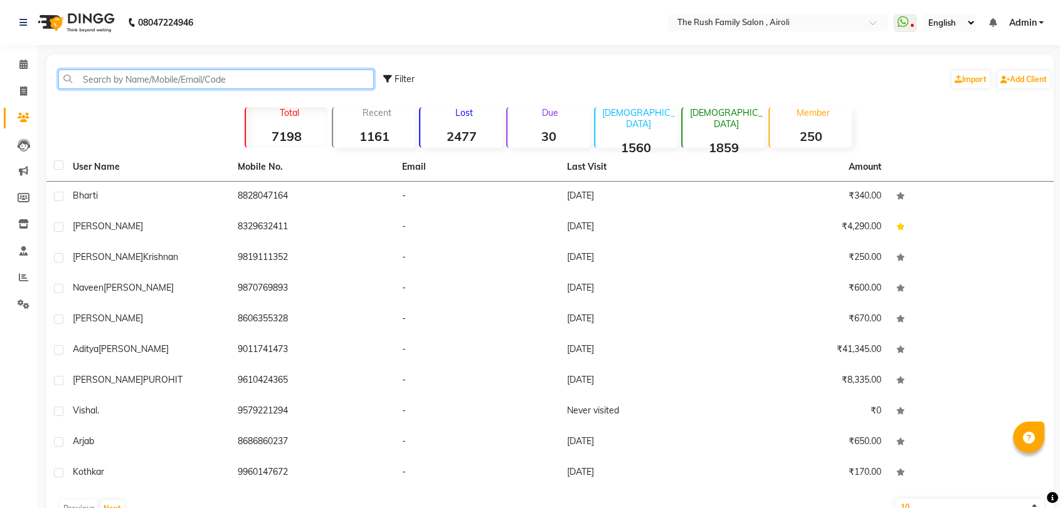
click at [108, 76] on input "text" at bounding box center [215, 79] width 315 height 19
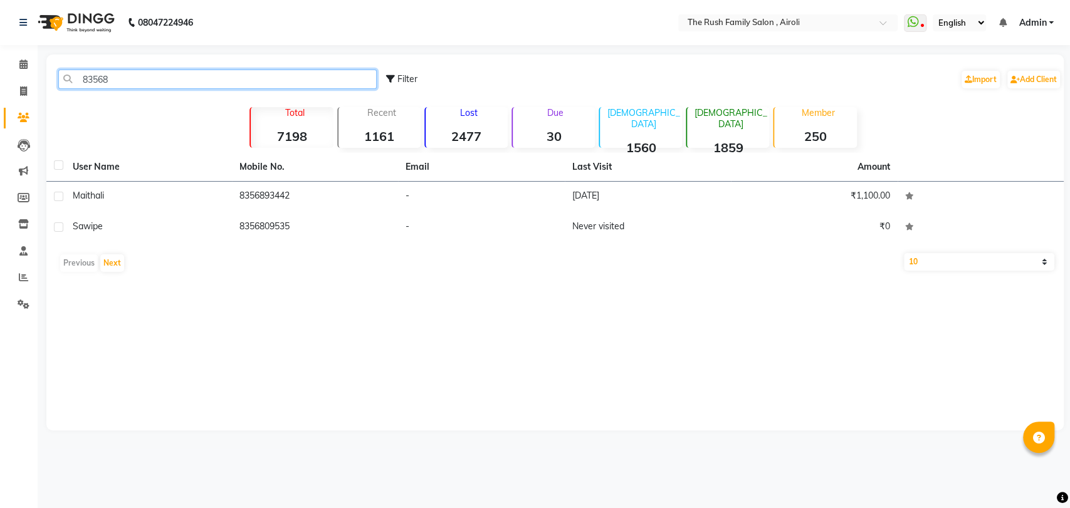
type input "83568"
